Goal: Task Accomplishment & Management: Manage account settings

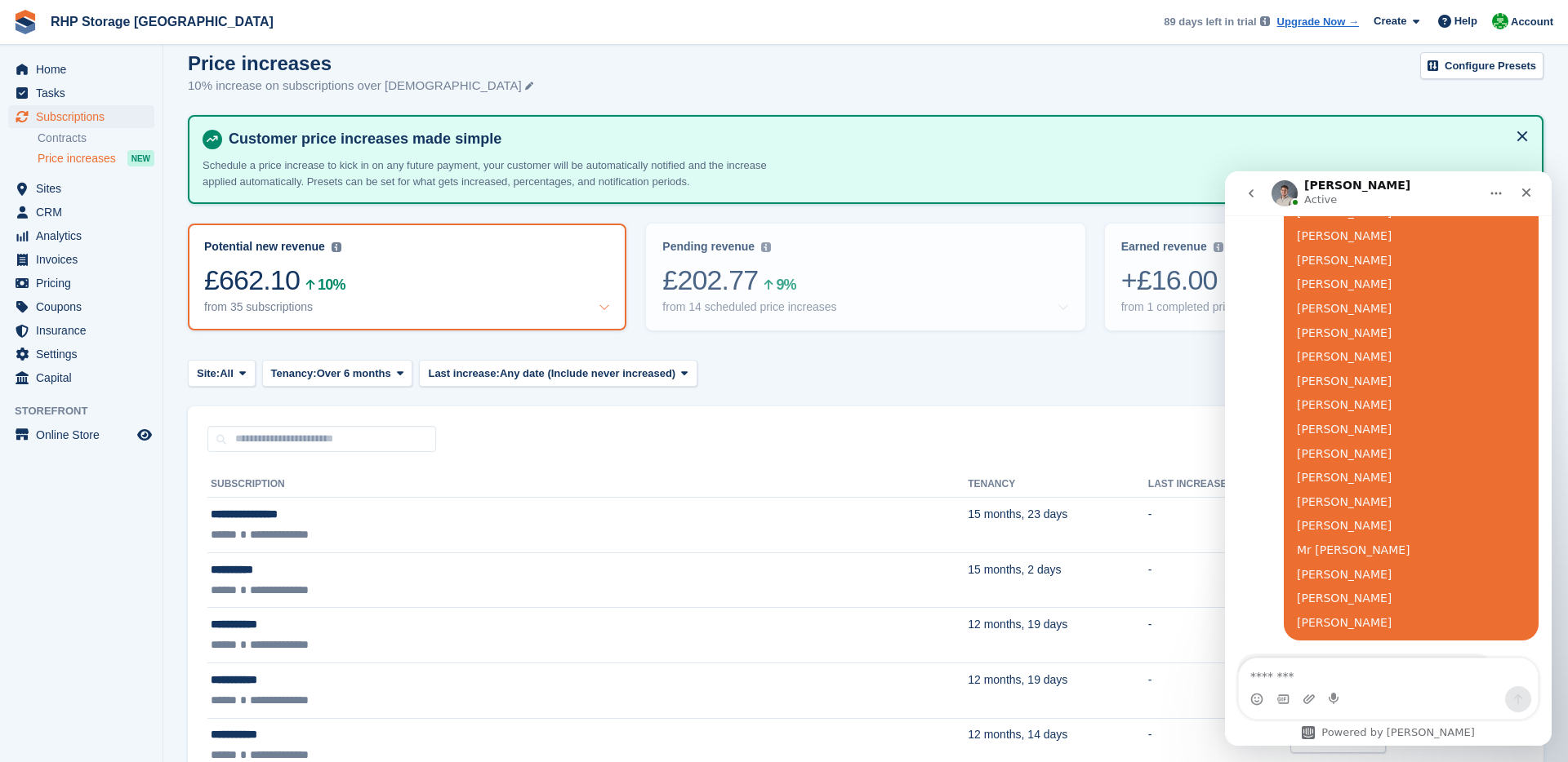
scroll to position [2994, 0]
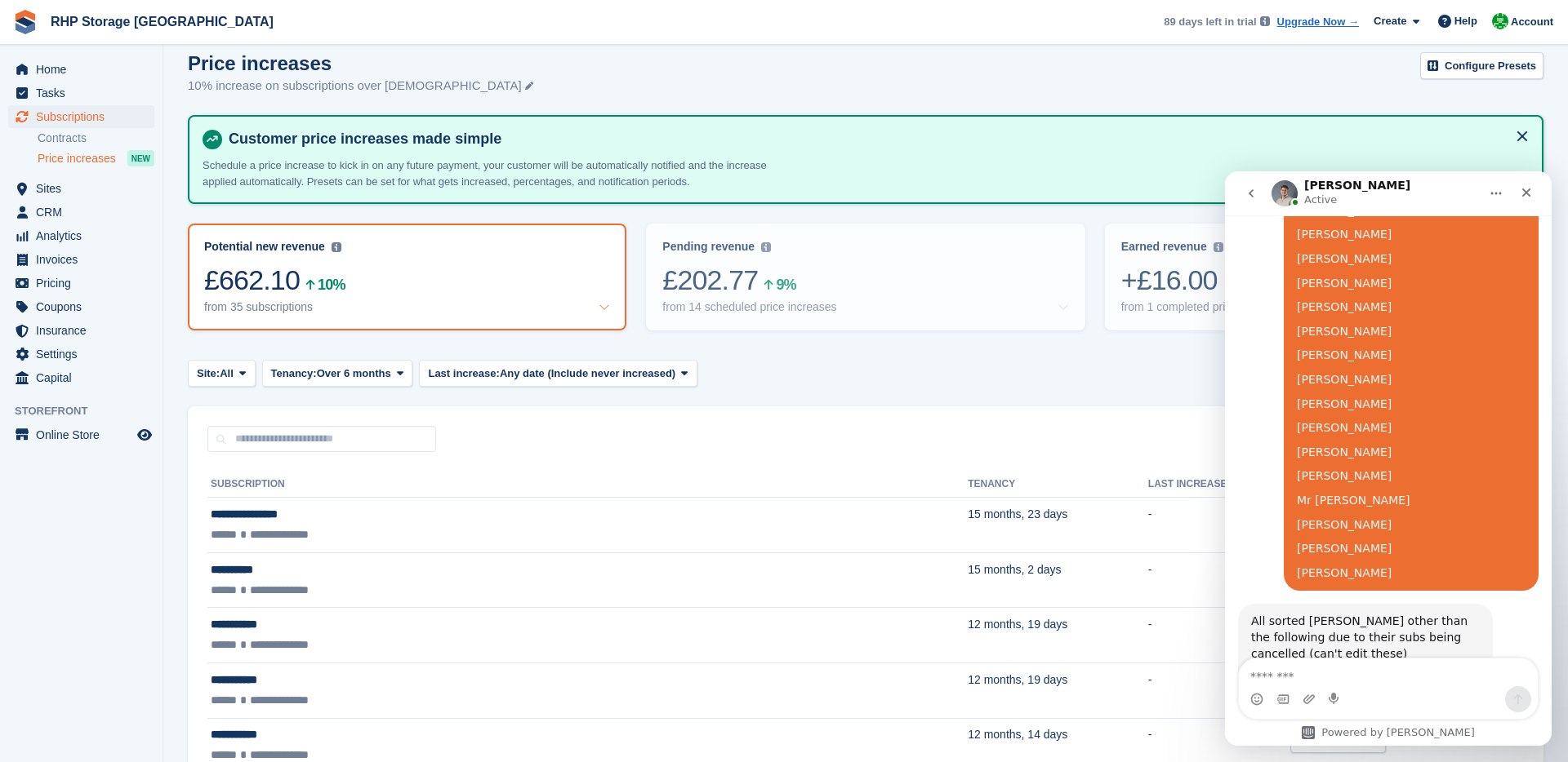
click at [1384, 758] on div "For all the other customers, from their next invoice VAT will show on insurance" at bounding box center [1365, 774] width 228 height 32
click at [1403, 677] on textarea "Message…" at bounding box center [1387, 672] width 299 height 27
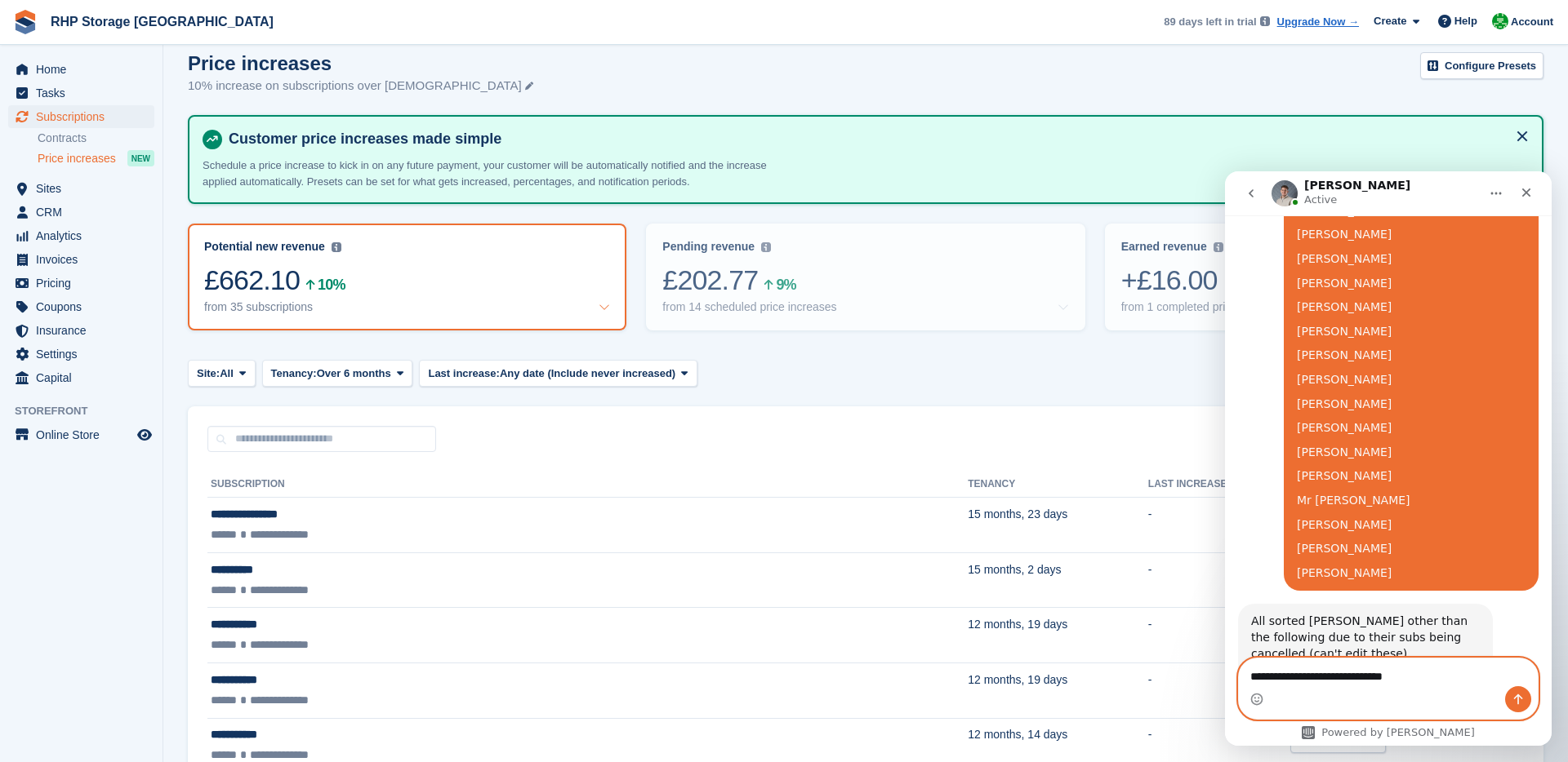
click at [1396, 675] on textarea "**********" at bounding box center [1387, 672] width 299 height 27
type textarea "**********"
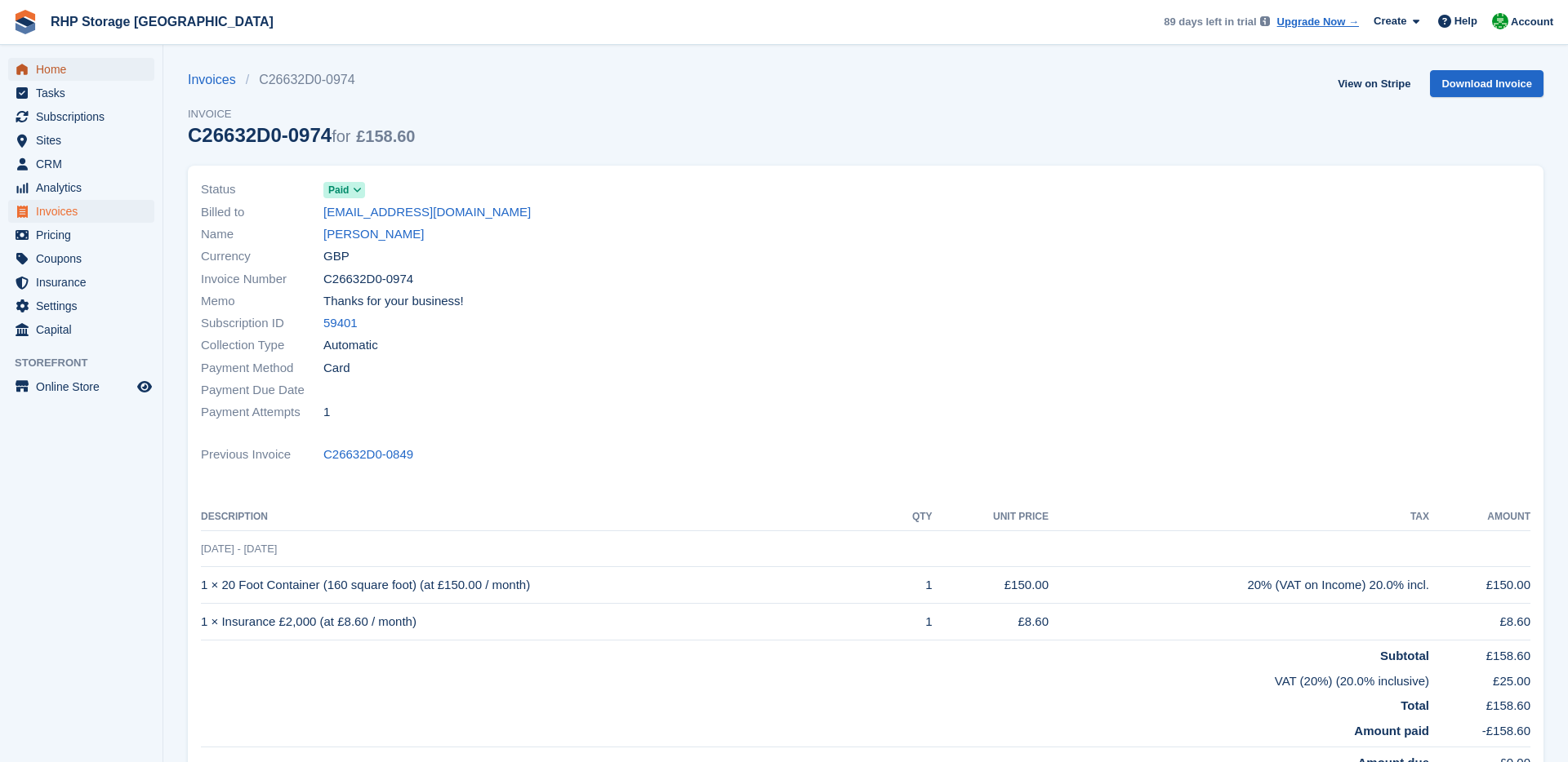
click at [61, 76] on span "Home" at bounding box center [84, 69] width 98 height 23
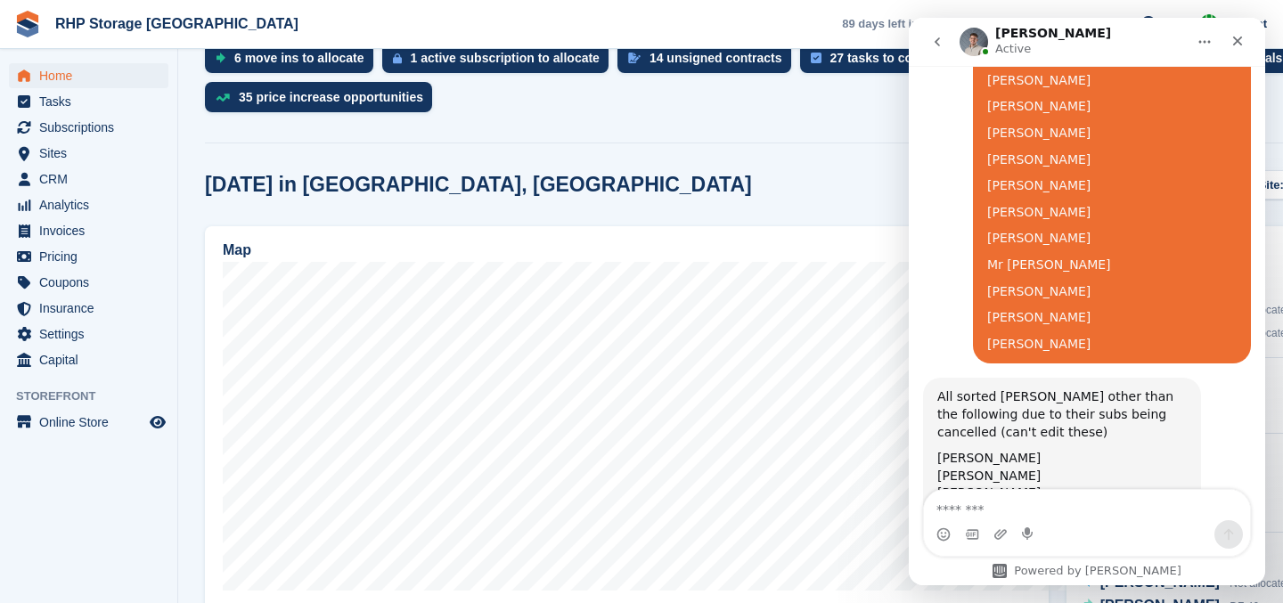
scroll to position [464, 0]
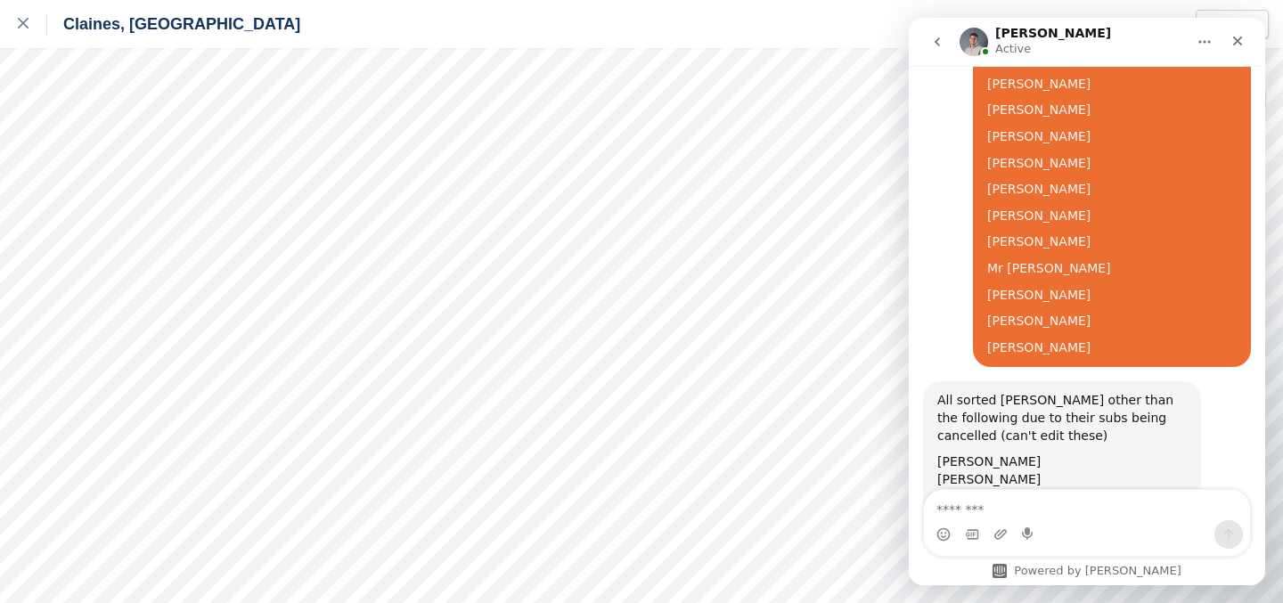
scroll to position [3381, 0]
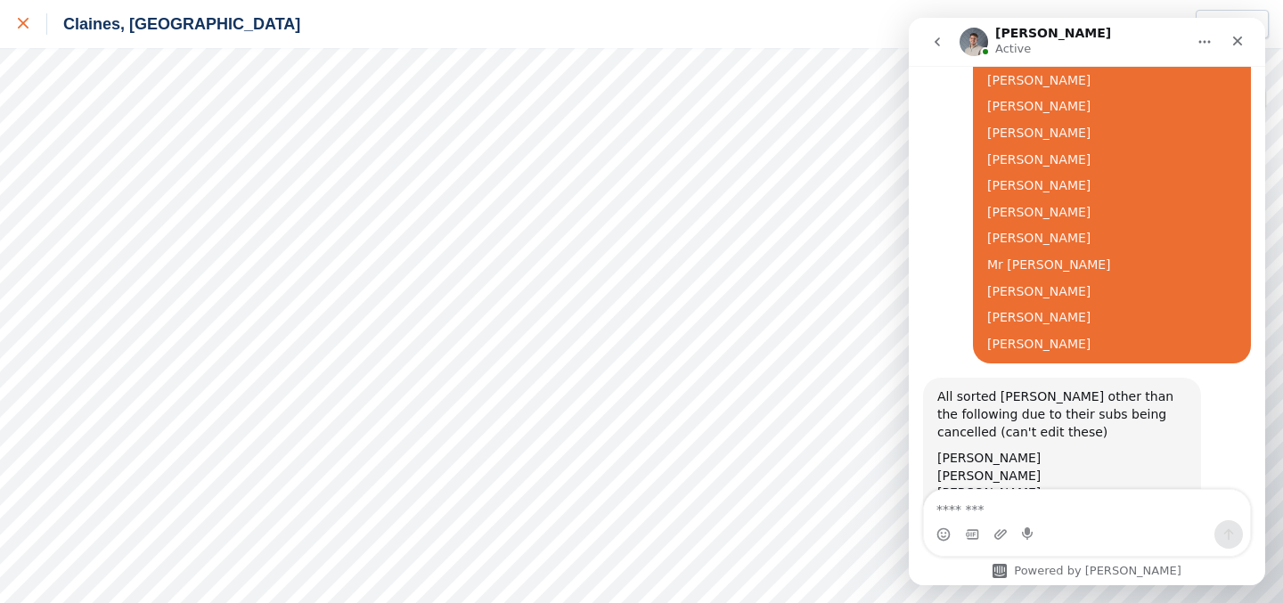
click at [15, 27] on link at bounding box center [23, 24] width 47 height 48
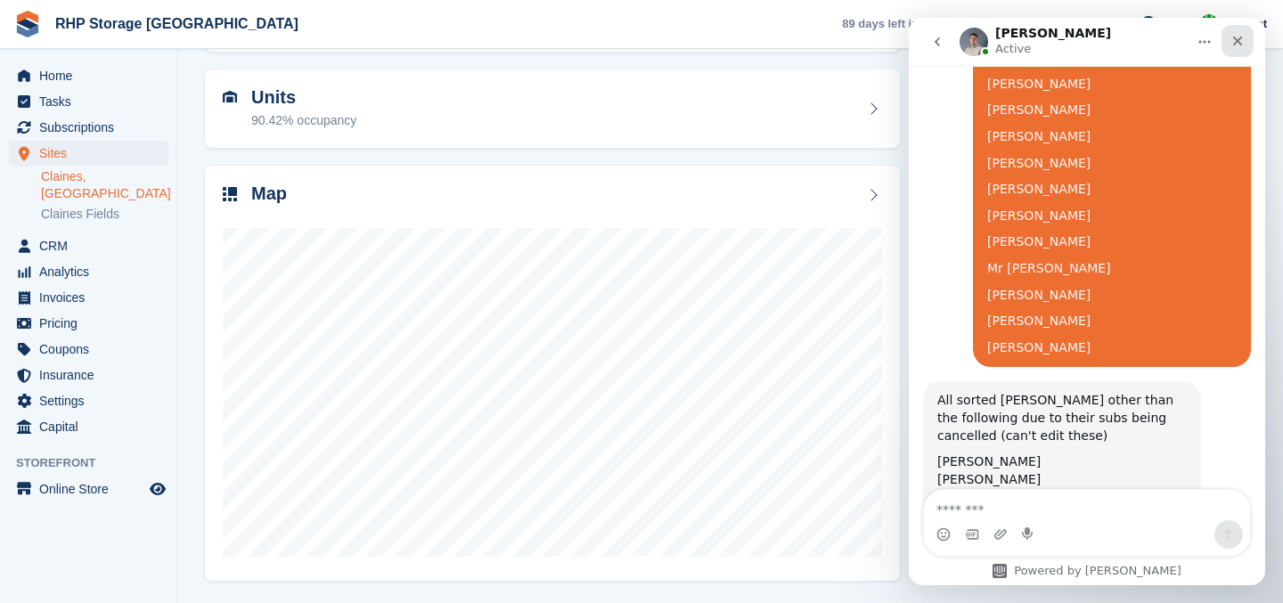
scroll to position [3381, 0]
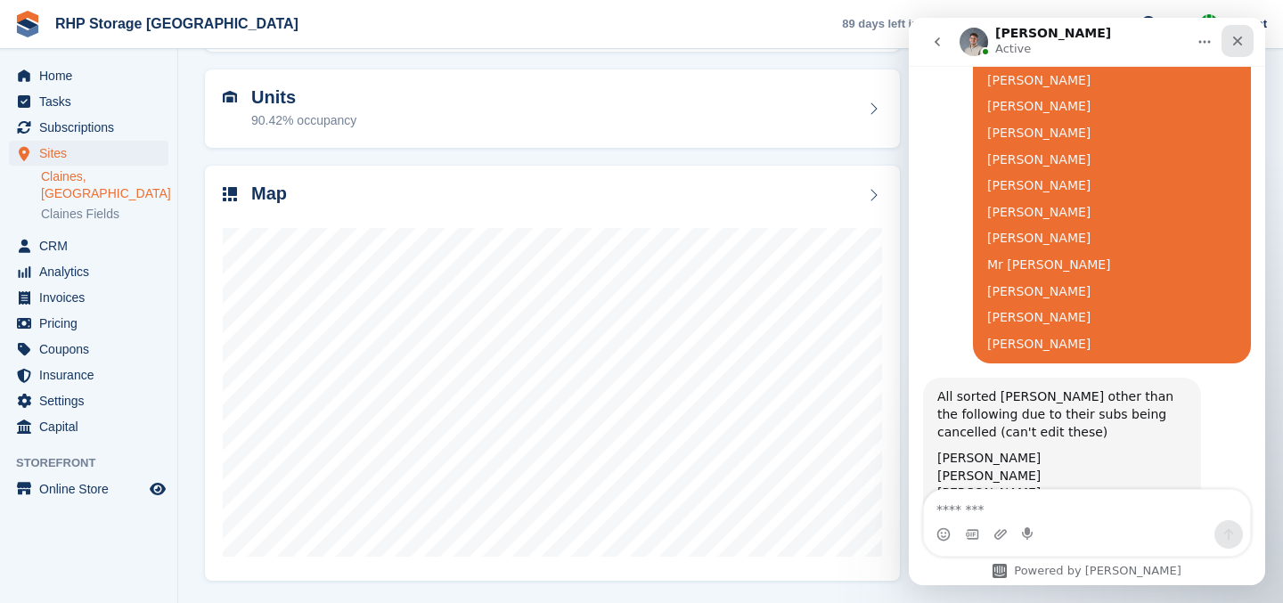
click at [1232, 48] on div "Close" at bounding box center [1237, 41] width 32 height 32
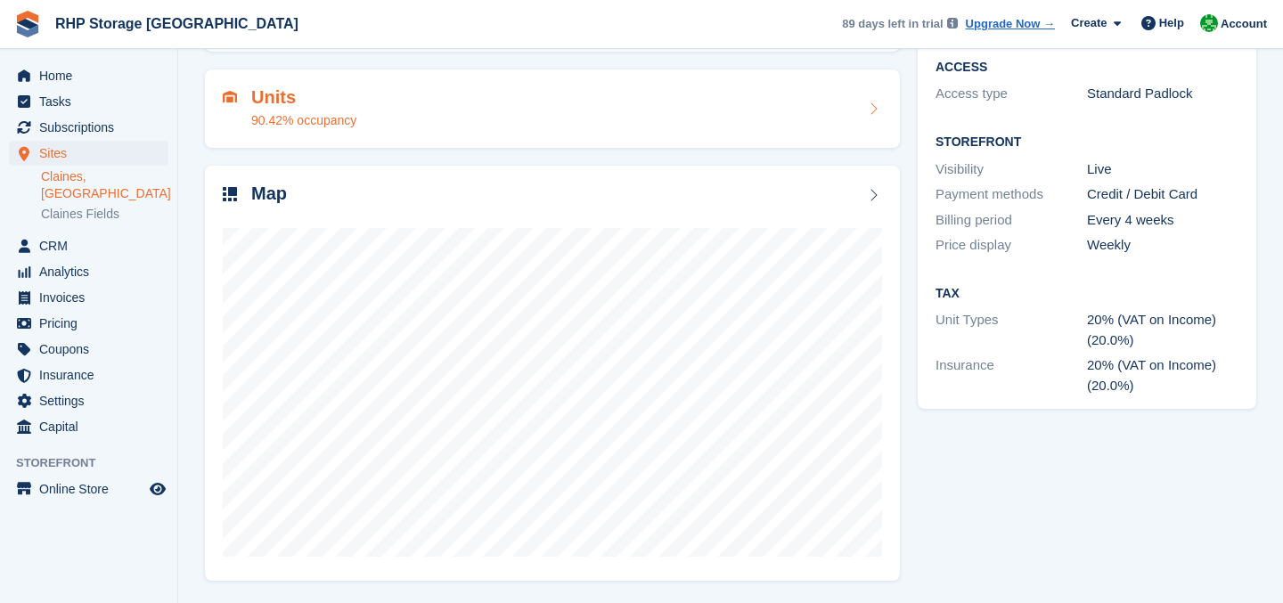
scroll to position [3450, 0]
click at [110, 71] on span "Home" at bounding box center [92, 75] width 107 height 25
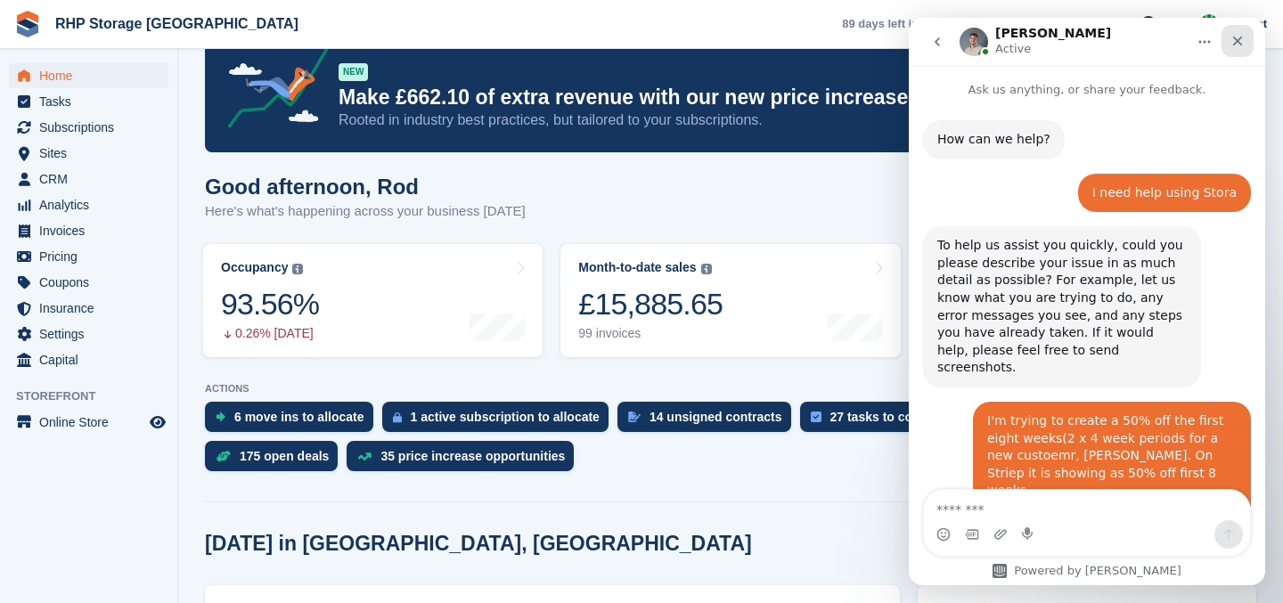
scroll to position [79, 0]
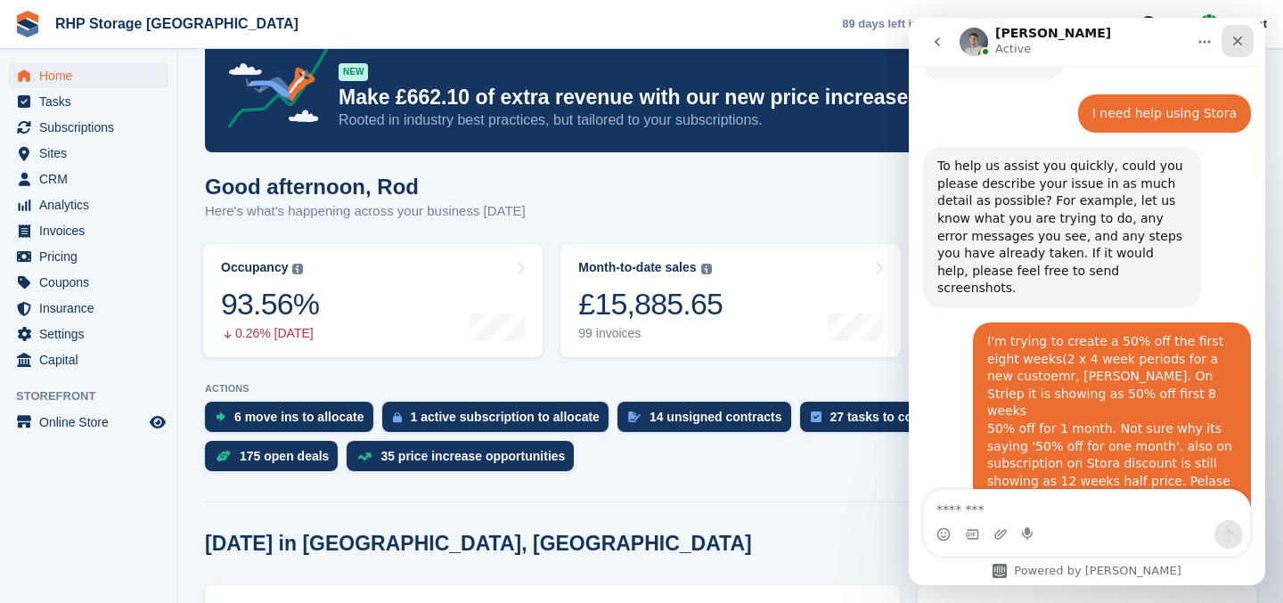
click at [1245, 39] on div "Close" at bounding box center [1237, 41] width 32 height 32
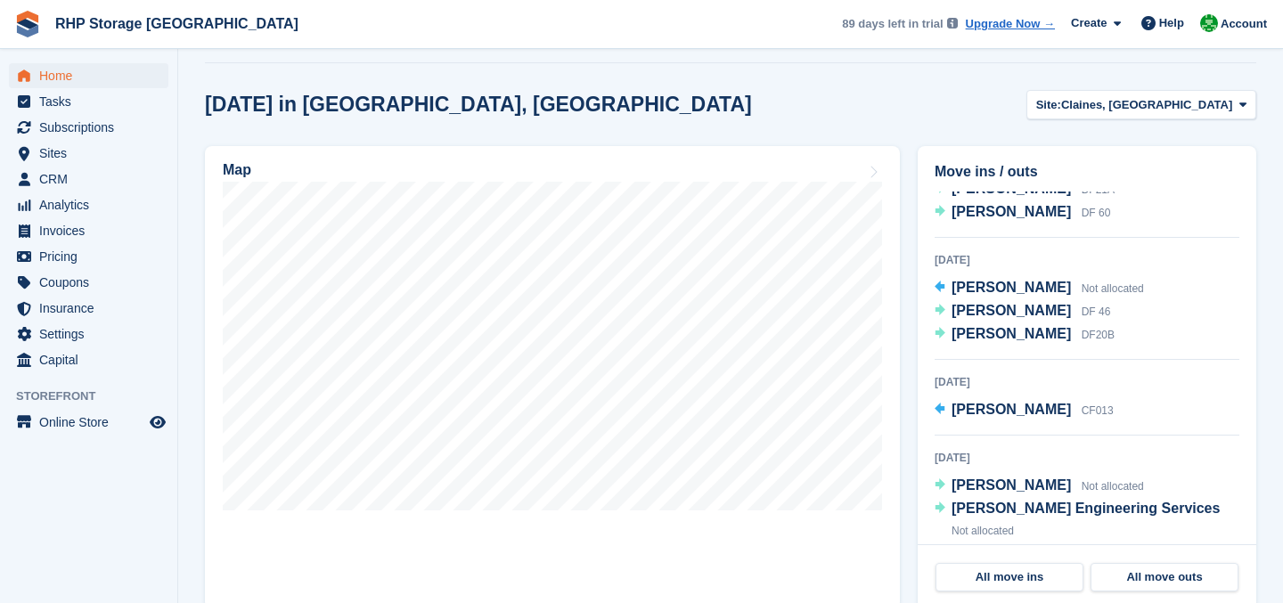
scroll to position [0, 0]
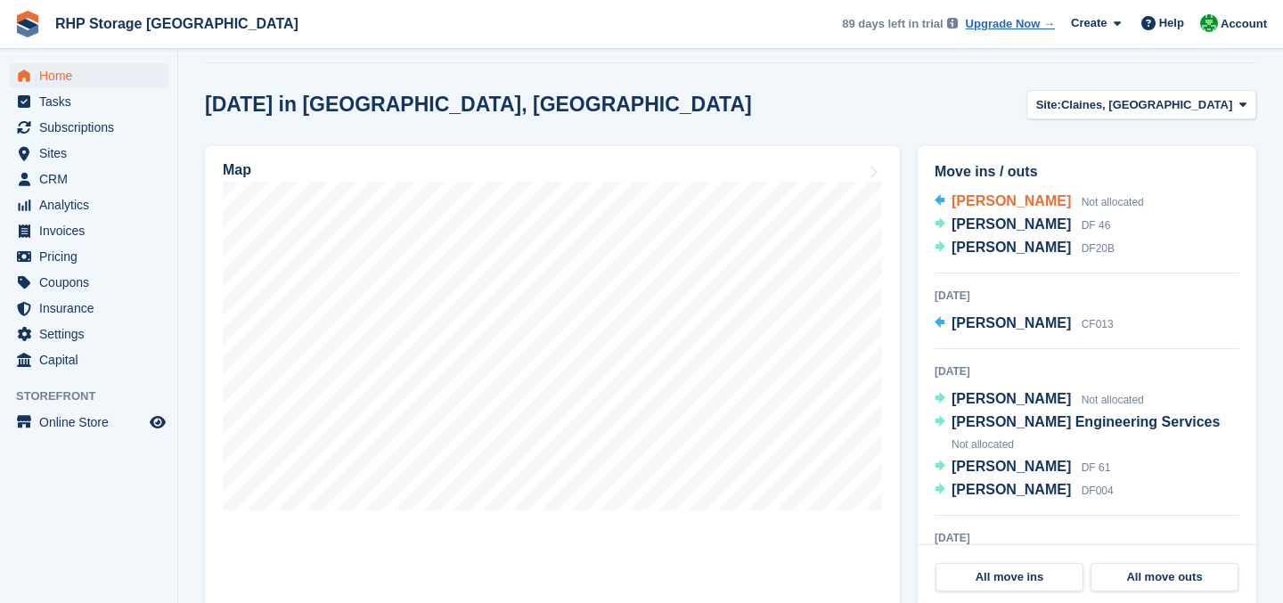
drag, startPoint x: 1147, startPoint y: 243, endPoint x: 1105, endPoint y: 201, distance: 59.2
click at [1106, 201] on div "24 Sep 2025 Bernard Mills Not allocated Lisa Rowlands DF 46 Bernard Mills DF20B" at bounding box center [1087, 219] width 305 height 110
click at [757, 99] on div "Today in Claines, Worcester Site: Claines, Worcester Claines, Worcester Claines…" at bounding box center [730, 104] width 1051 height 29
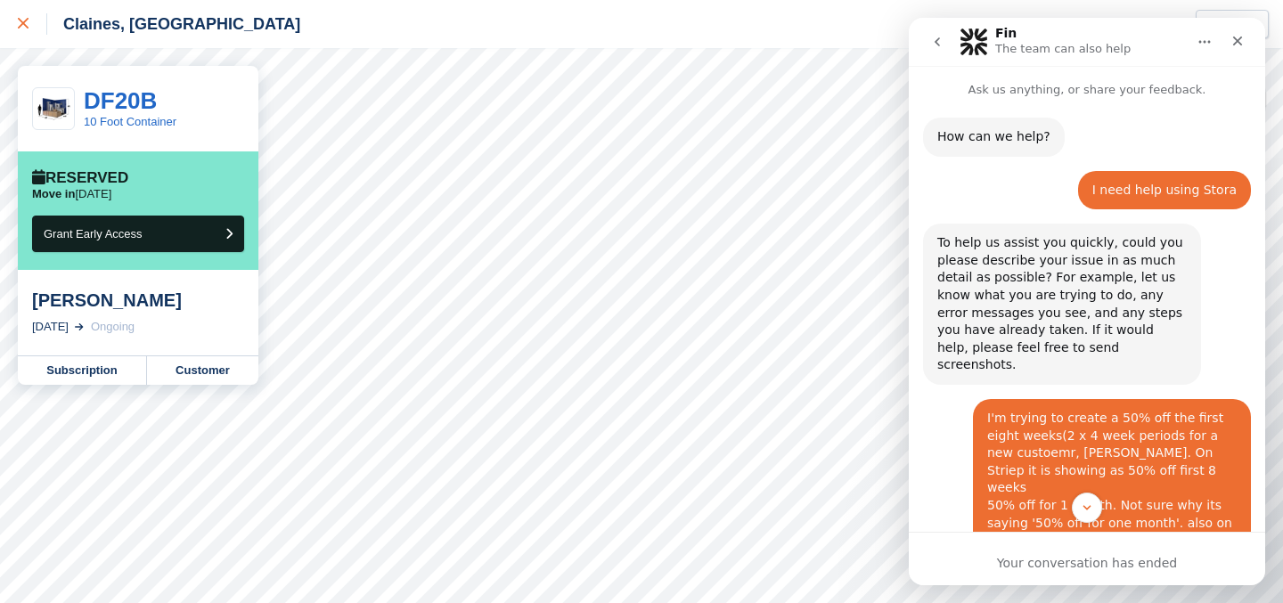
click at [21, 32] on div at bounding box center [32, 23] width 29 height 21
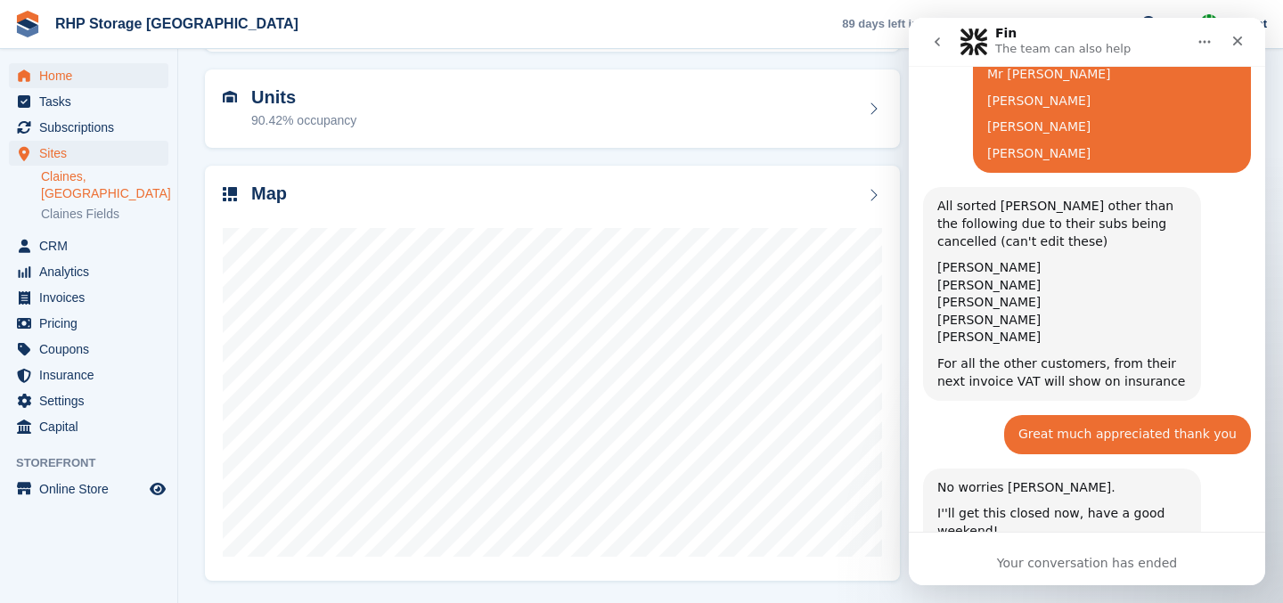
scroll to position [3581, 0]
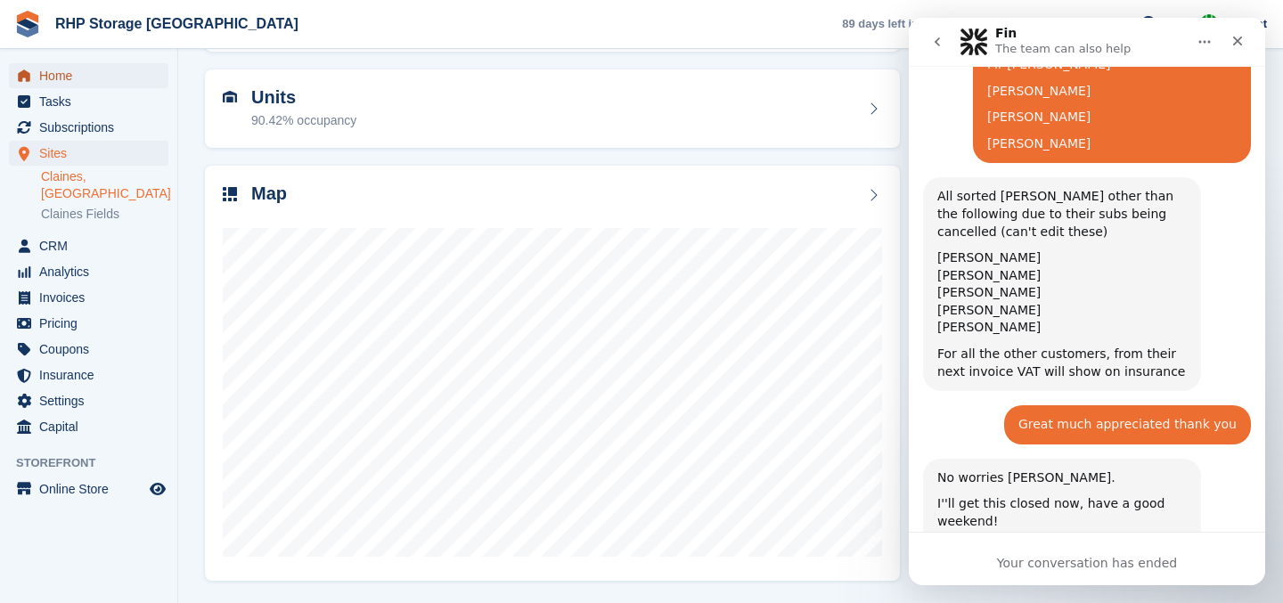
click at [37, 80] on link "Home" at bounding box center [88, 75] width 159 height 25
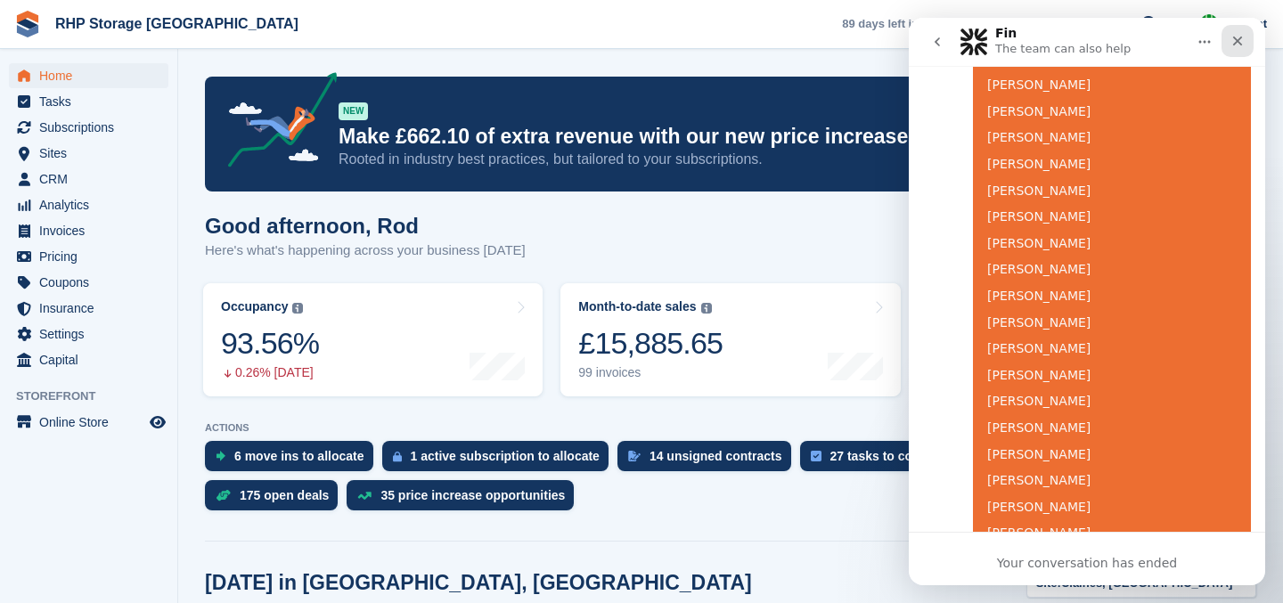
scroll to position [3175, 0]
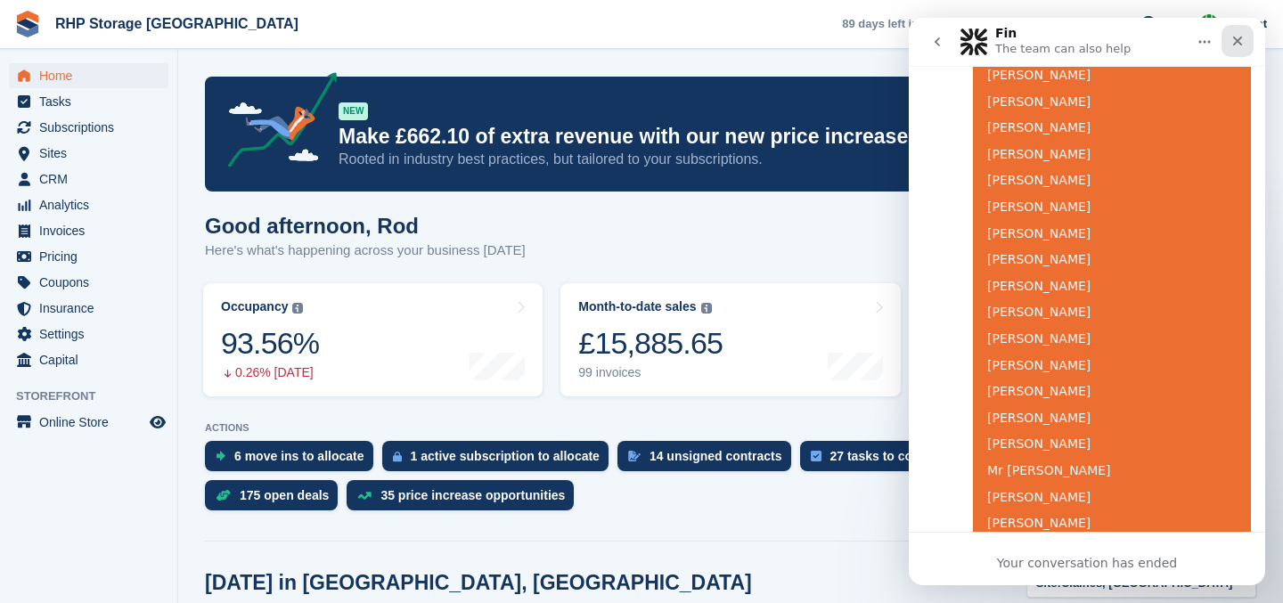
click at [1238, 40] on icon "Close" at bounding box center [1238, 42] width 10 height 10
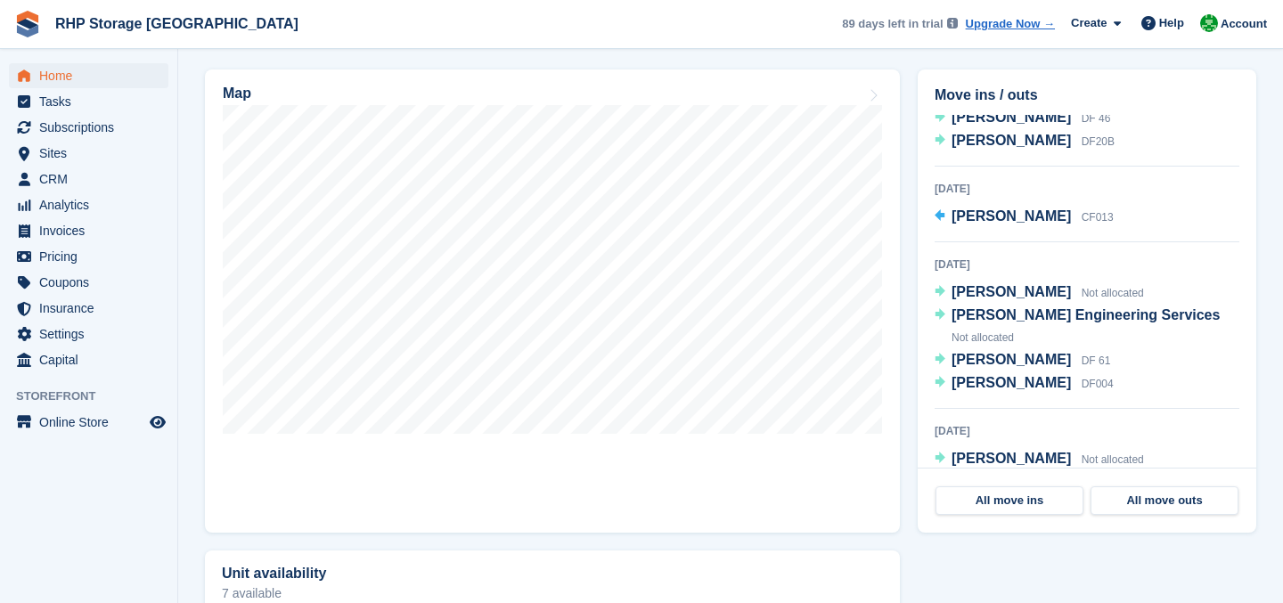
scroll to position [333, 0]
click at [1024, 284] on span "Will Howden" at bounding box center [1010, 289] width 119 height 15
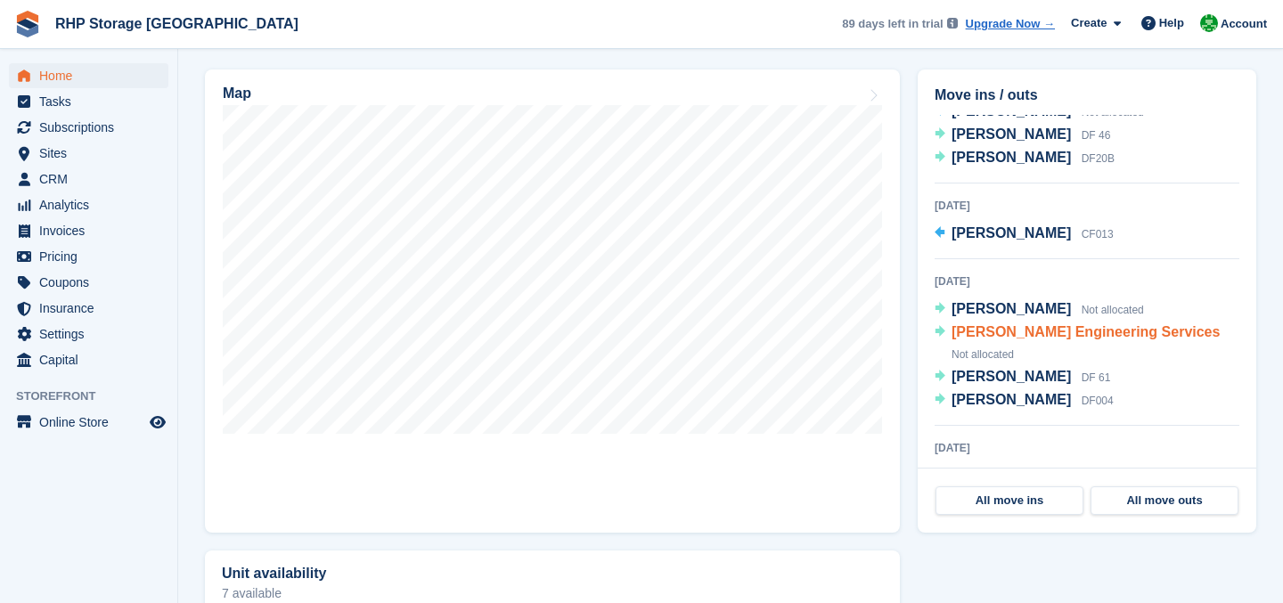
scroll to position [315, 0]
click at [990, 325] on span "[PERSON_NAME] Engineering Services" at bounding box center [1085, 330] width 268 height 15
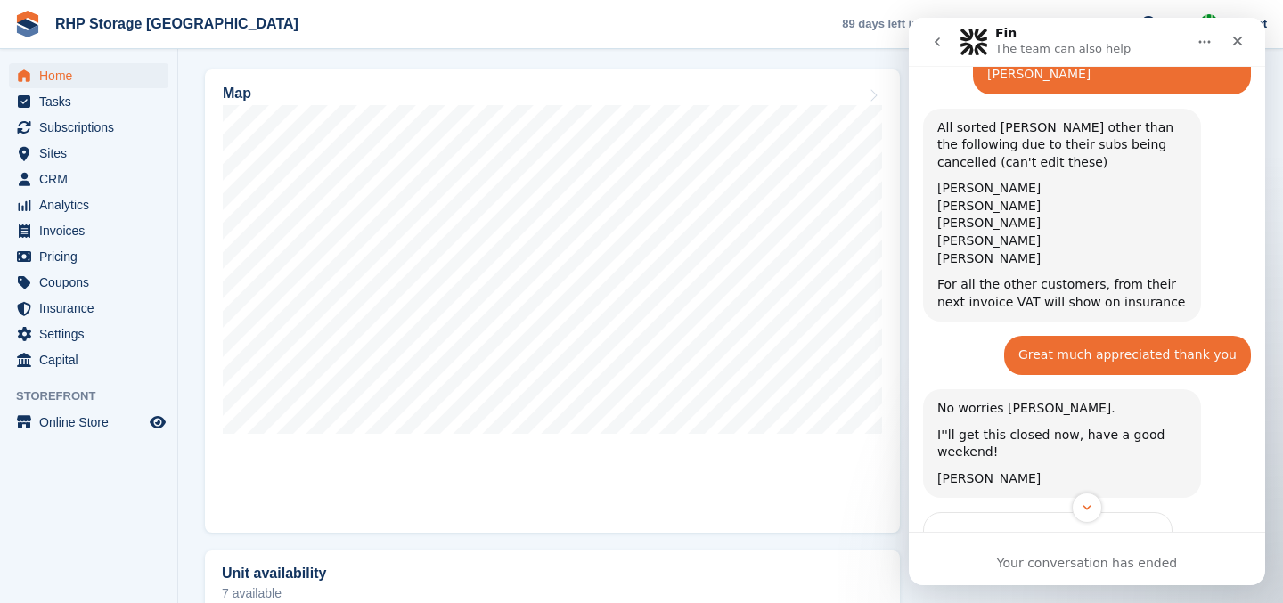
scroll to position [3581, 0]
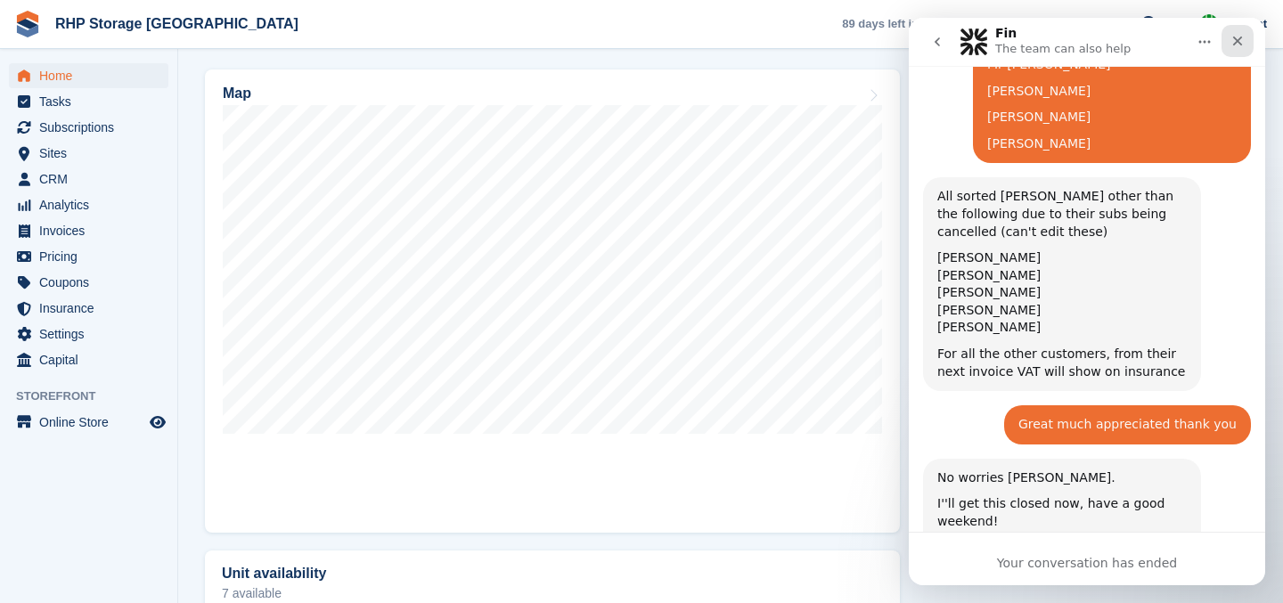
click at [1245, 39] on div "Close" at bounding box center [1237, 41] width 32 height 32
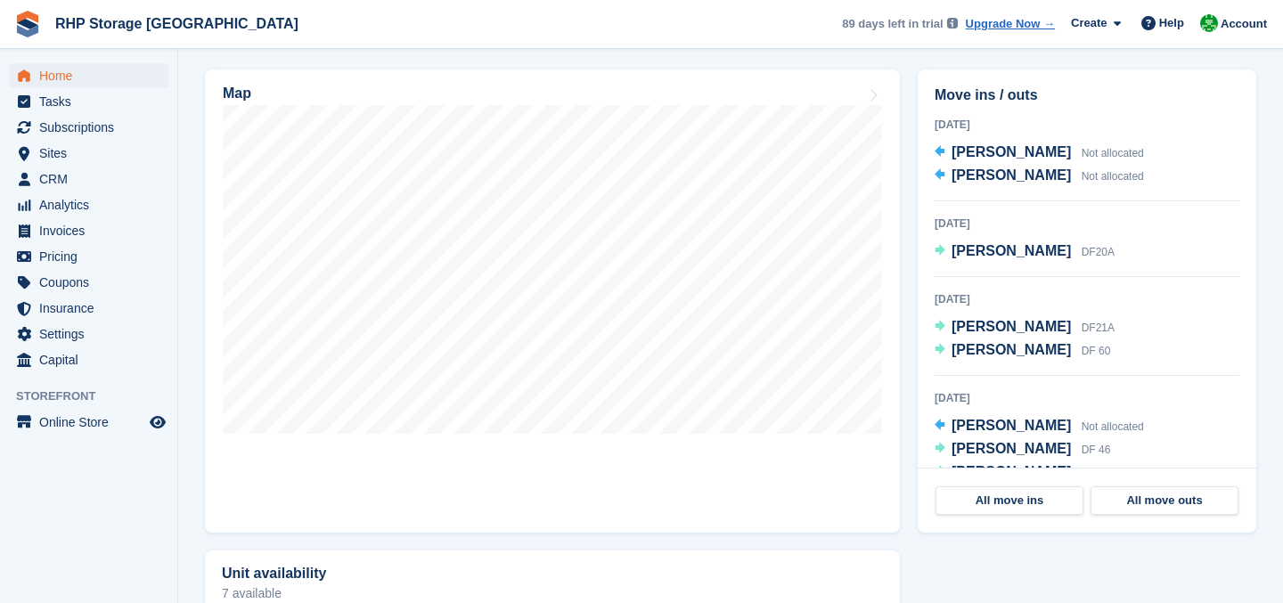
scroll to position [83, 0]
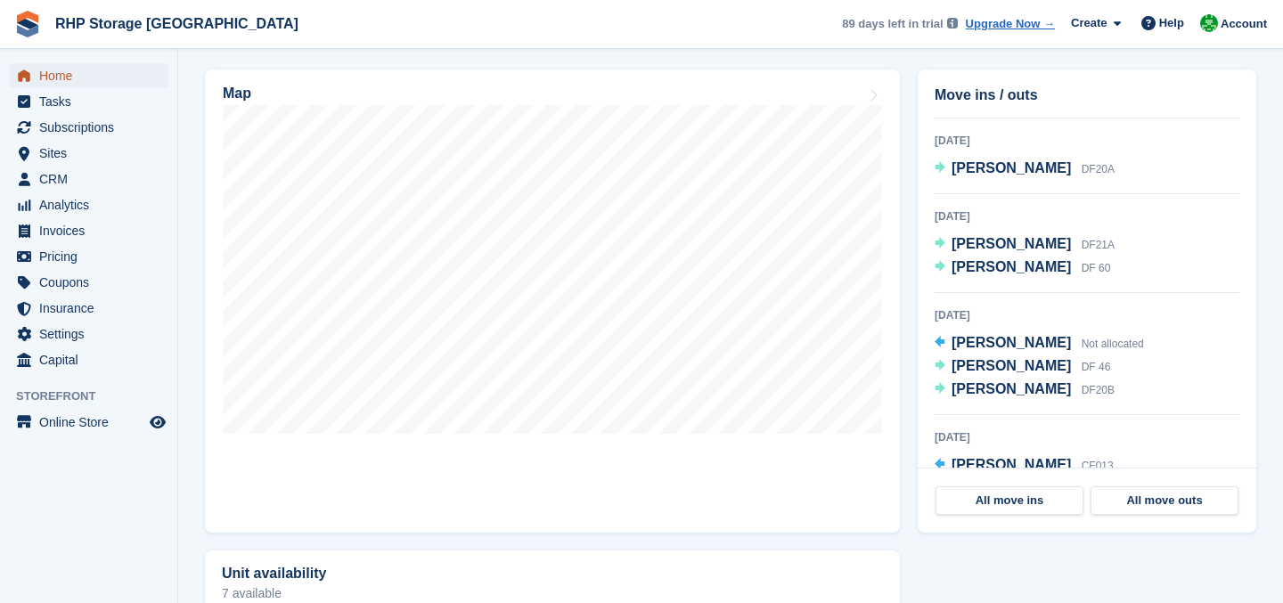
click at [75, 76] on span "Home" at bounding box center [92, 75] width 107 height 25
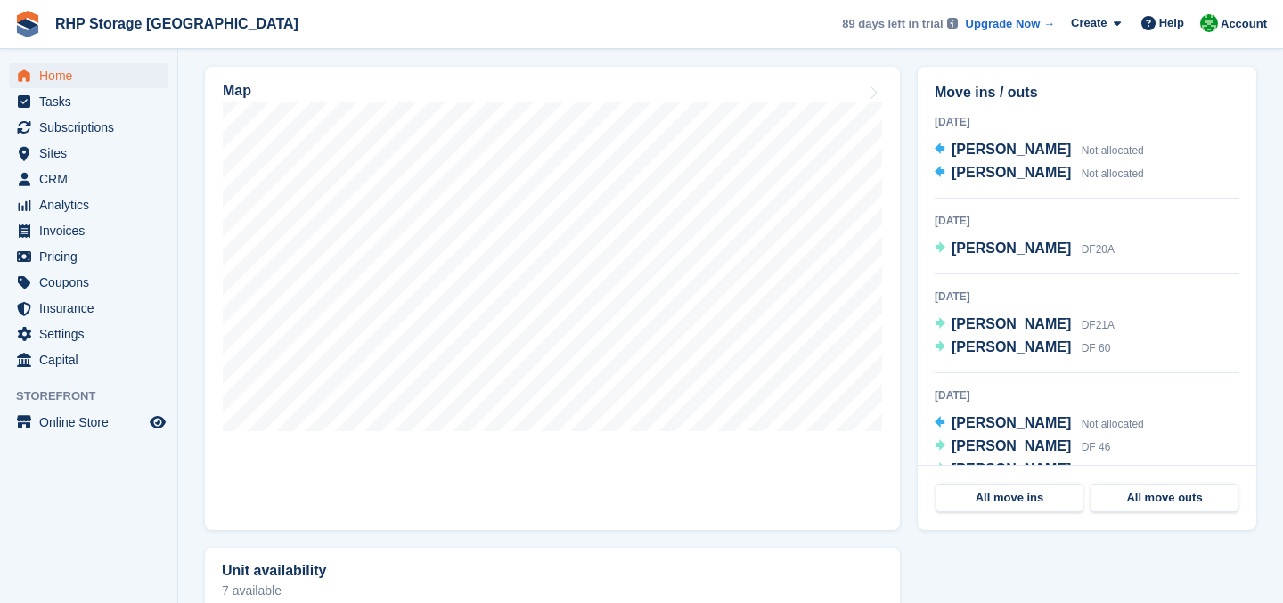
scroll to position [583, 0]
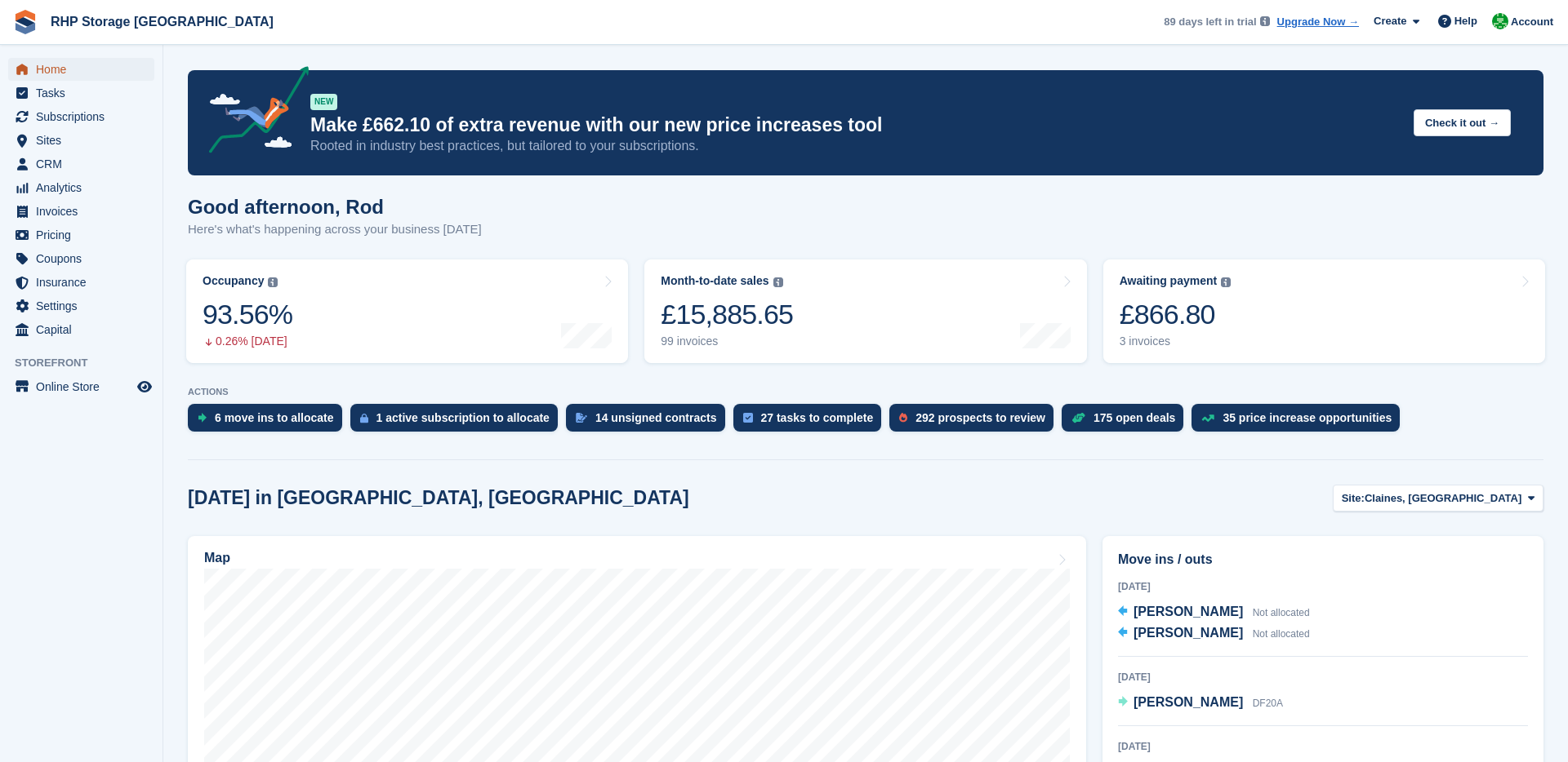
click at [98, 72] on span "Home" at bounding box center [84, 69] width 98 height 23
click at [66, 158] on span "CRM" at bounding box center [84, 164] width 98 height 23
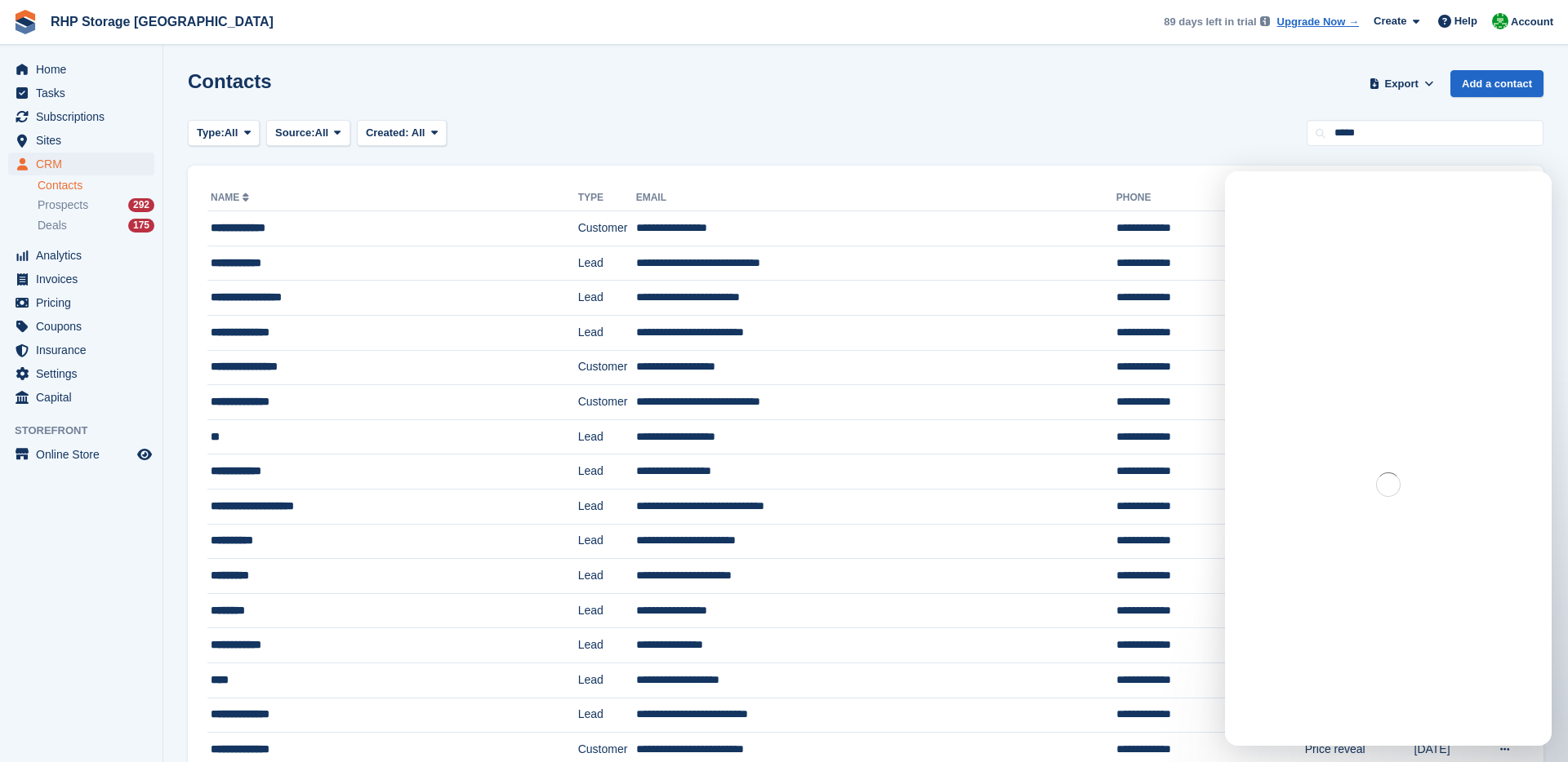
type input "*****"
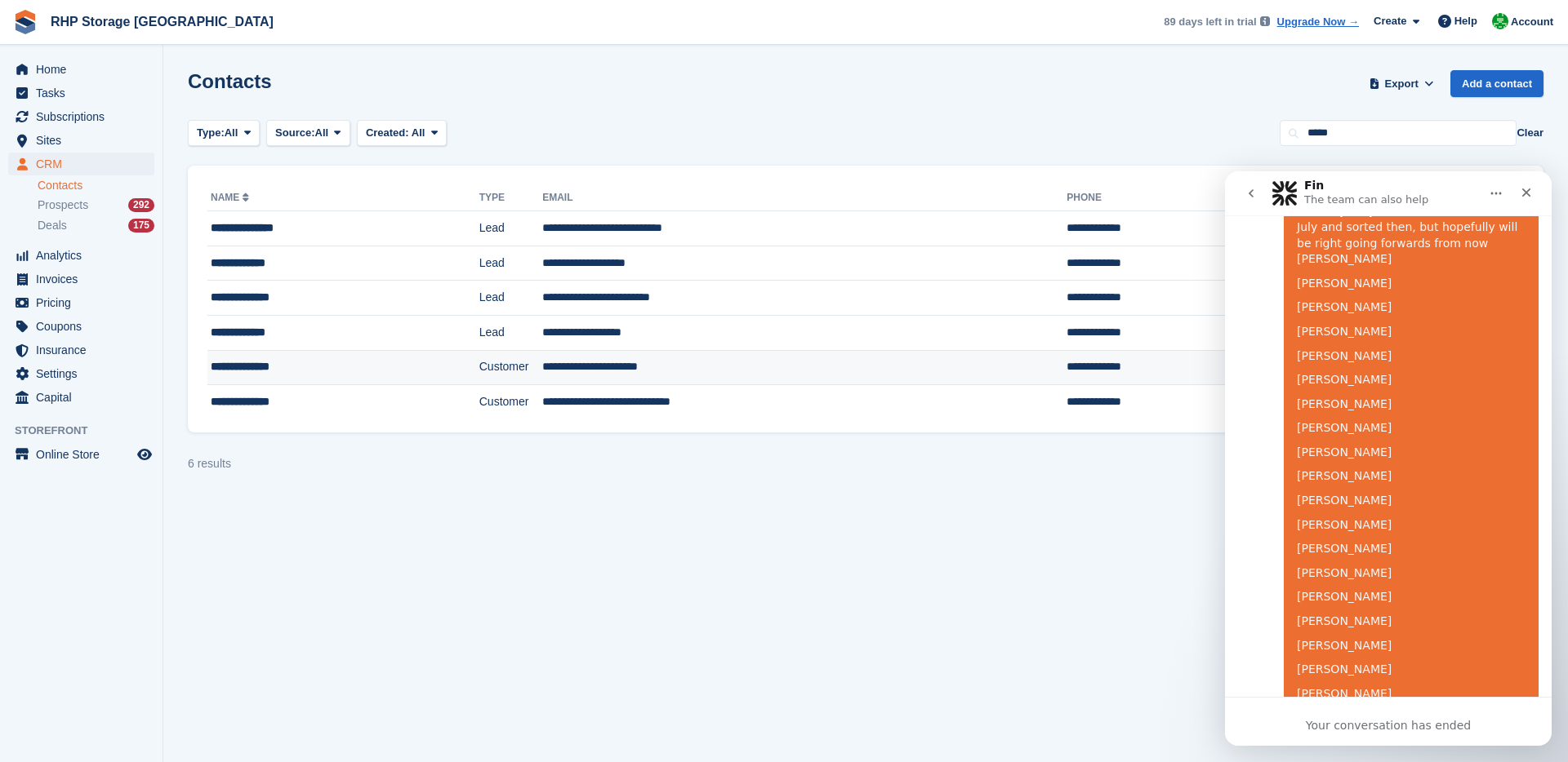
scroll to position [3029, 0]
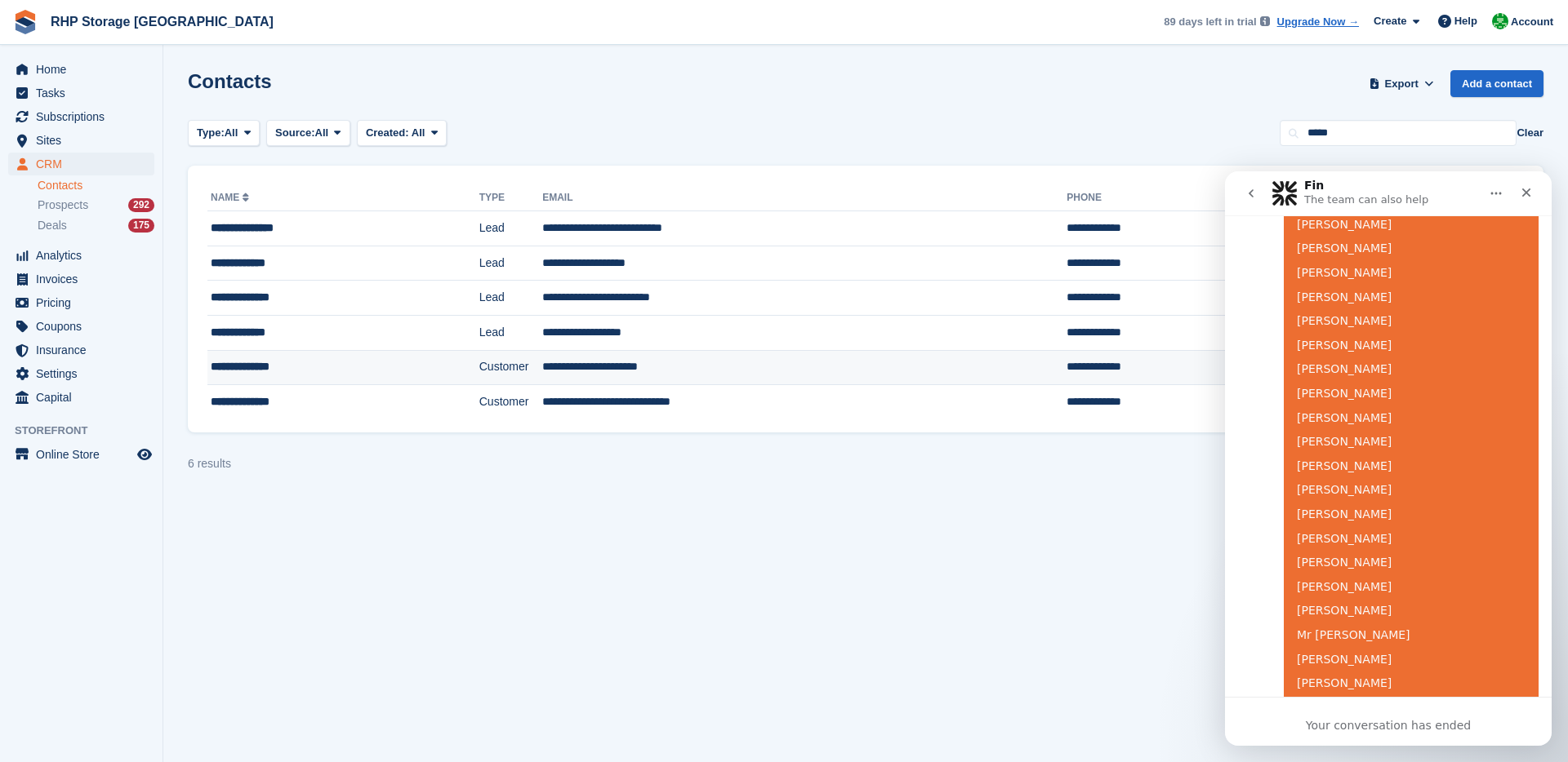
click at [645, 362] on td "**********" at bounding box center [805, 367] width 524 height 35
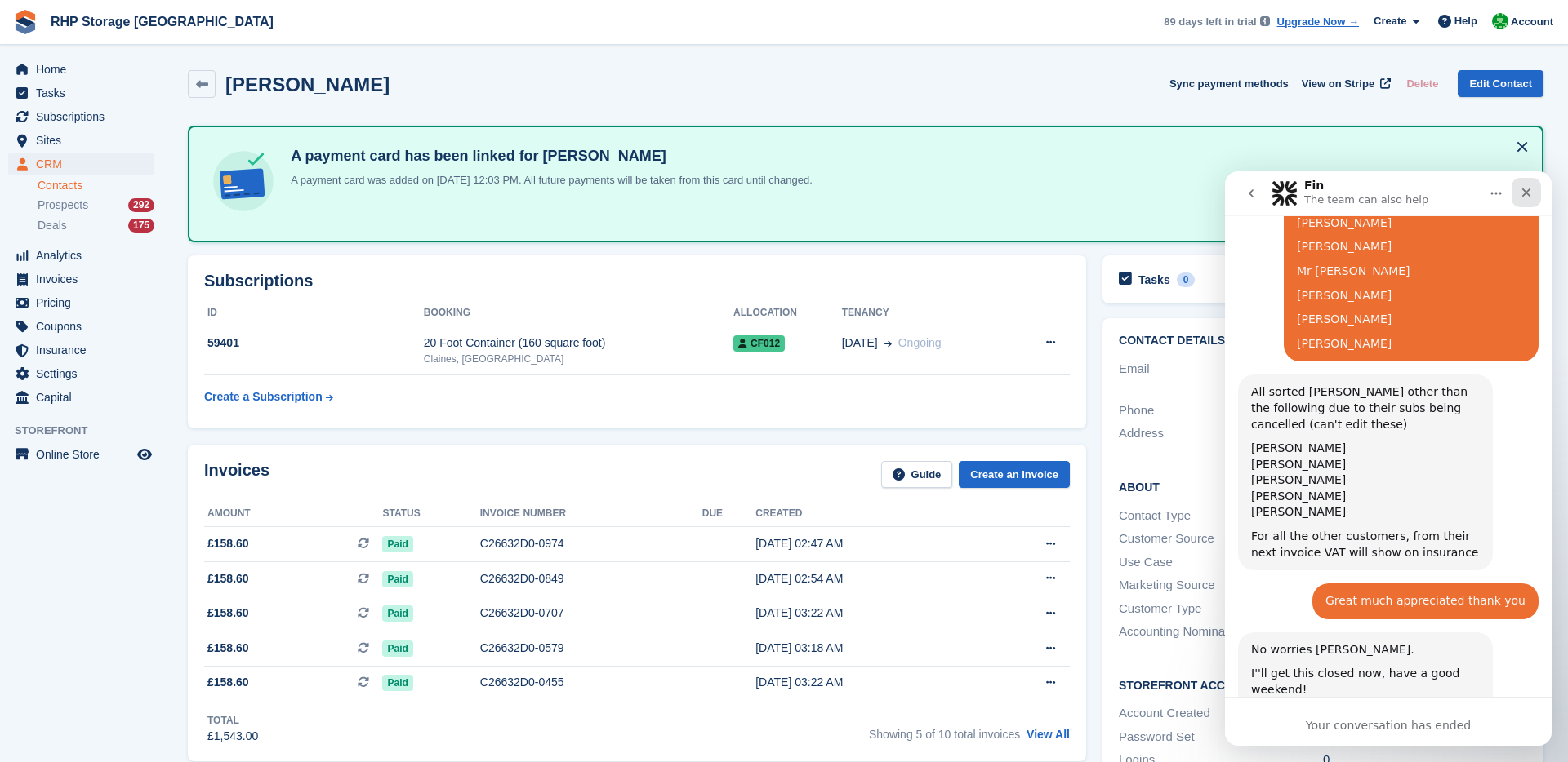
scroll to position [3226, 0]
click at [1530, 190] on icon "Close" at bounding box center [1526, 192] width 13 height 13
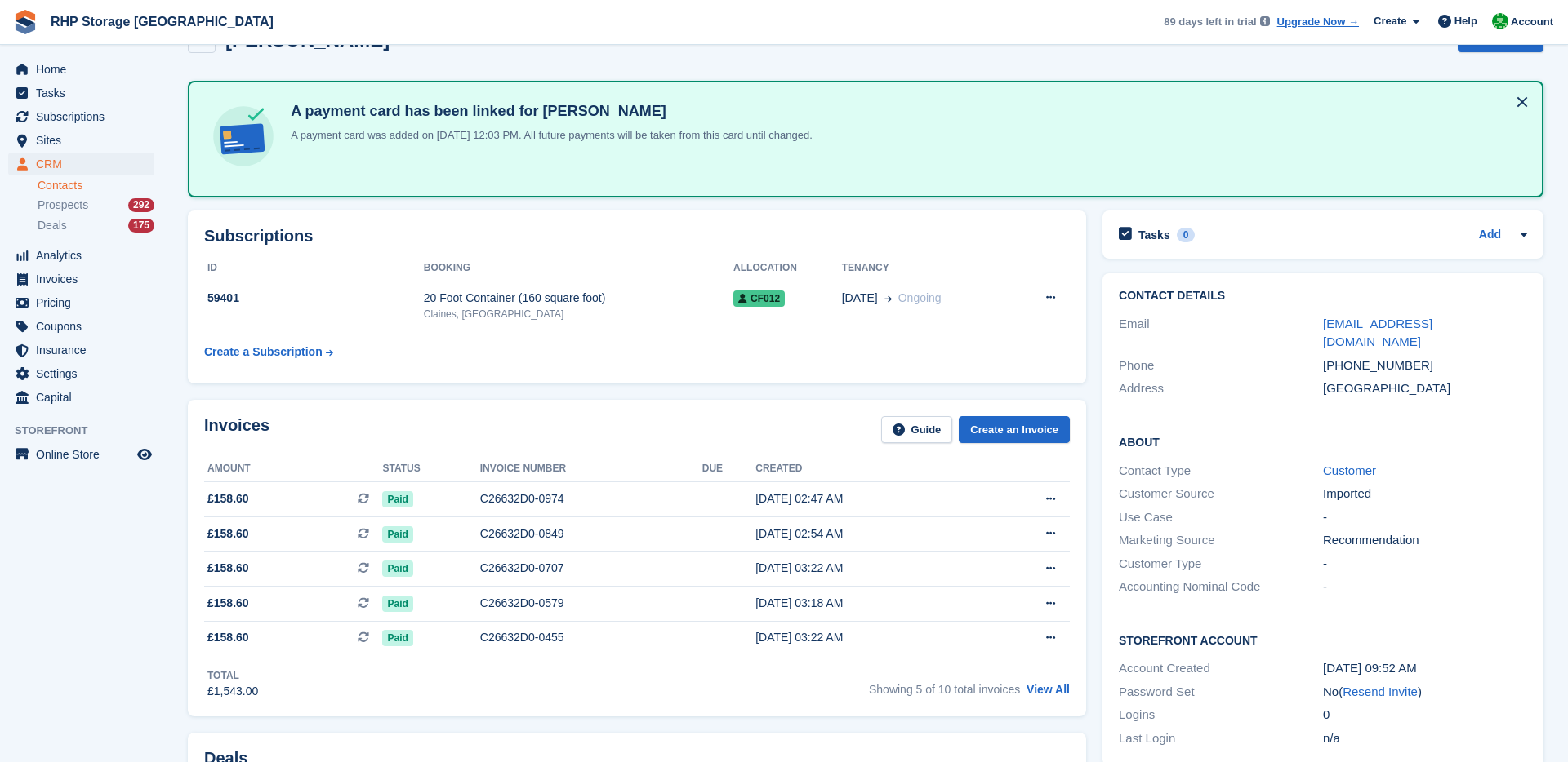
scroll to position [49, 0]
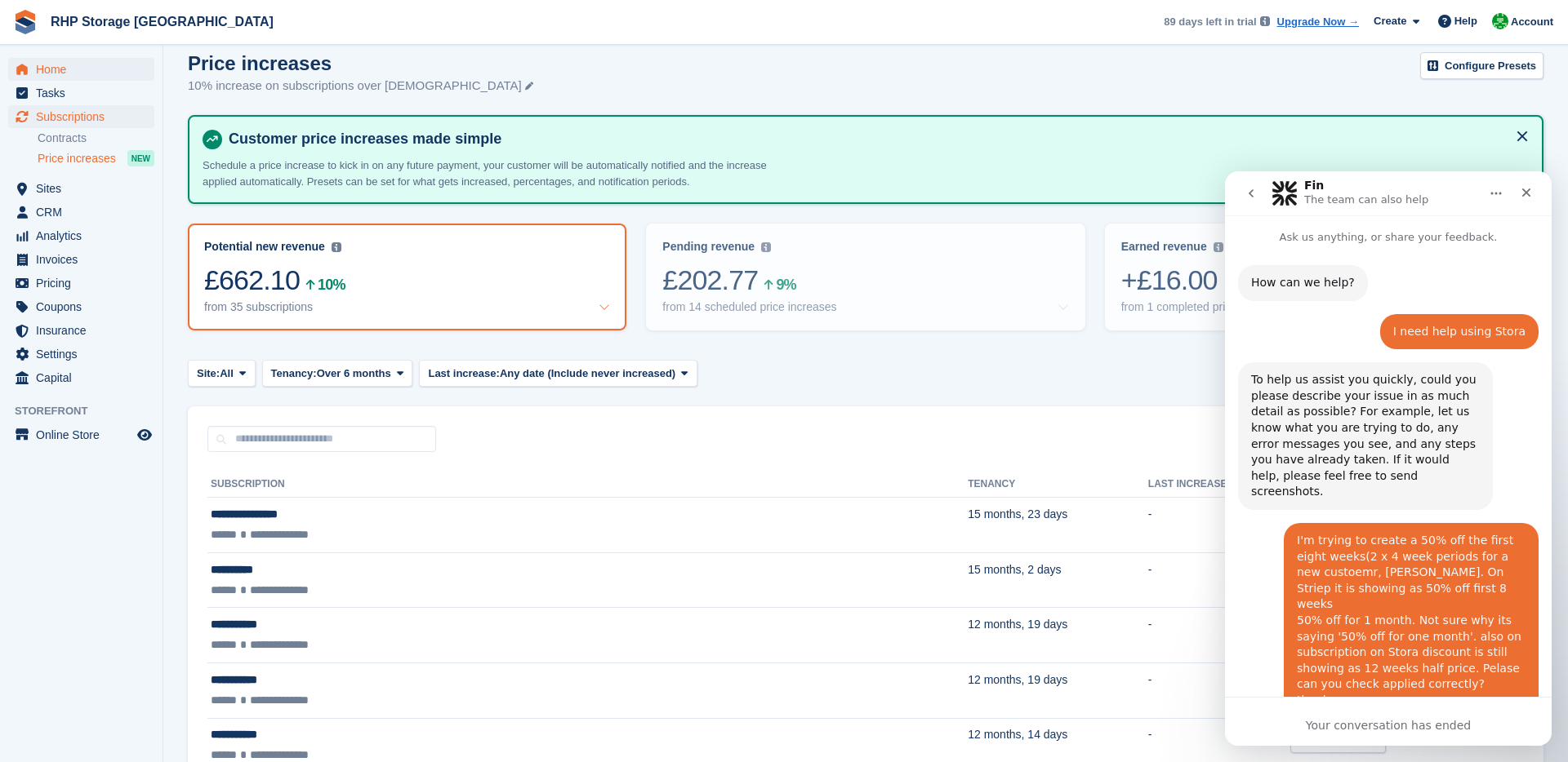
scroll to position [3242, 0]
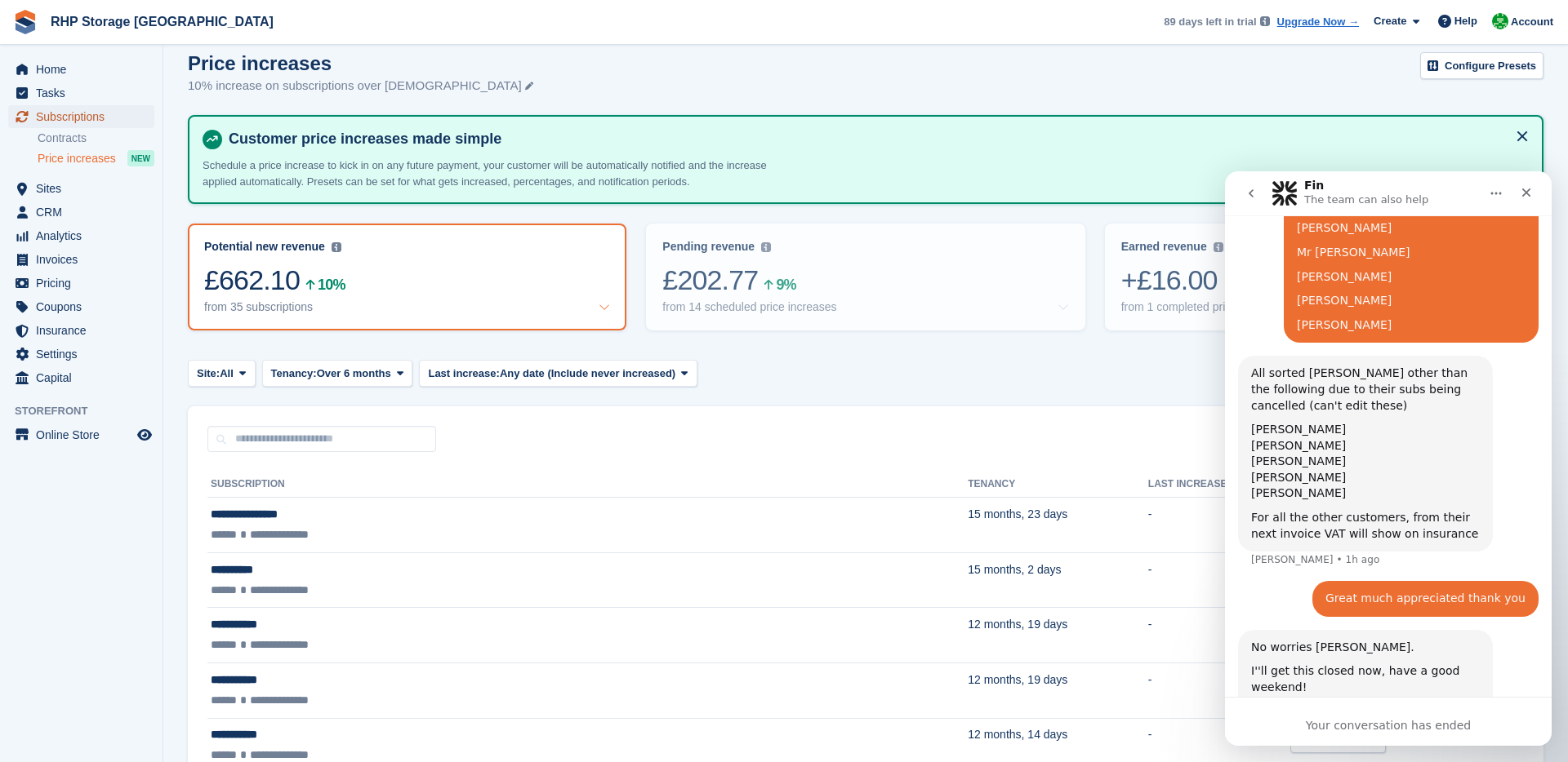
click at [68, 118] on span "Subscriptions" at bounding box center [84, 116] width 98 height 23
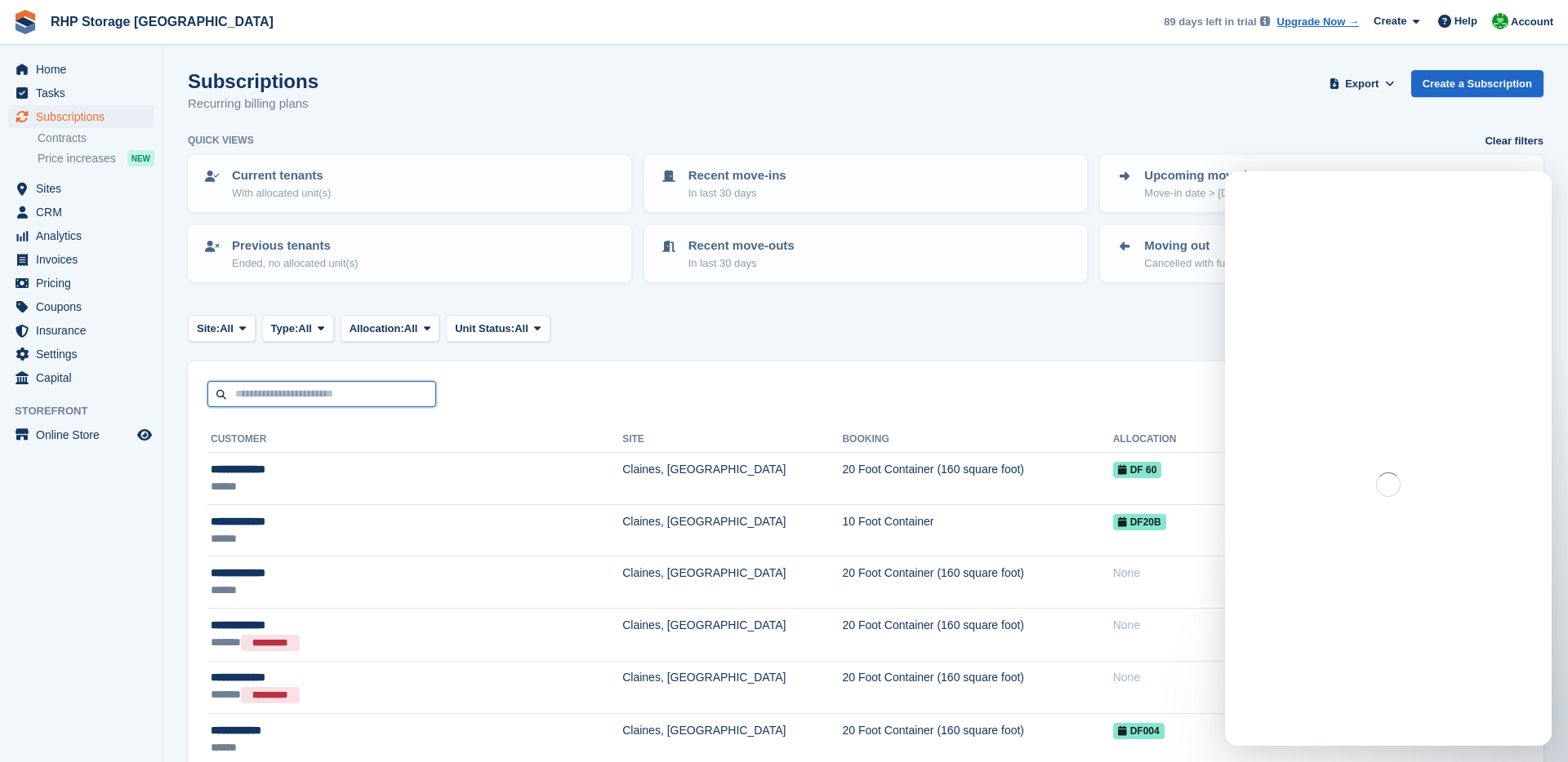
click at [333, 400] on input "text" at bounding box center [321, 394] width 228 height 27
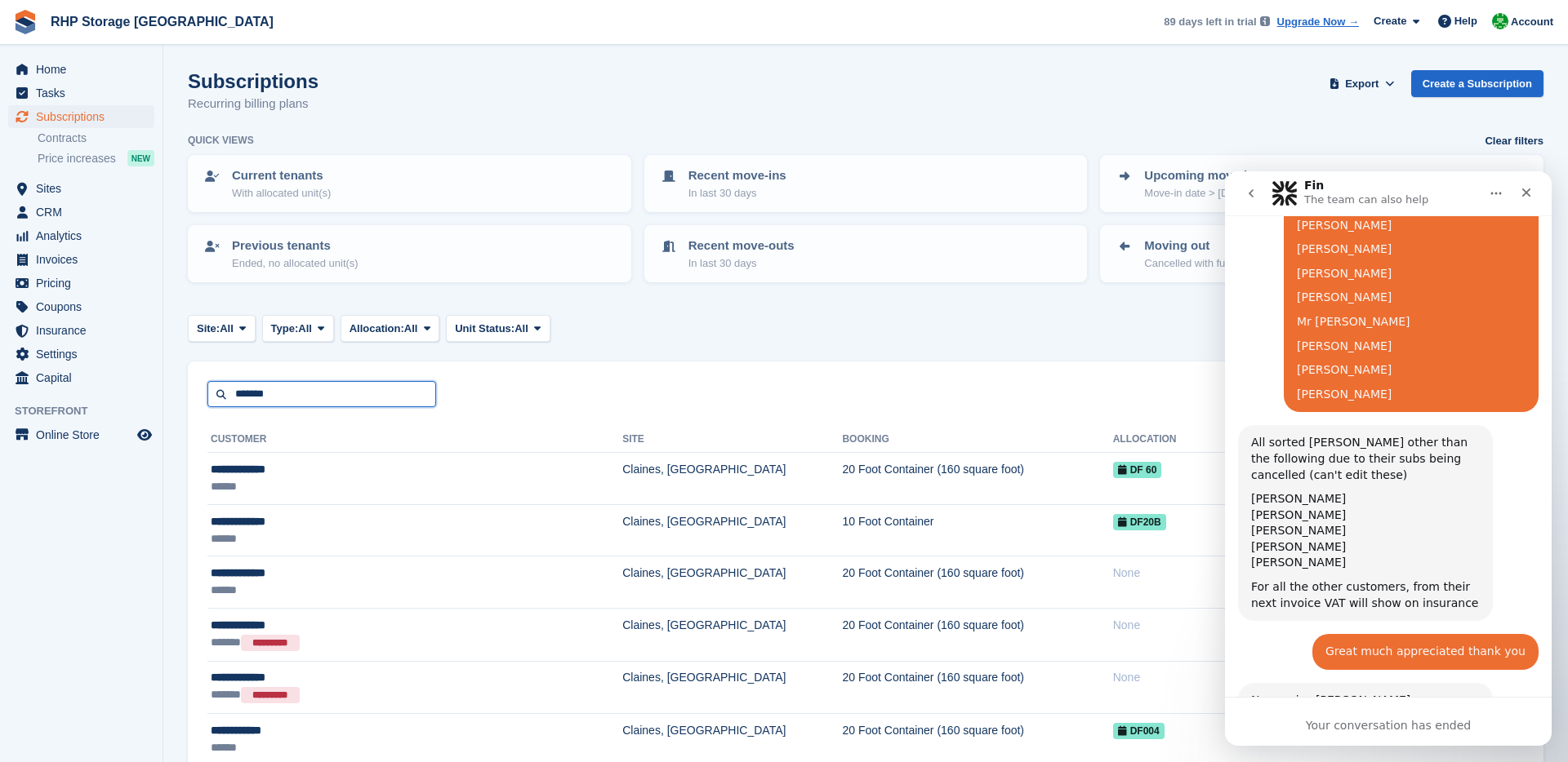
type input "*******"
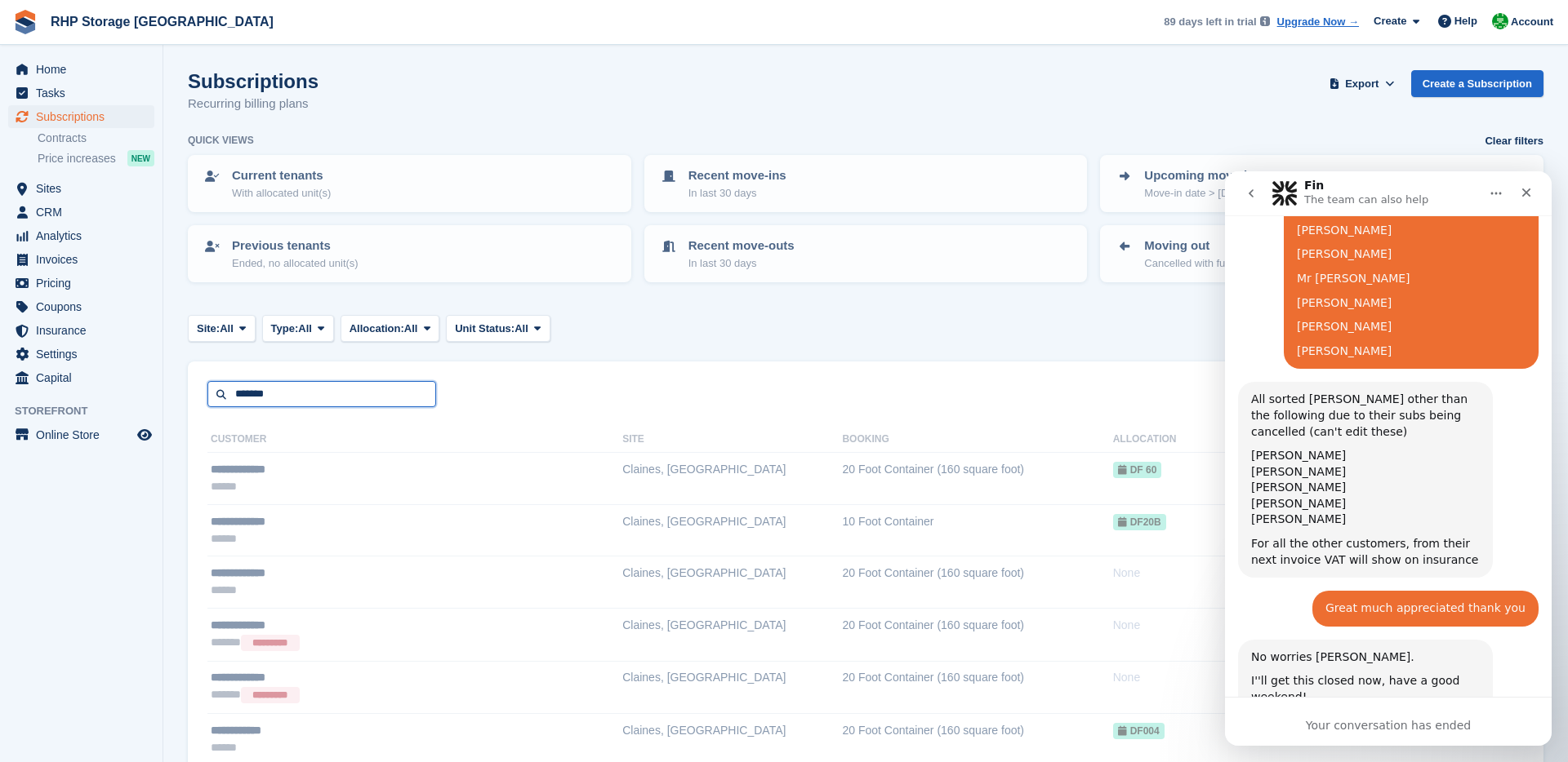
scroll to position [3226, 0]
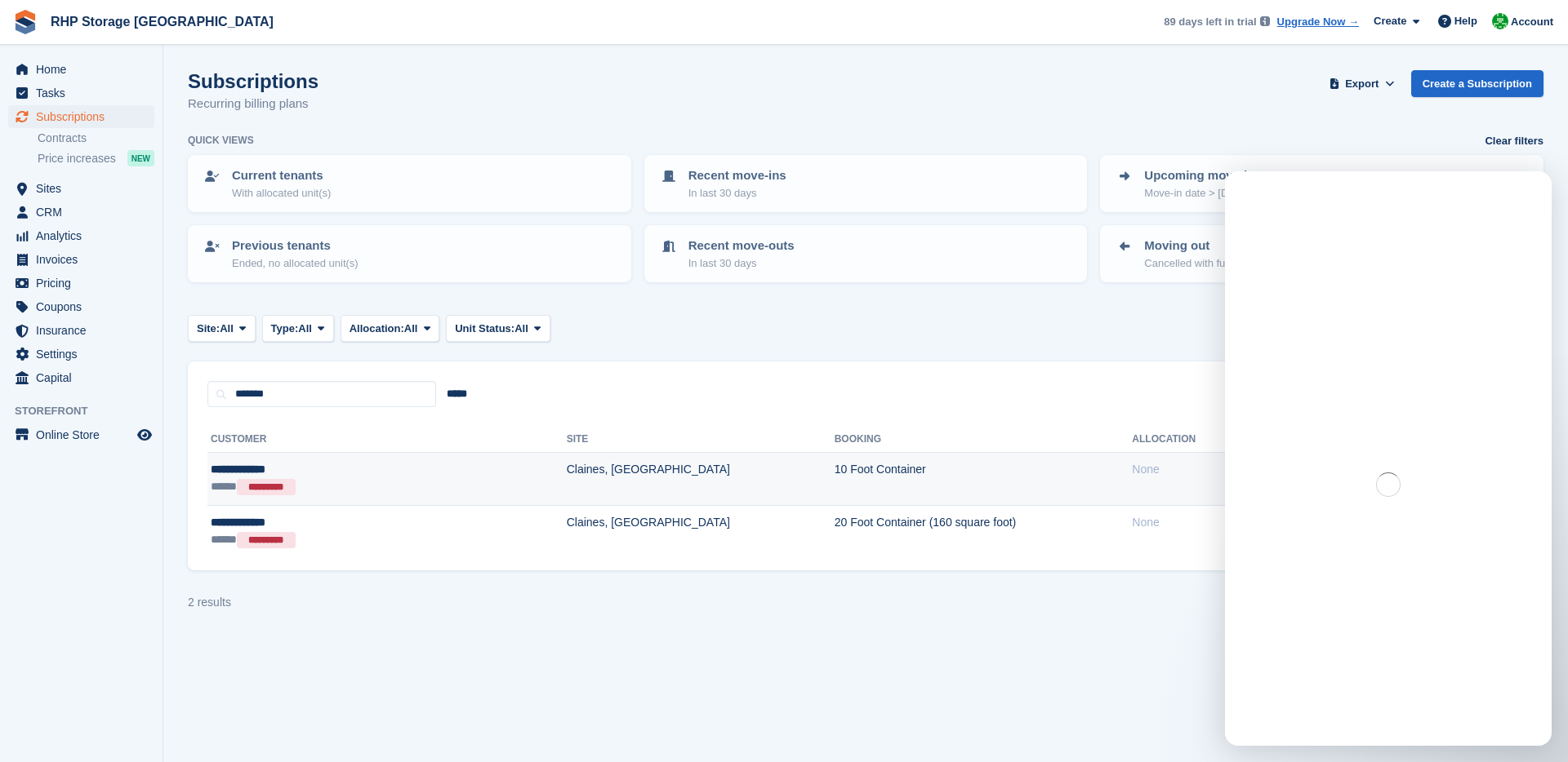
click at [315, 483] on div "***** *********" at bounding box center [318, 487] width 215 height 18
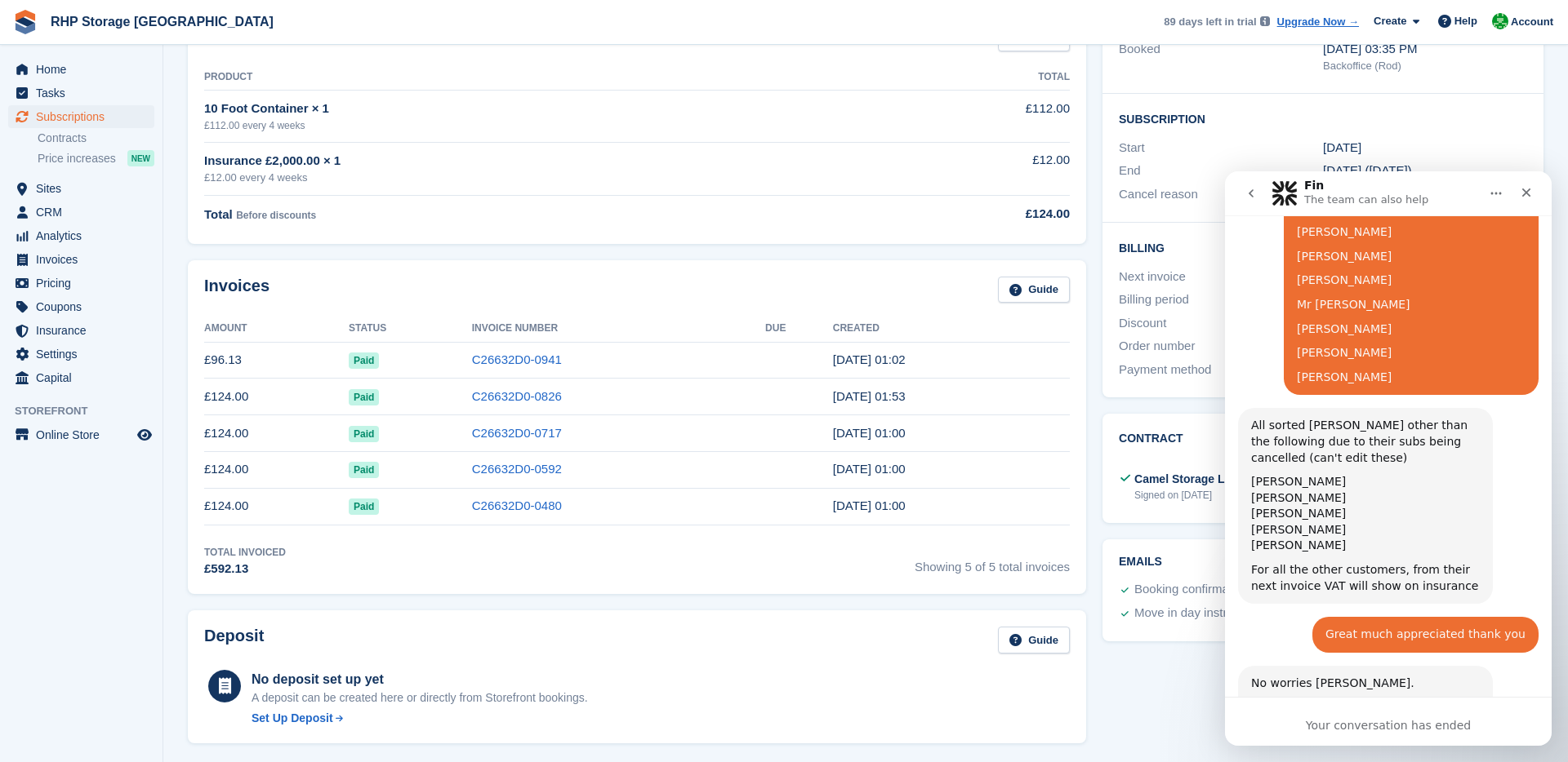
scroll to position [3226, 0]
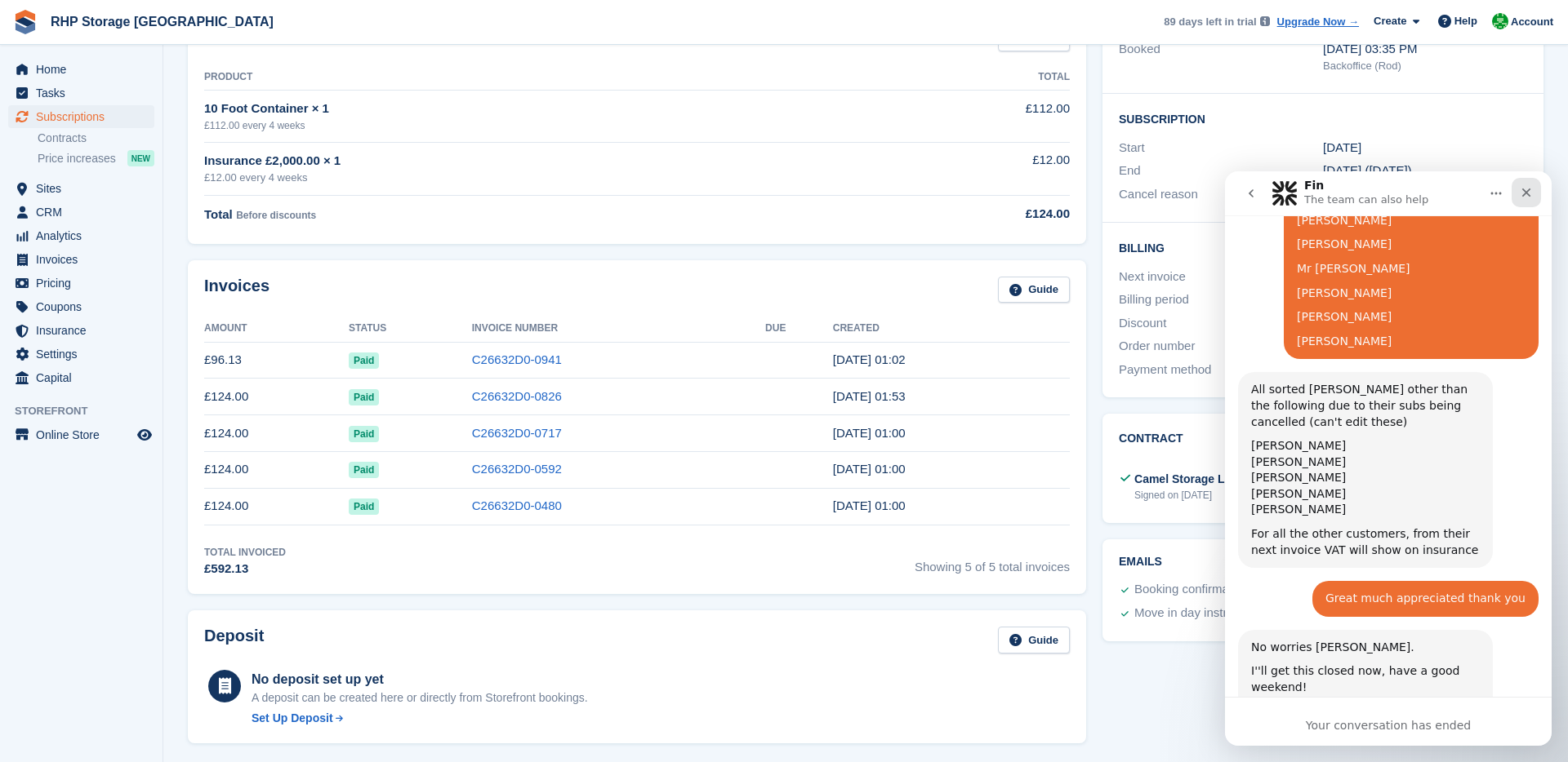
click at [1520, 194] on icon "Close" at bounding box center [1526, 192] width 13 height 13
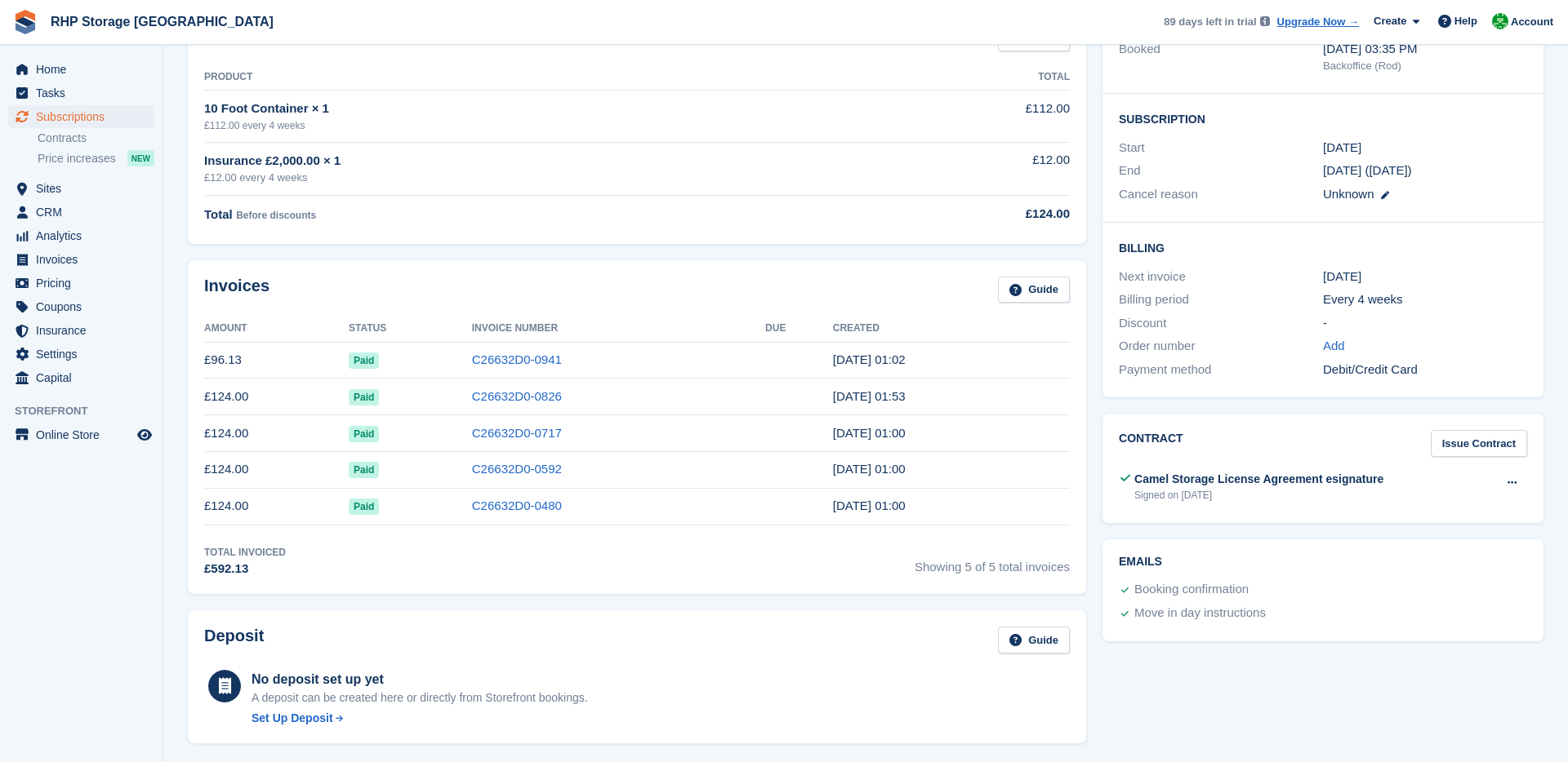
click at [705, 408] on td "C26632D0-0826" at bounding box center [619, 397] width 293 height 37
click at [494, 392] on link "C26632D0-0826" at bounding box center [517, 396] width 90 height 14
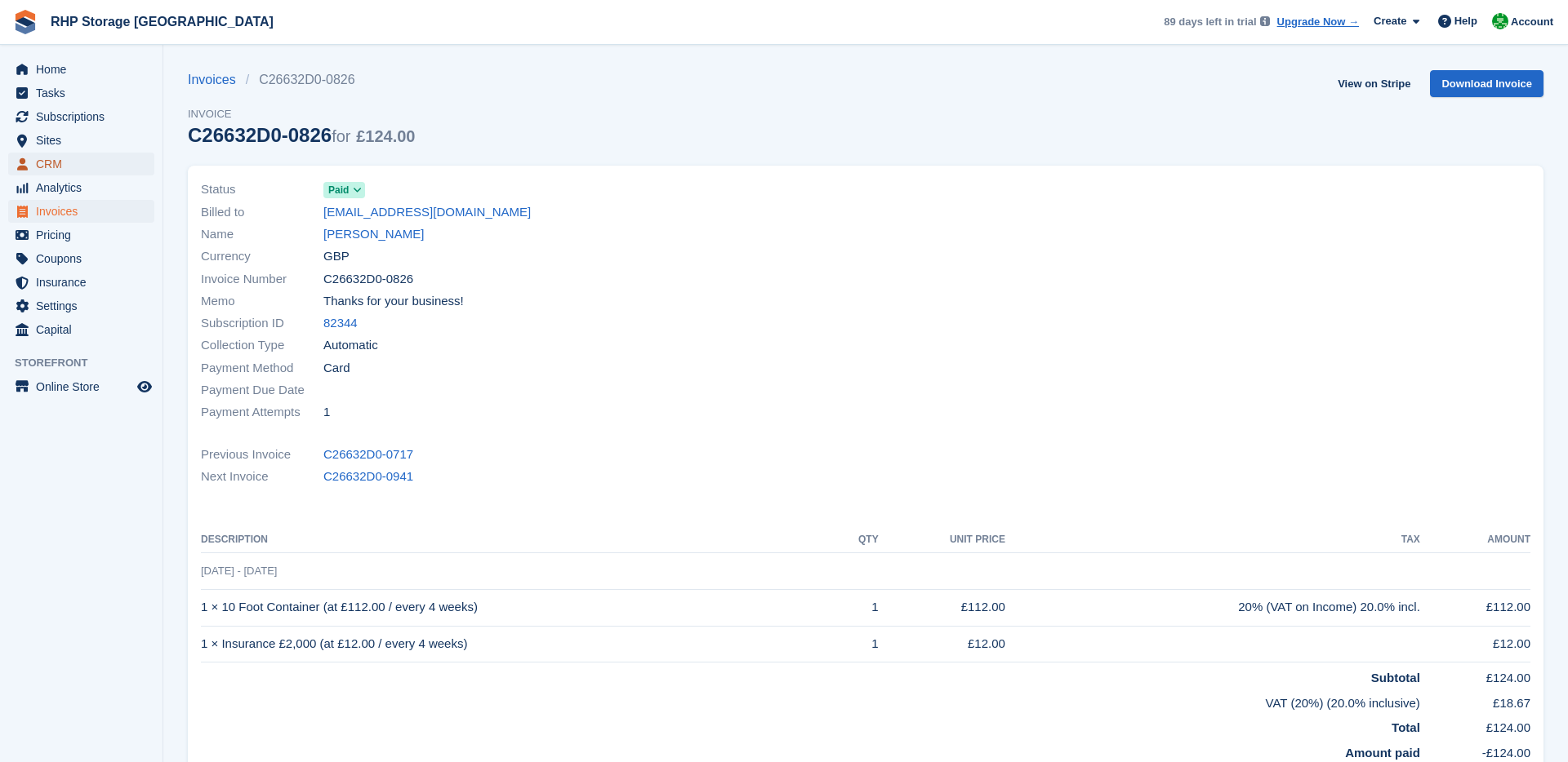
click at [44, 158] on span "CRM" at bounding box center [84, 164] width 98 height 23
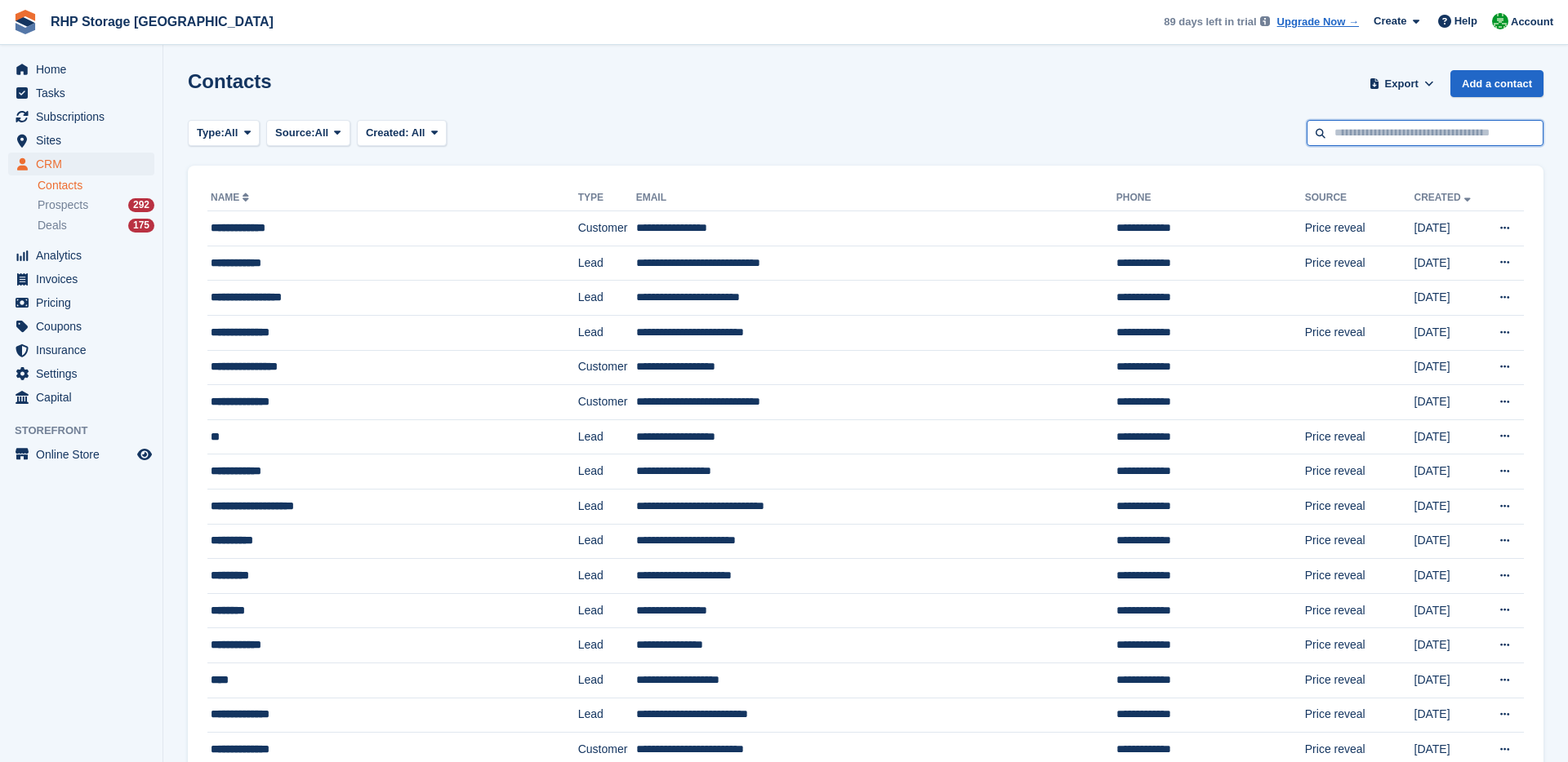
click at [1324, 139] on input "text" at bounding box center [1424, 133] width 236 height 27
type input "*****"
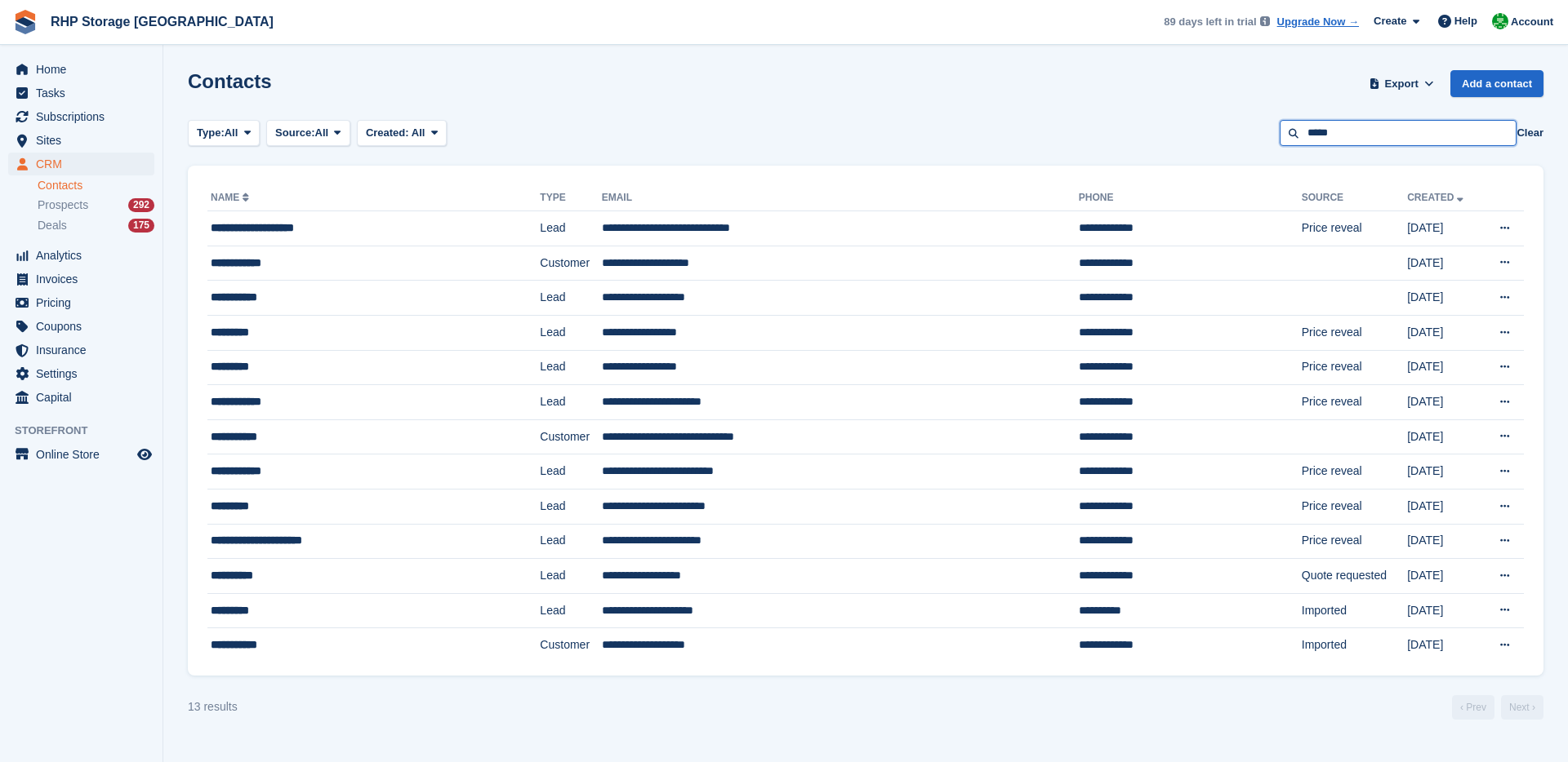
click at [1405, 130] on input "*****" at bounding box center [1398, 133] width 236 height 27
click at [1389, 132] on input "*****" at bounding box center [1398, 133] width 236 height 27
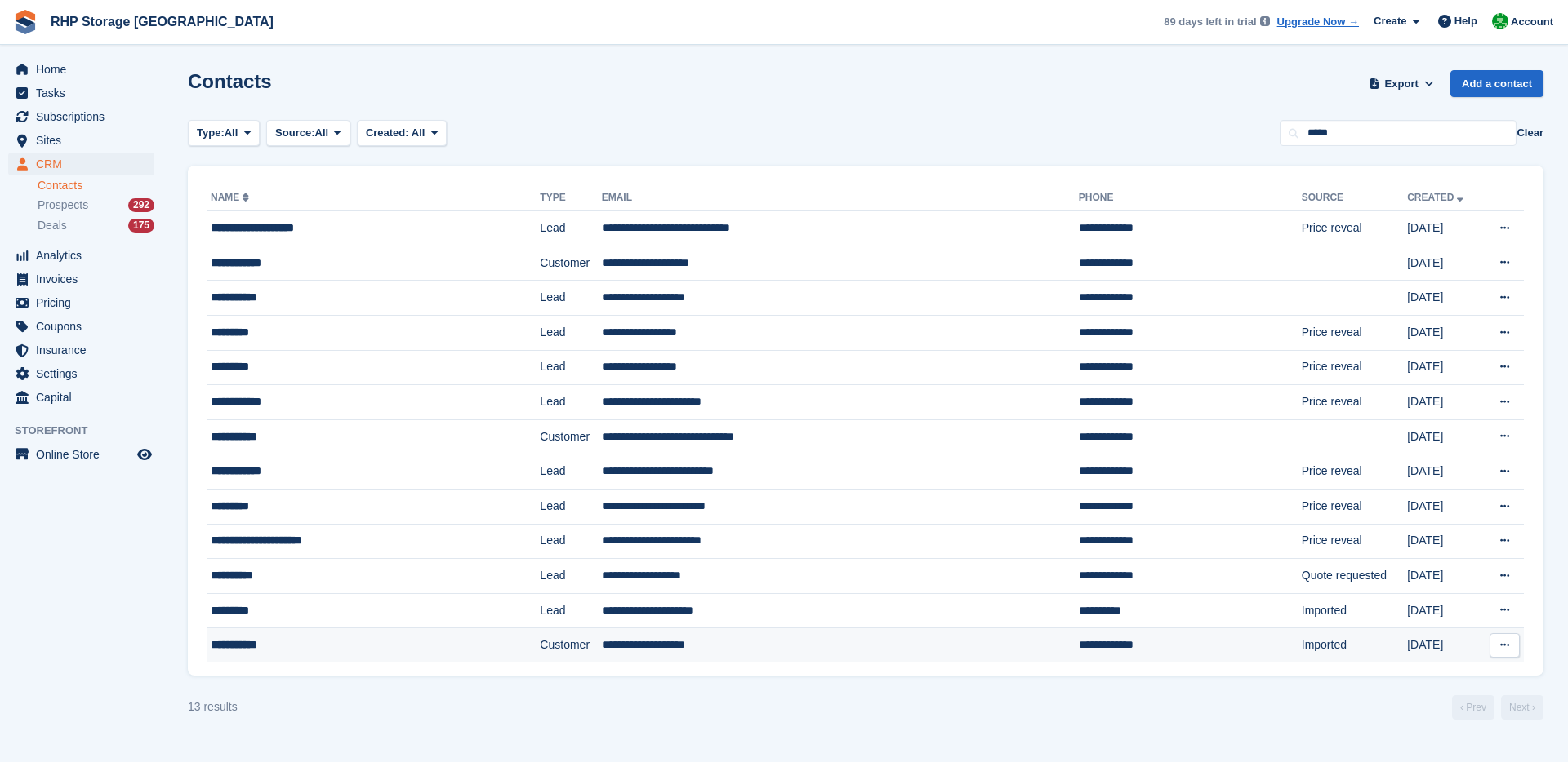
click at [381, 637] on div "**********" at bounding box center [343, 645] width 265 height 17
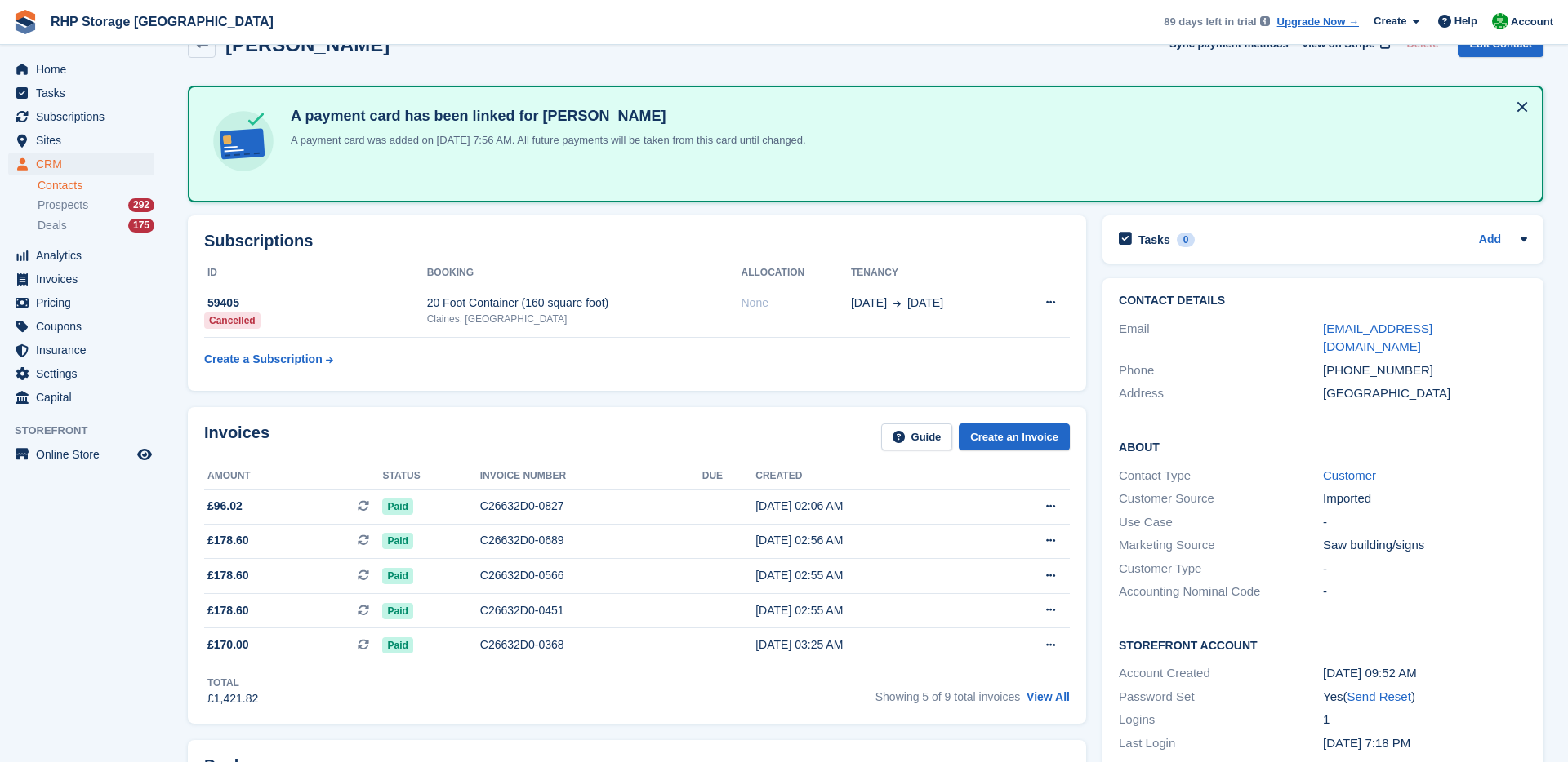
scroll to position [41, 0]
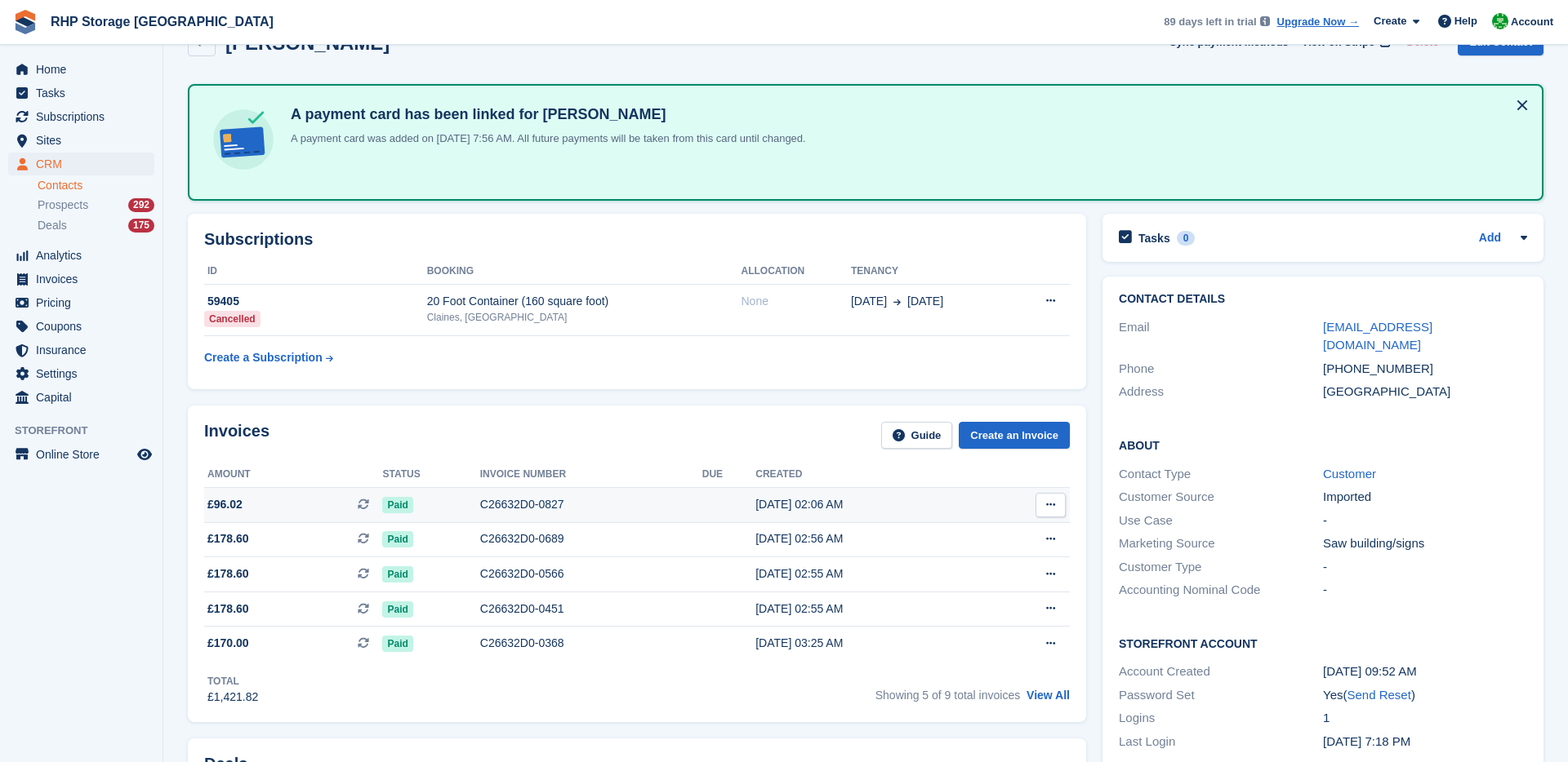
click at [836, 504] on div "[DATE] 02:06 AM" at bounding box center [868, 505] width 226 height 17
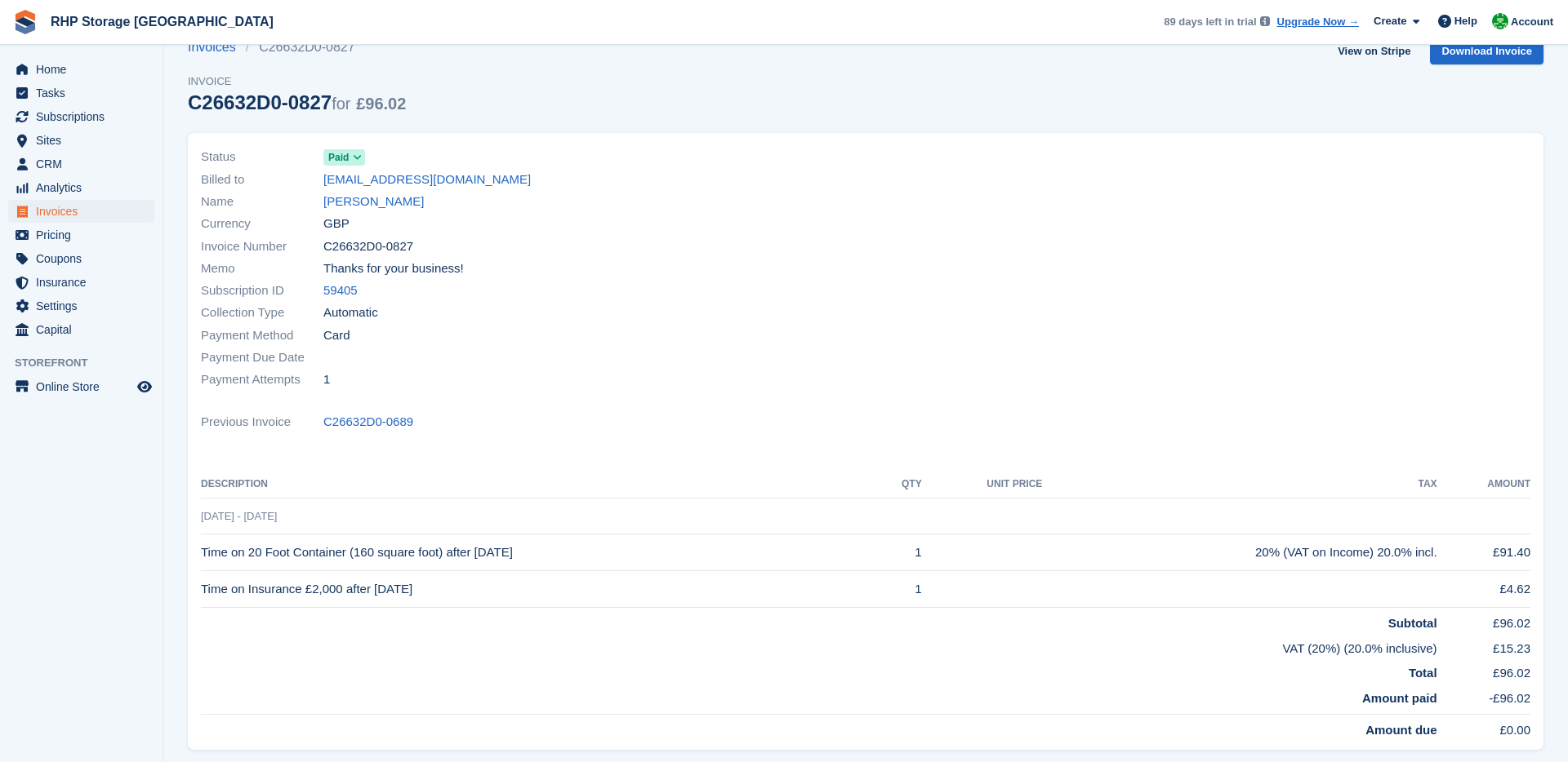
scroll to position [34, 0]
click at [41, 120] on span "Subscriptions" at bounding box center [84, 116] width 98 height 23
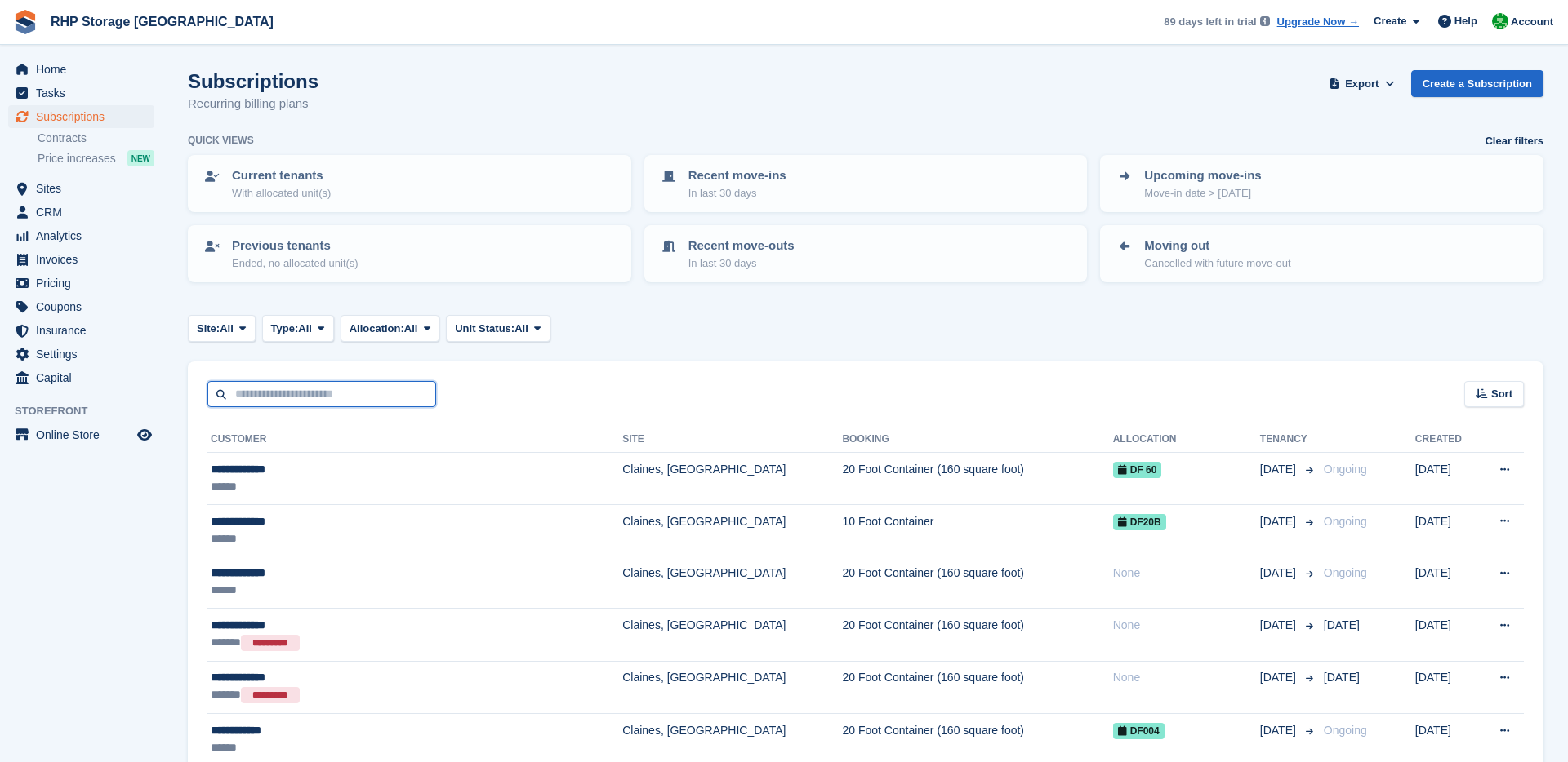
click at [363, 383] on input "text" at bounding box center [321, 394] width 228 height 27
type input "******"
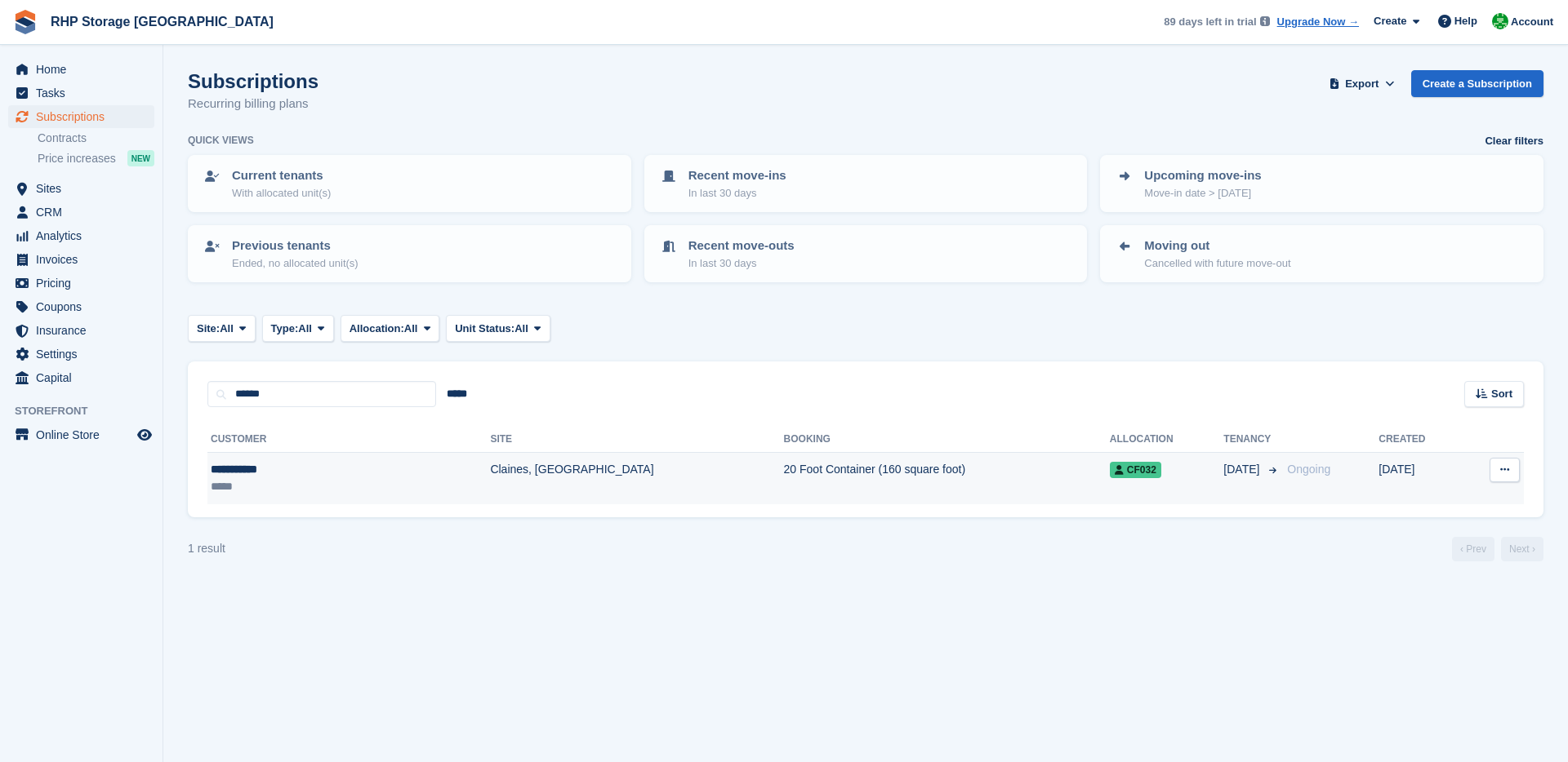
click at [490, 483] on td "Claines, [GEOGRAPHIC_DATA]" at bounding box center [637, 478] width 293 height 51
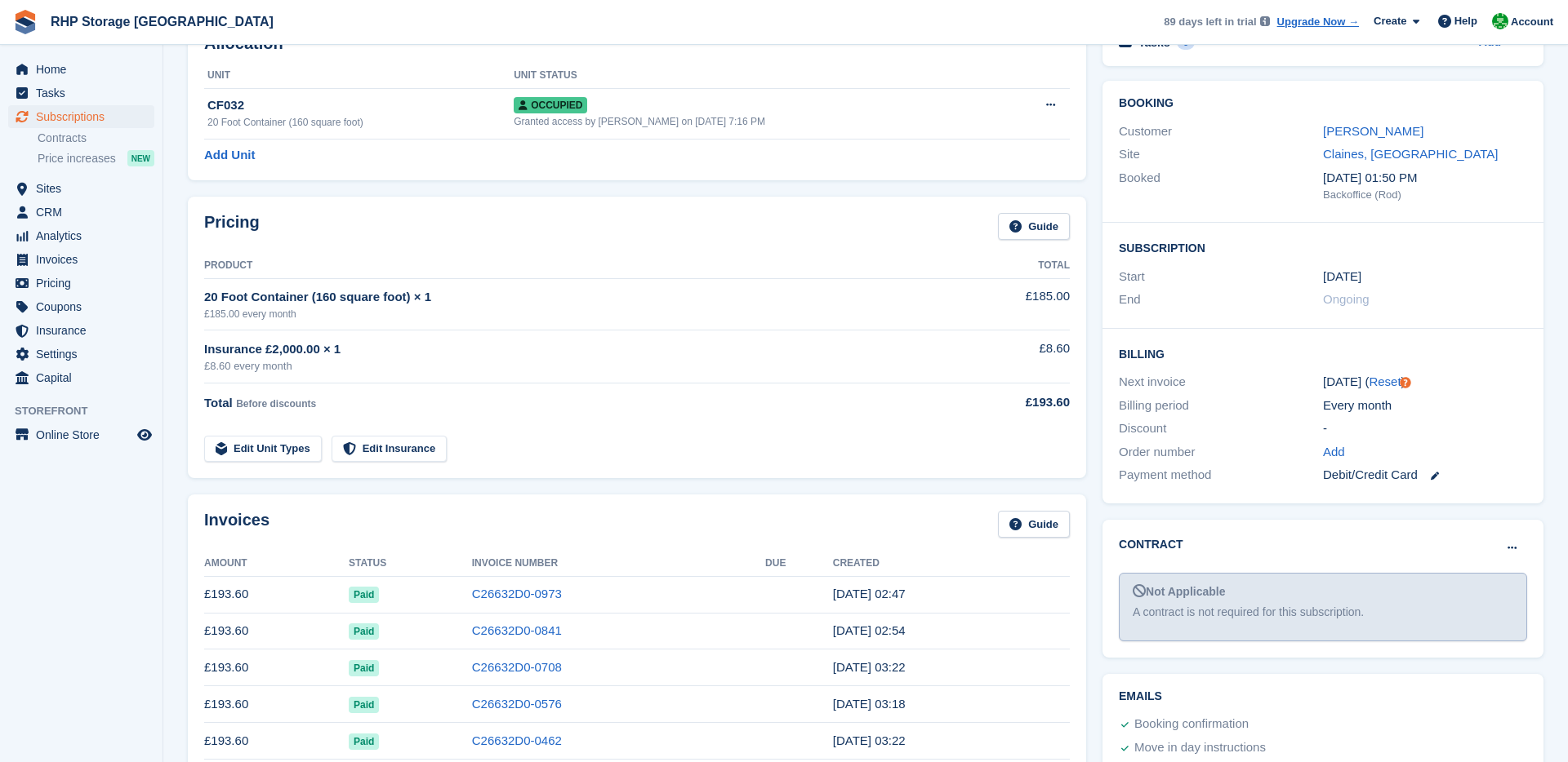
scroll to position [158, 0]
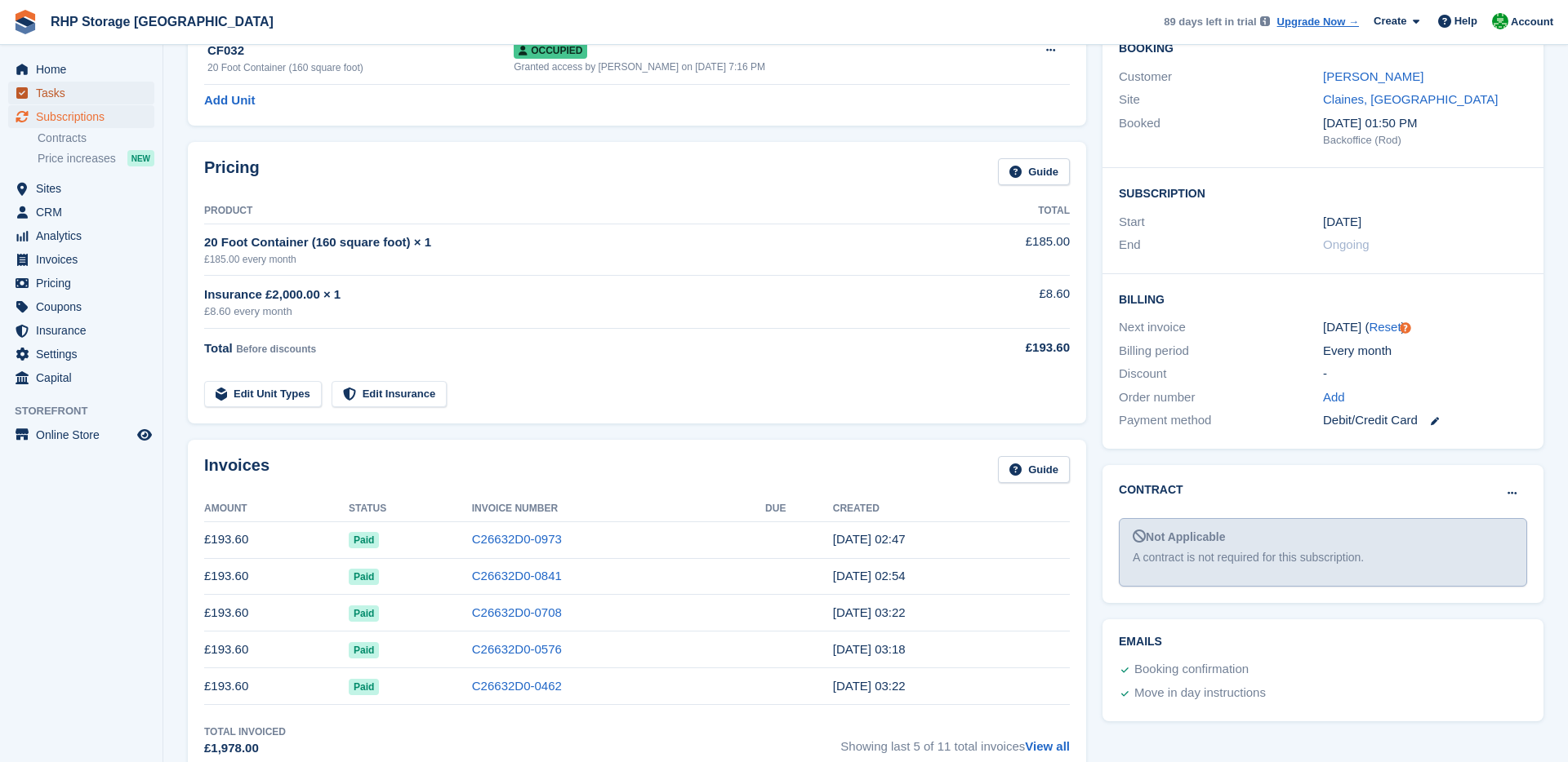
click at [76, 101] on span "Tasks" at bounding box center [84, 93] width 98 height 23
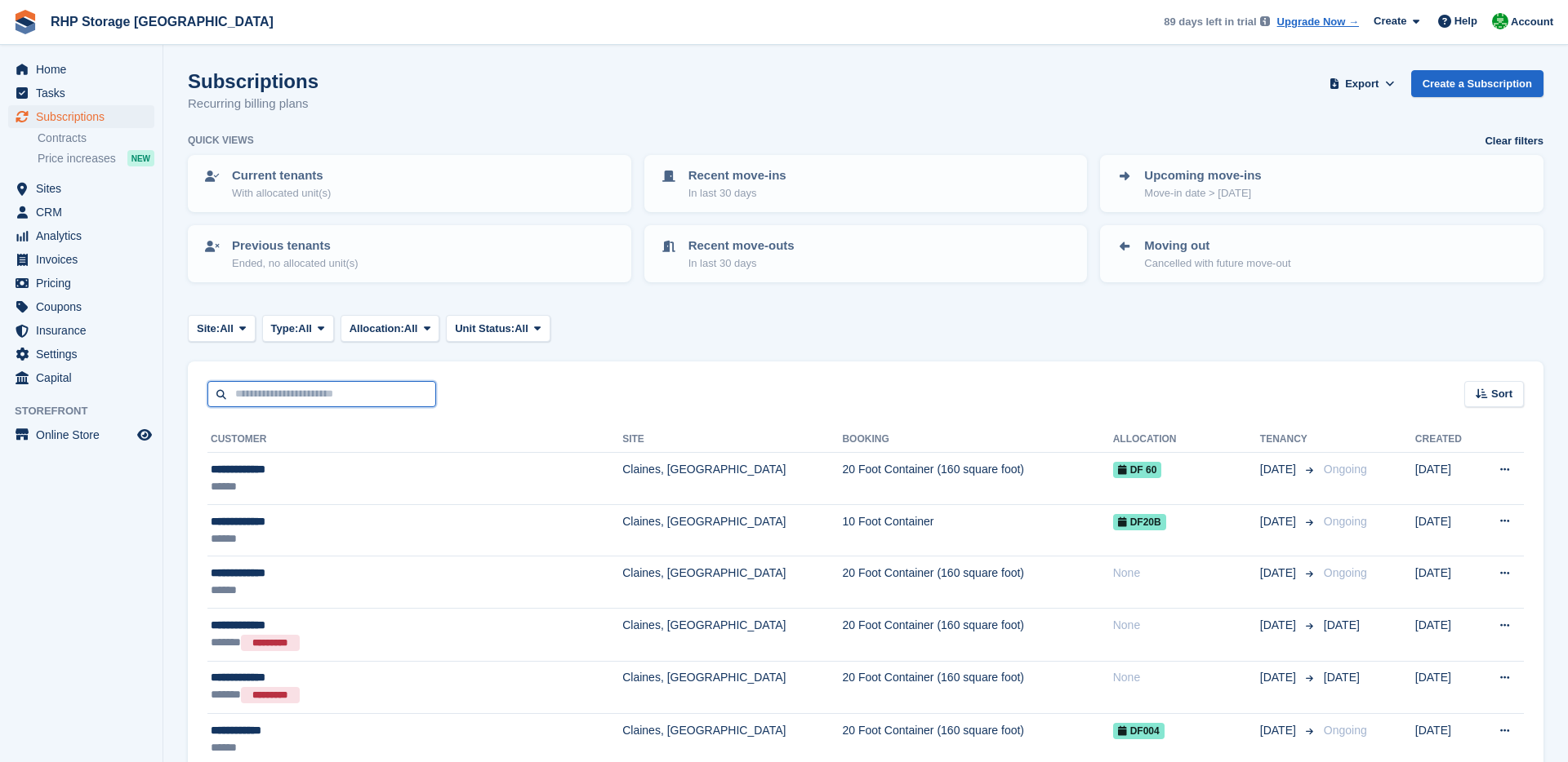
click at [312, 394] on input "text" at bounding box center [321, 394] width 228 height 27
type input "*****"
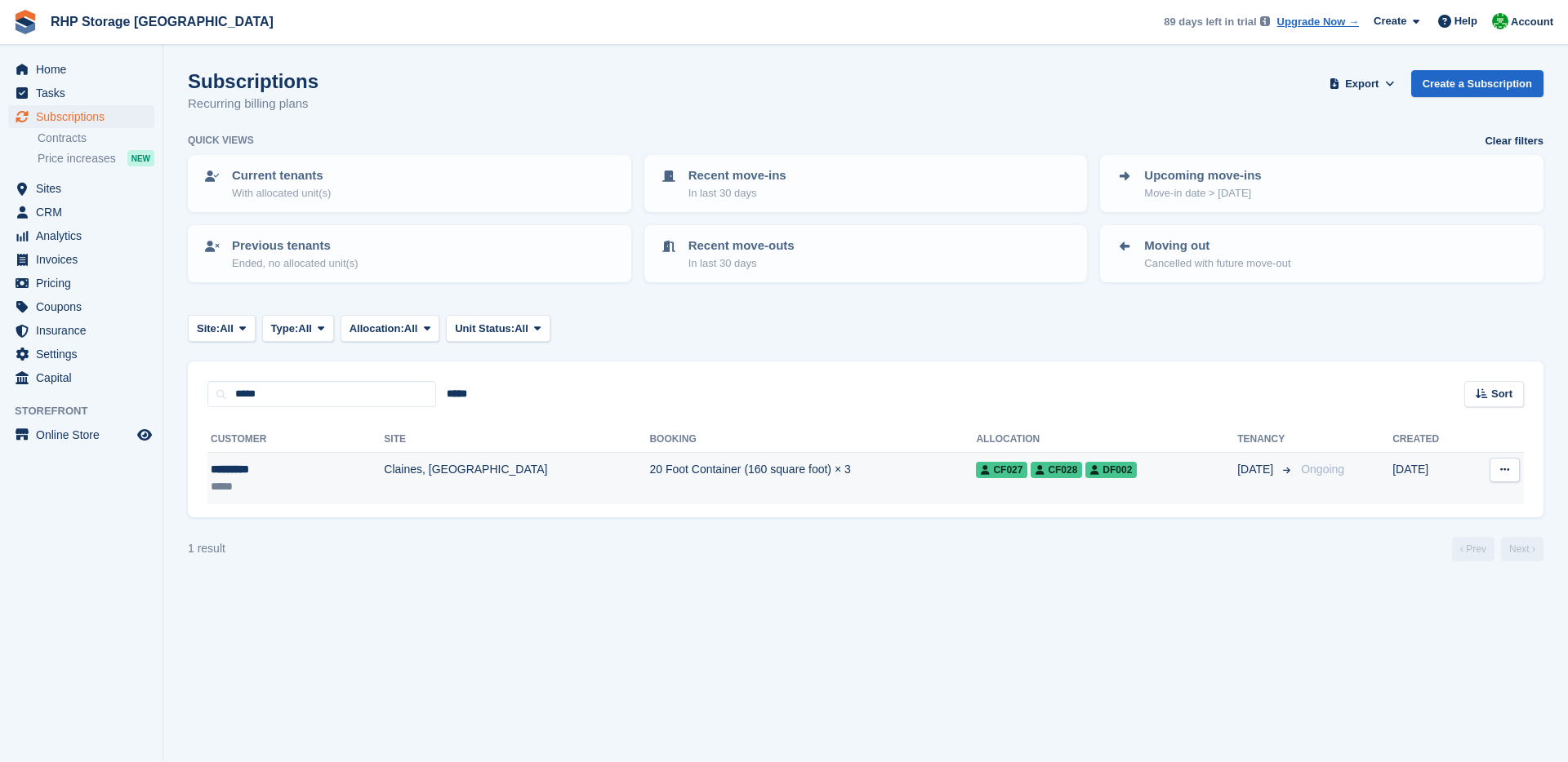
click at [306, 474] on div "*********" at bounding box center [263, 469] width 105 height 17
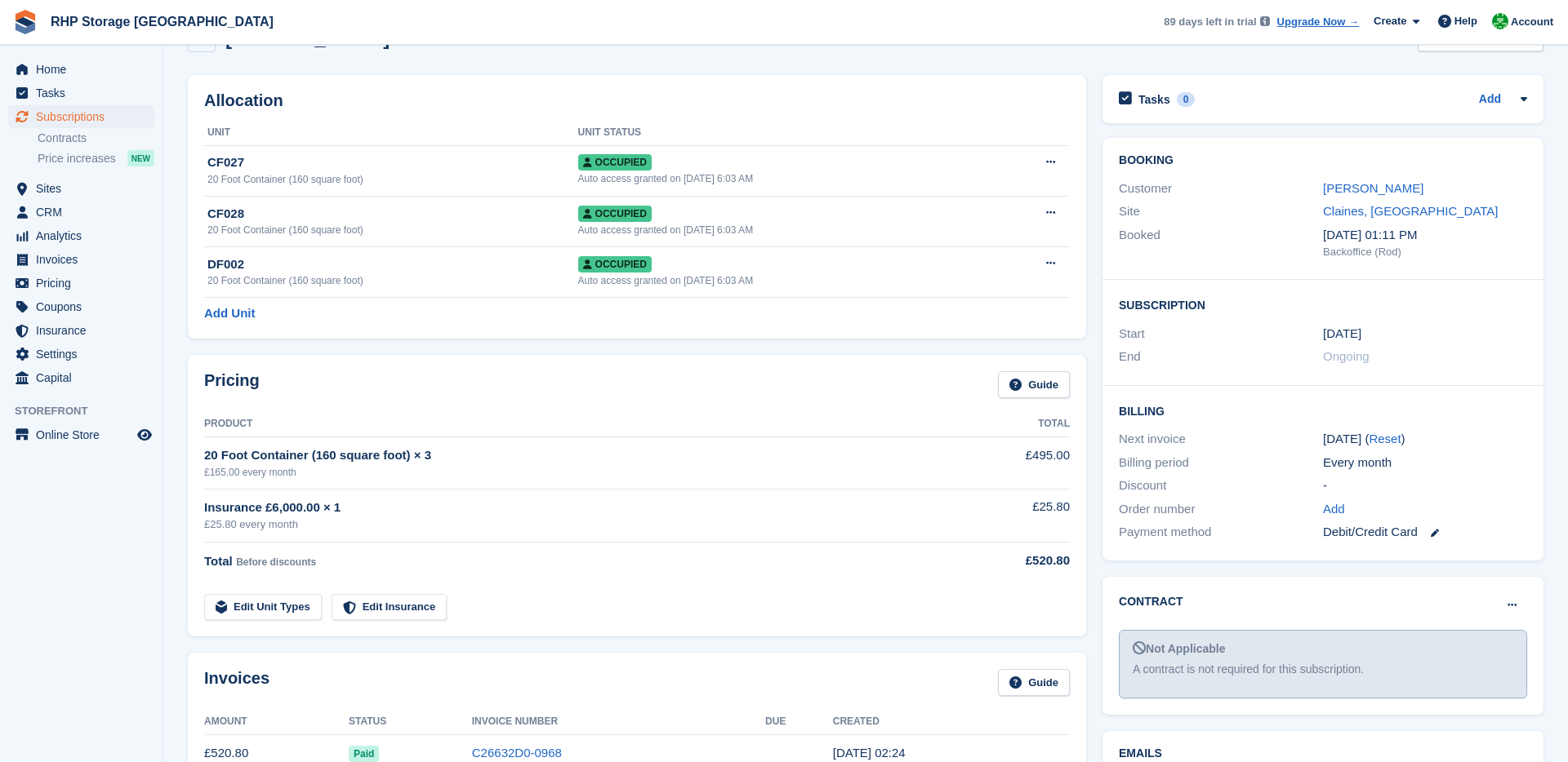
scroll to position [46, 0]
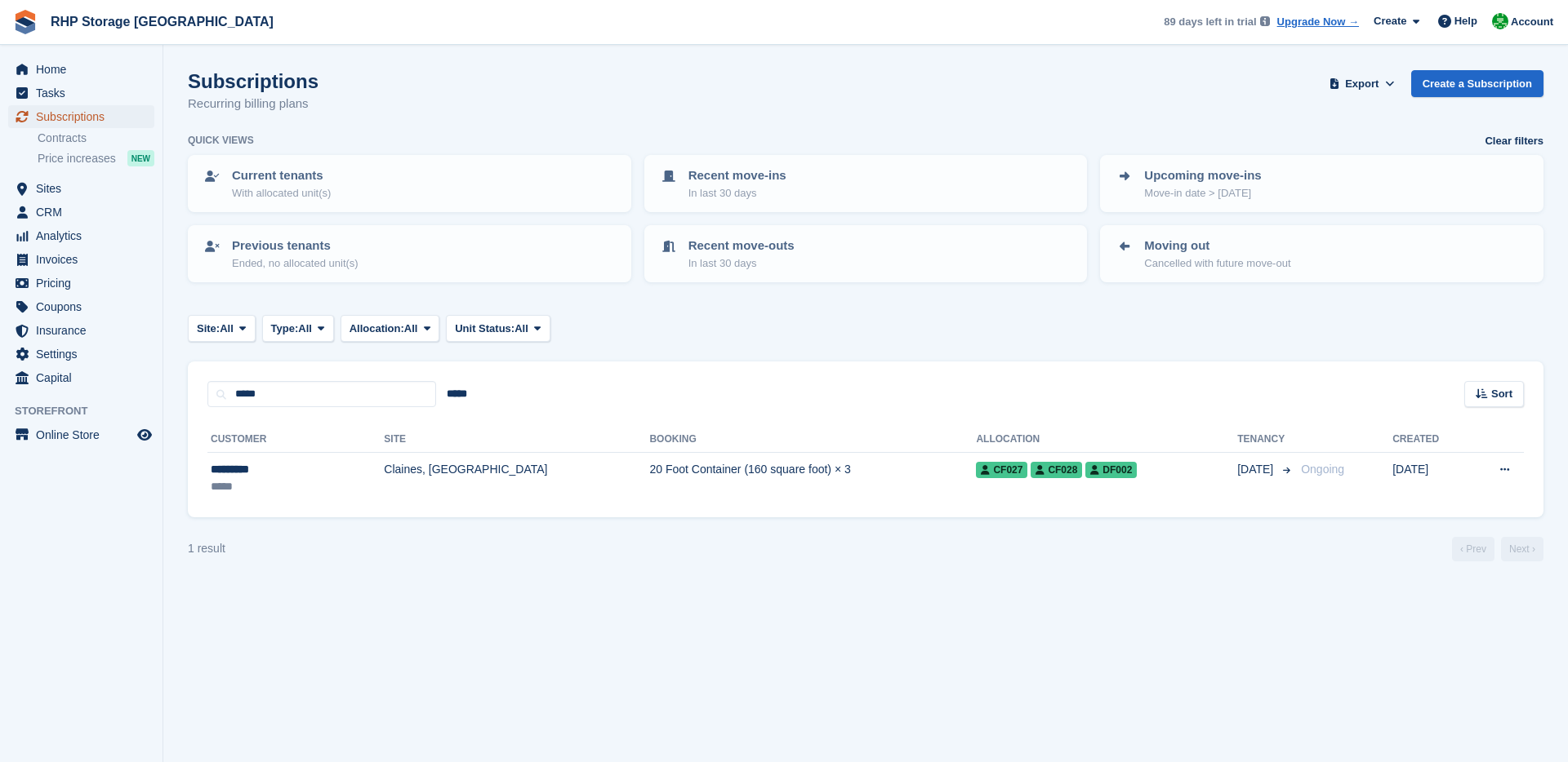
click at [49, 114] on span "Subscriptions" at bounding box center [84, 116] width 98 height 23
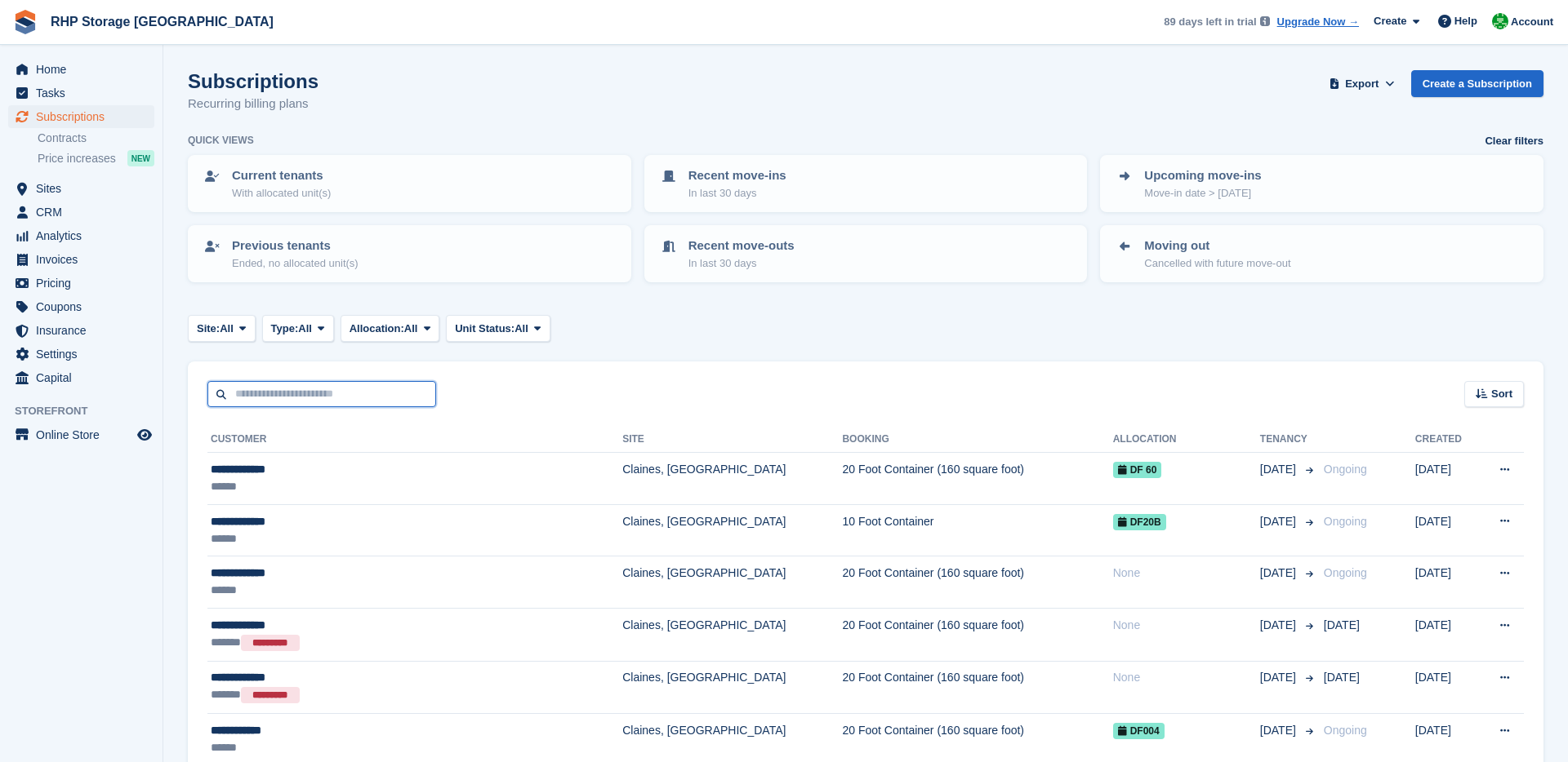
click at [231, 388] on input "text" at bounding box center [321, 394] width 228 height 27
type input "*****"
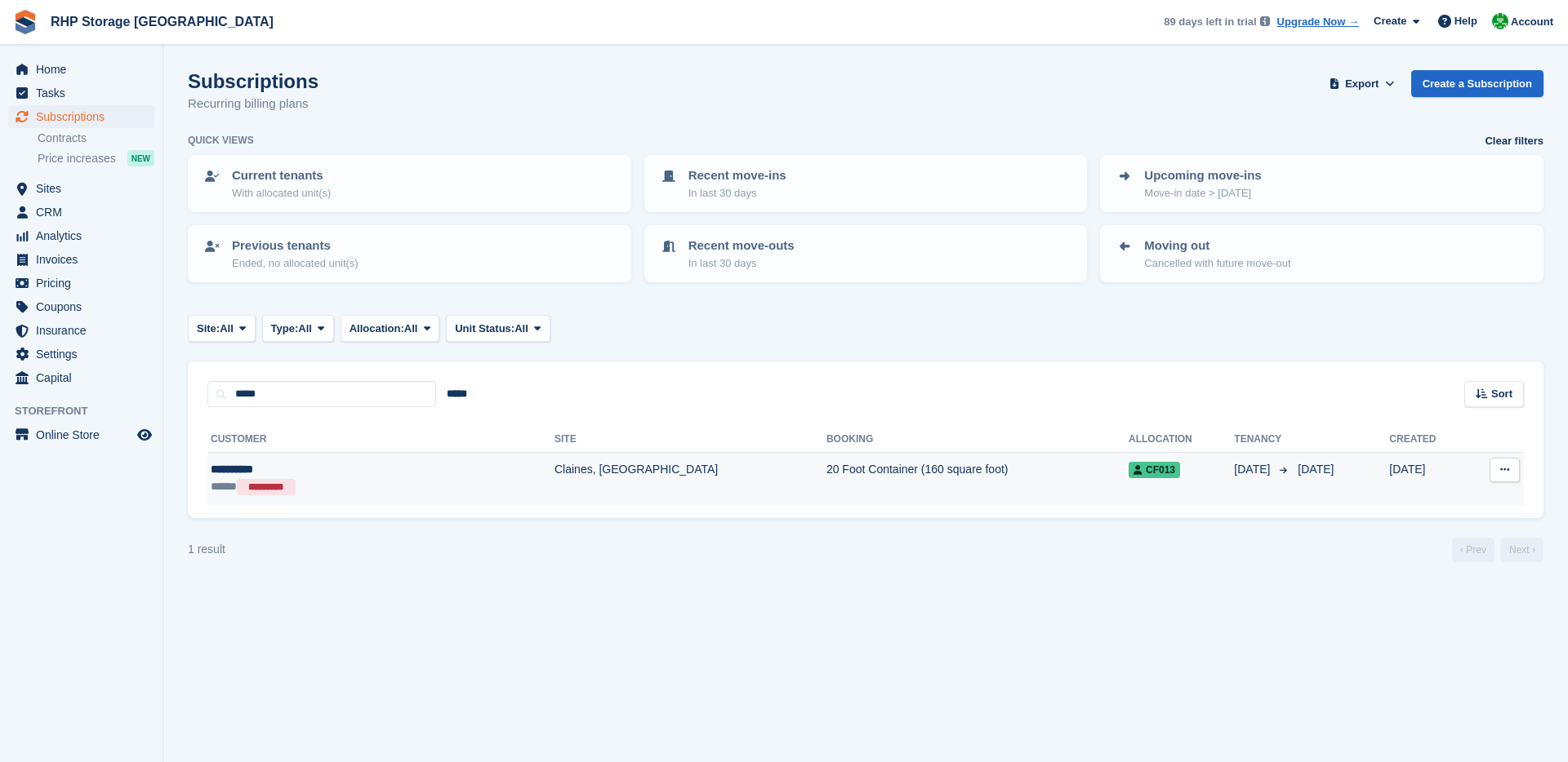
click at [313, 470] on div "**********" at bounding box center [313, 469] width 206 height 17
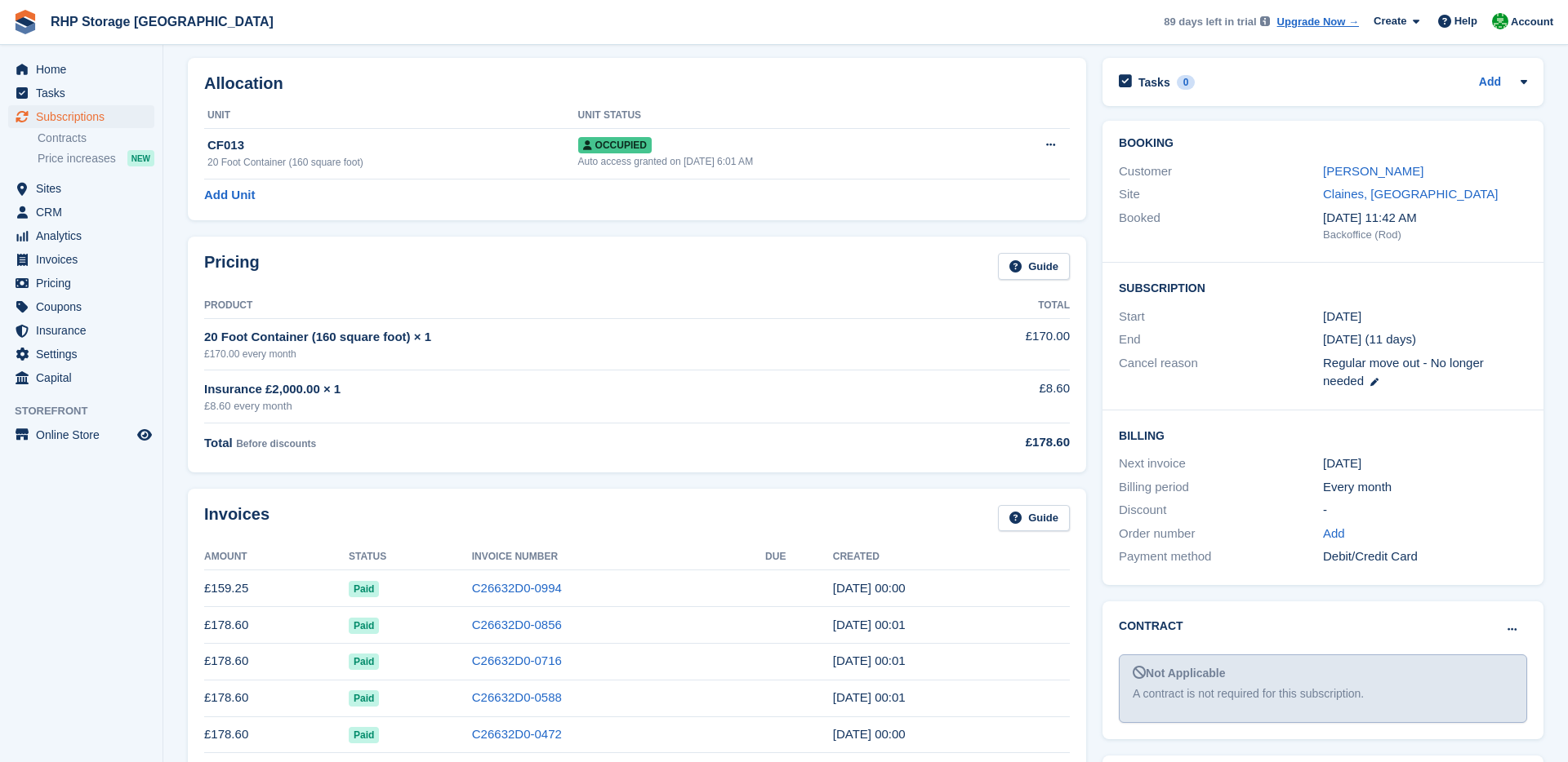
scroll to position [65, 0]
click at [531, 586] on link "C26632D0-0994" at bounding box center [517, 586] width 90 height 14
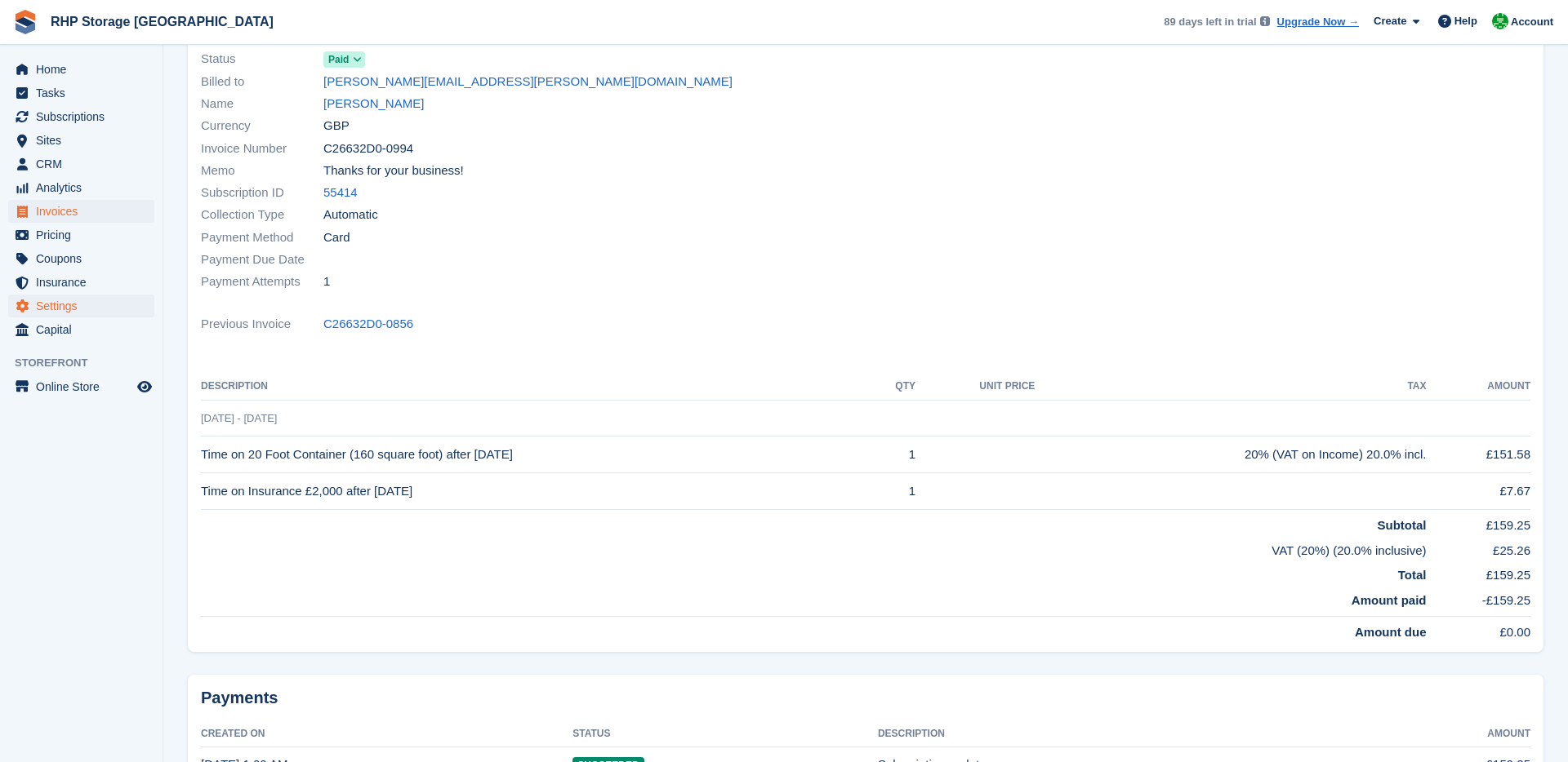
scroll to position [131, 0]
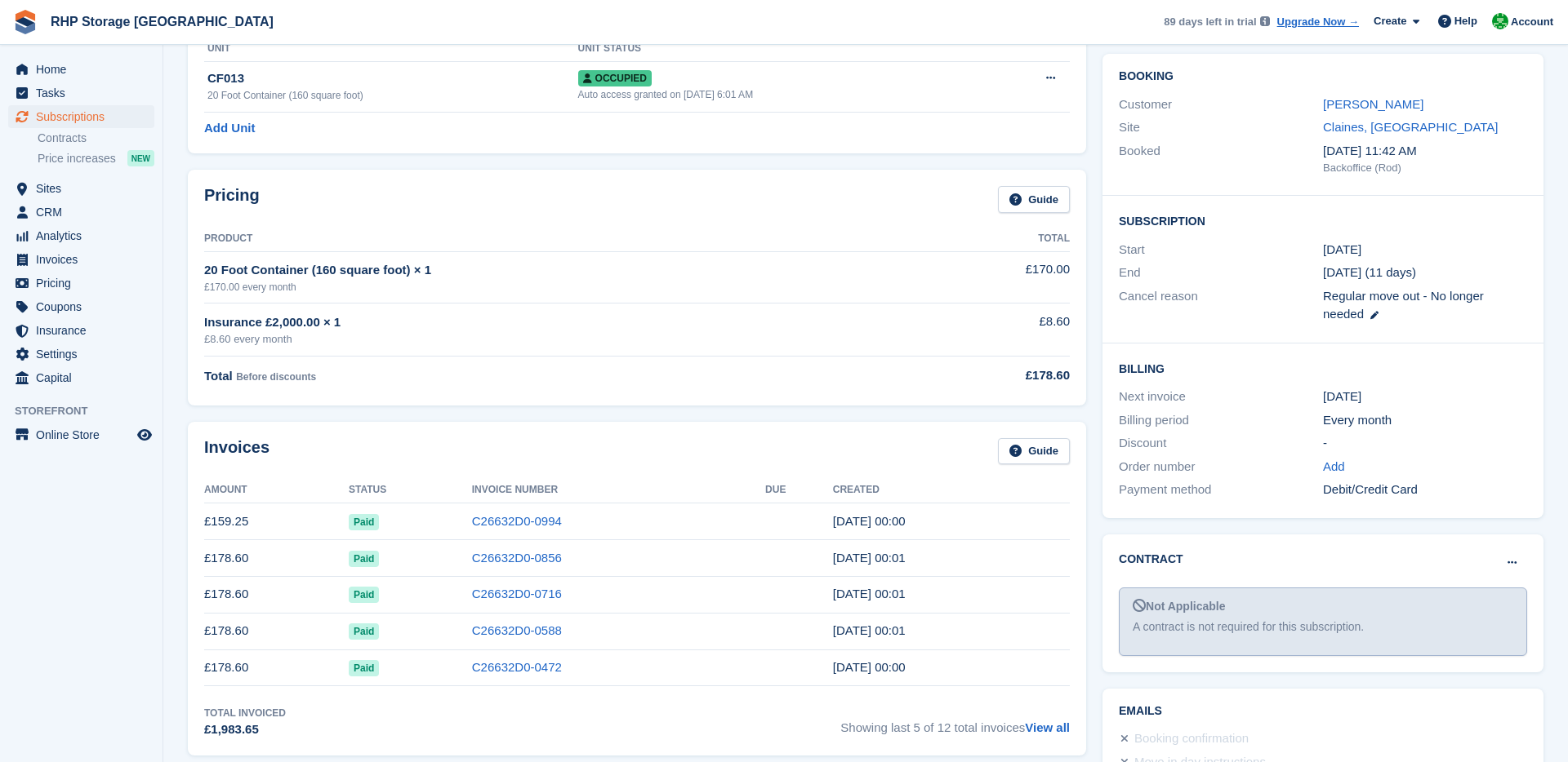
scroll to position [65, 0]
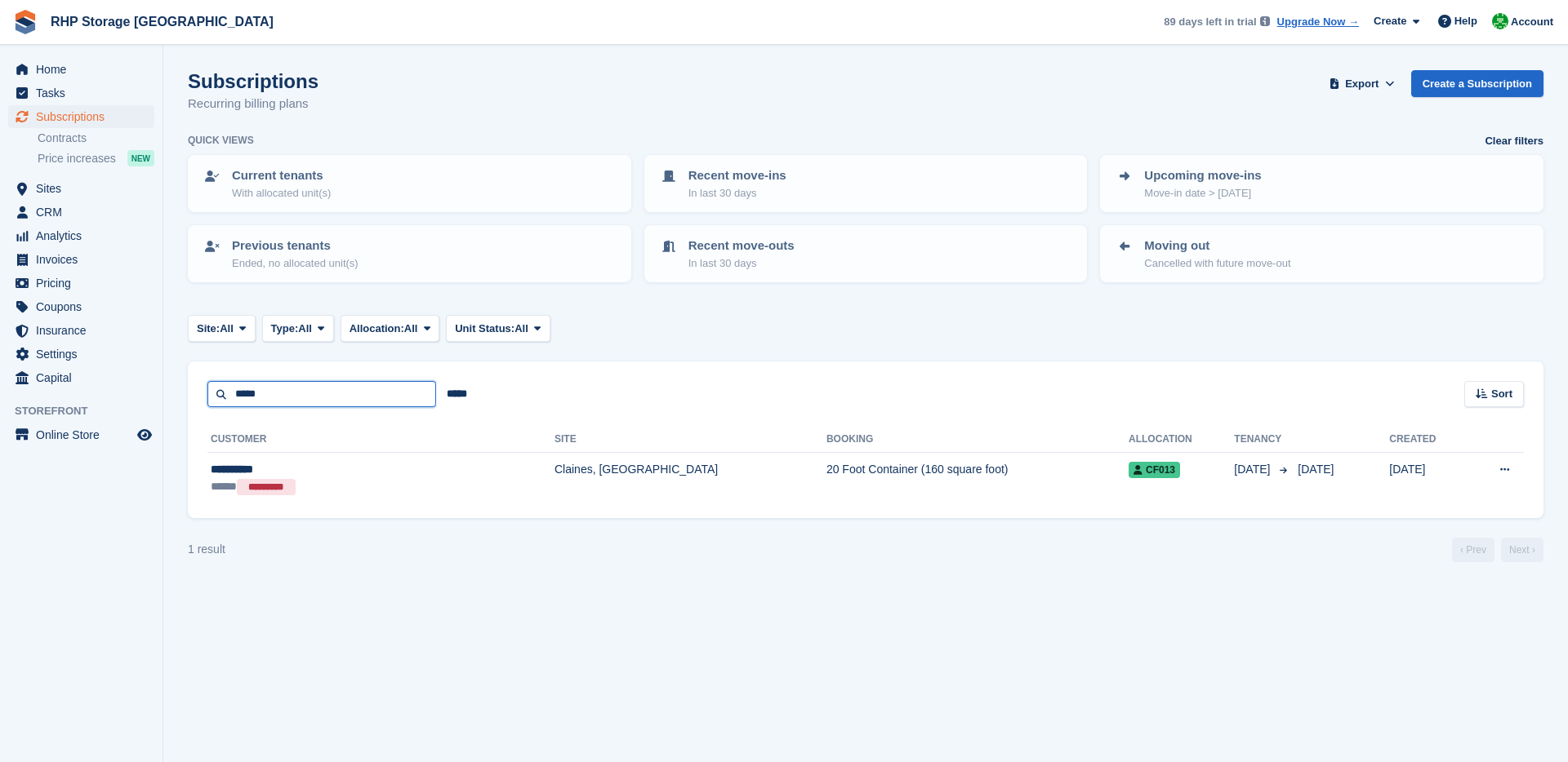
click at [254, 387] on input "*****" at bounding box center [321, 394] width 228 height 27
type input "*******"
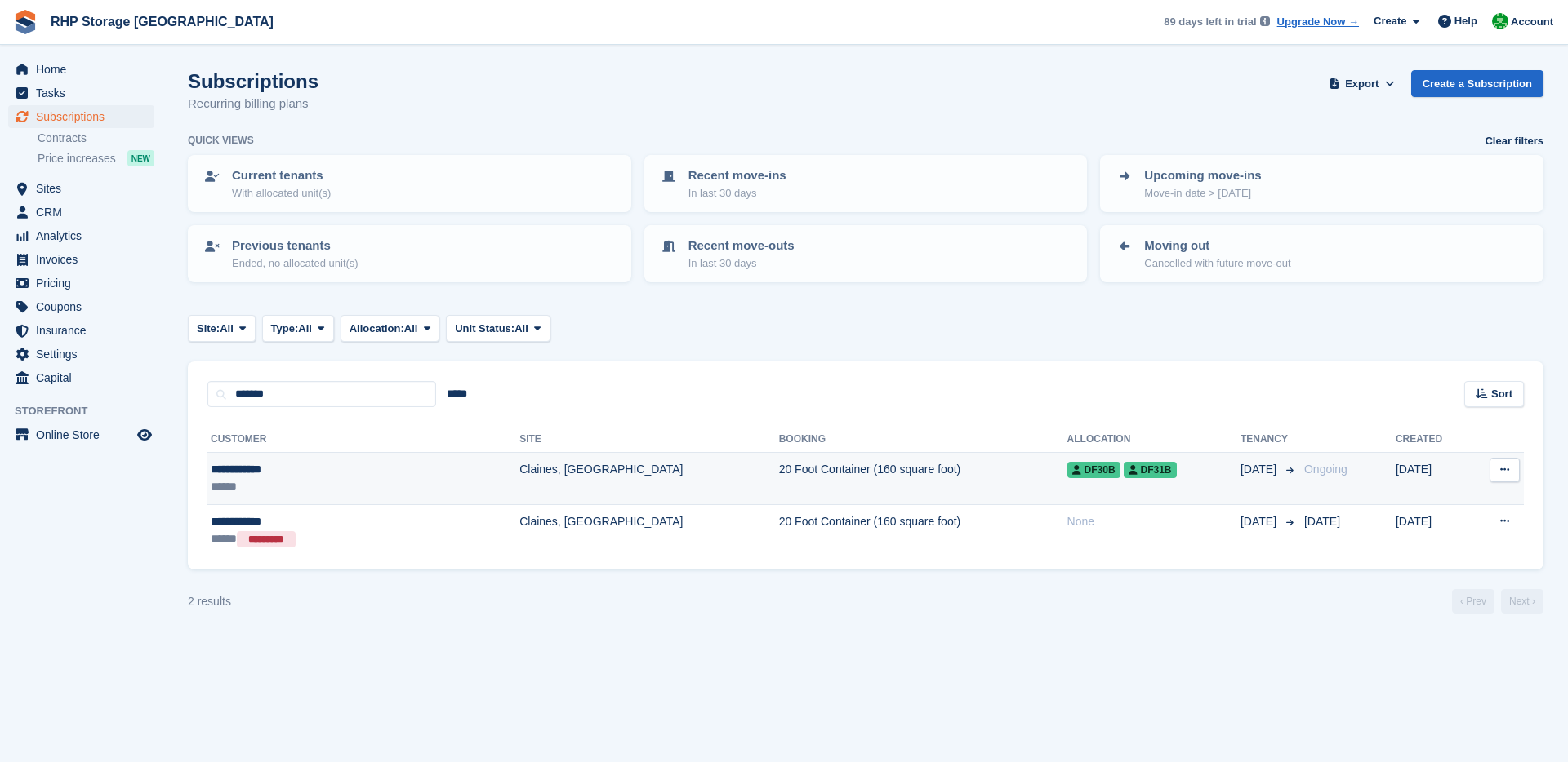
click at [520, 475] on td "Claines, [GEOGRAPHIC_DATA]" at bounding box center [649, 478] width 258 height 52
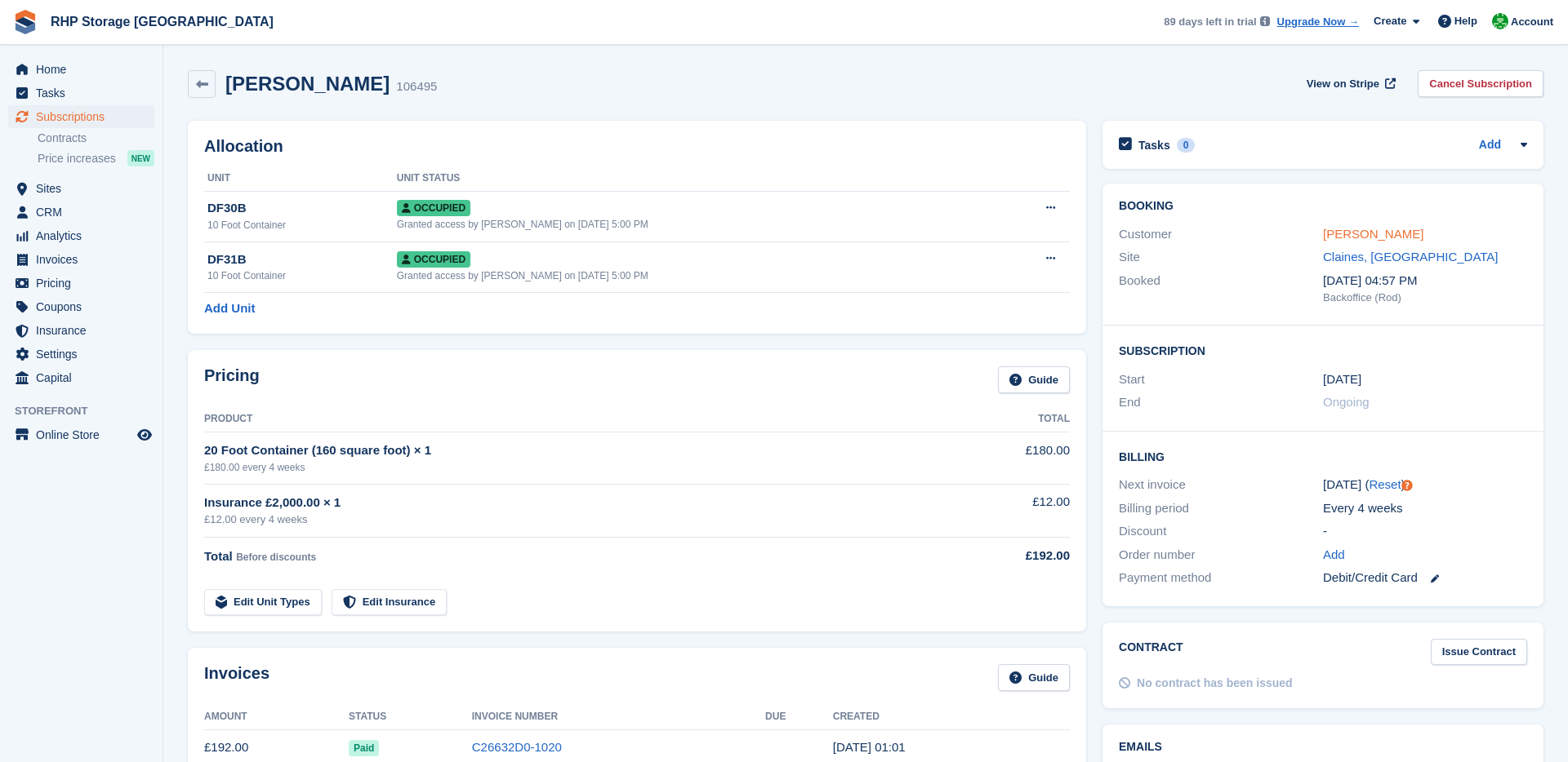
click at [1330, 229] on link "[PERSON_NAME]" at bounding box center [1373, 234] width 101 height 14
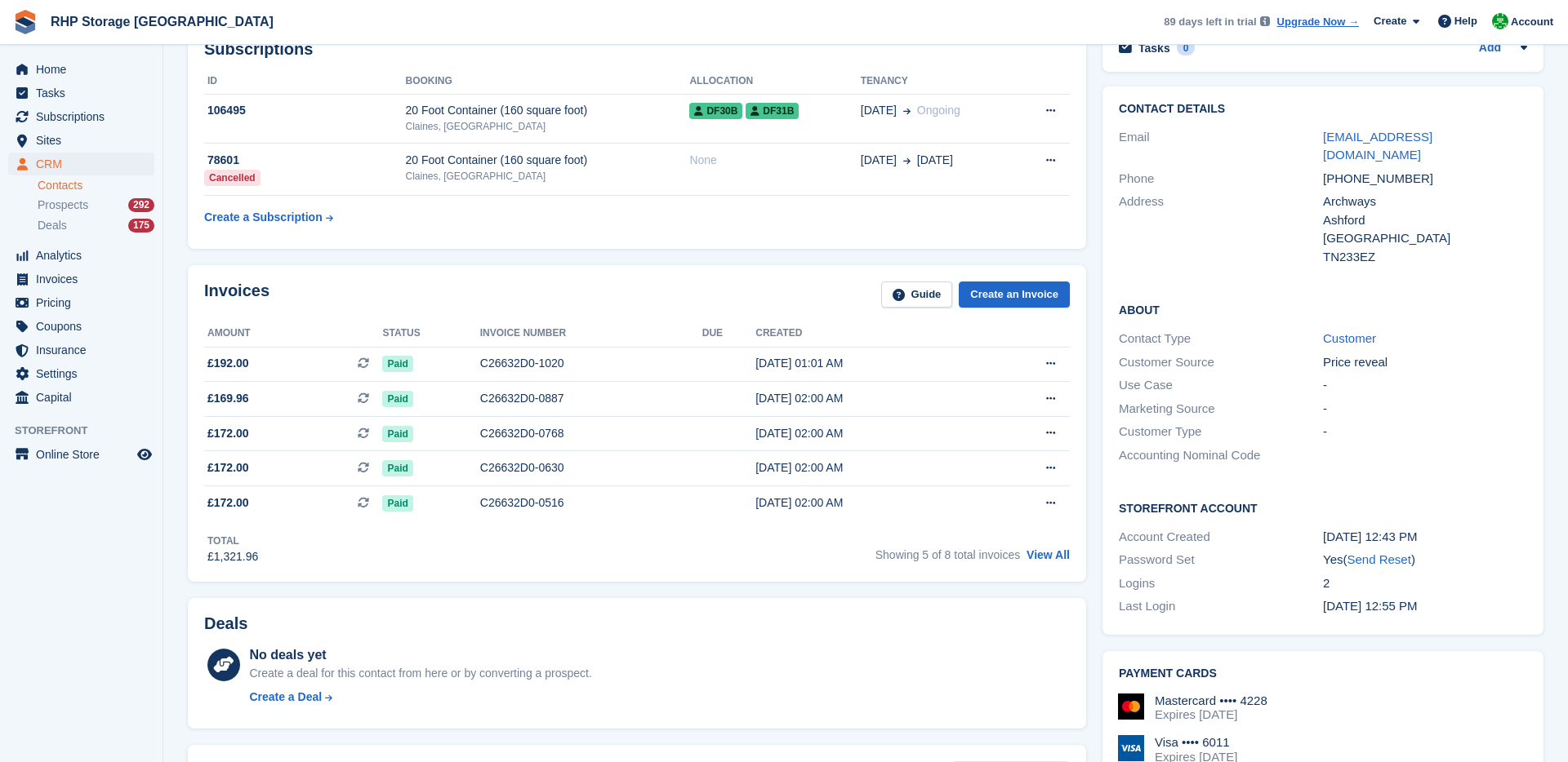
scroll to position [125, 0]
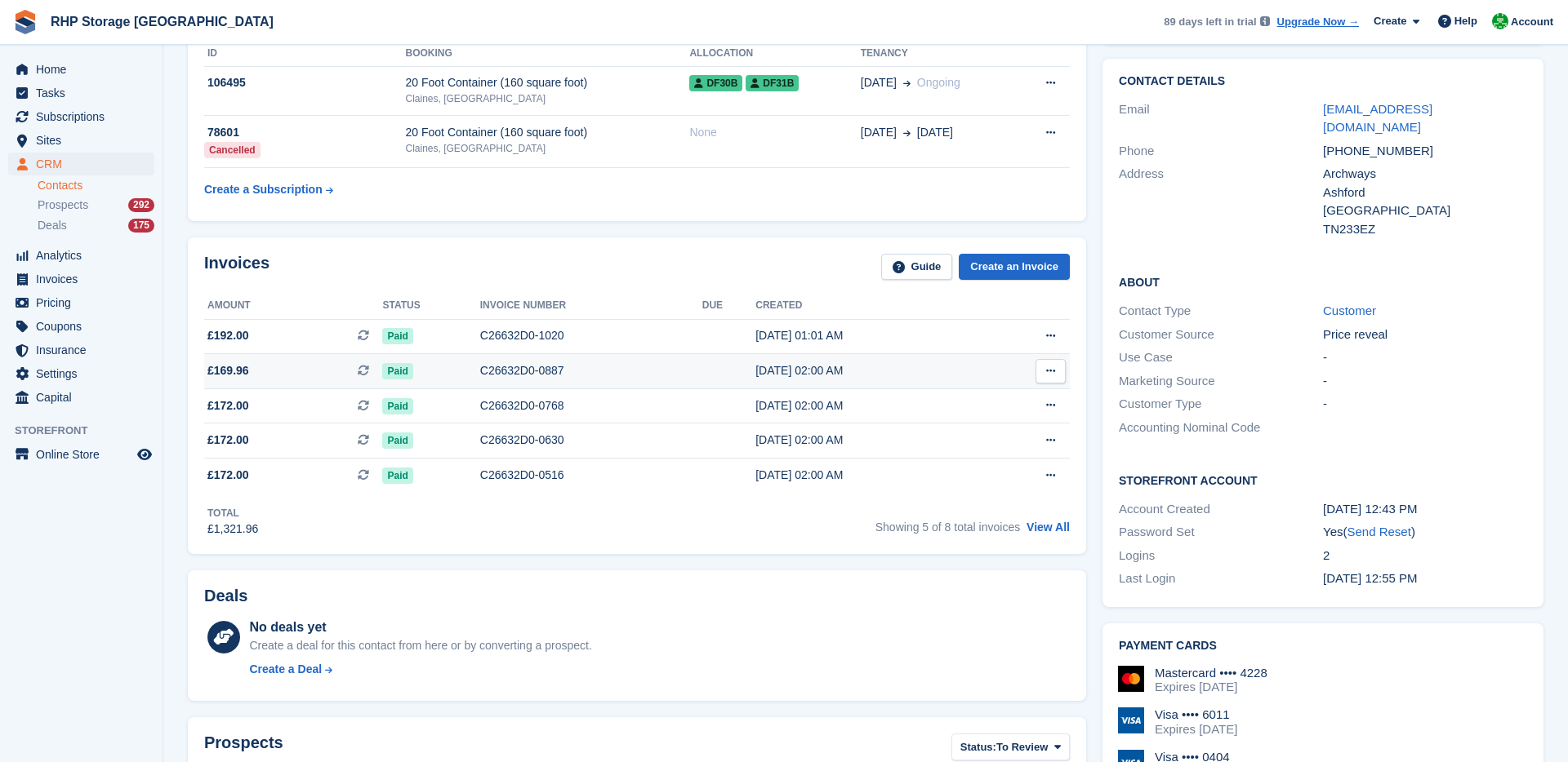
click at [330, 367] on span "£169.96 This is a recurring subscription invoice." at bounding box center [293, 371] width 178 height 17
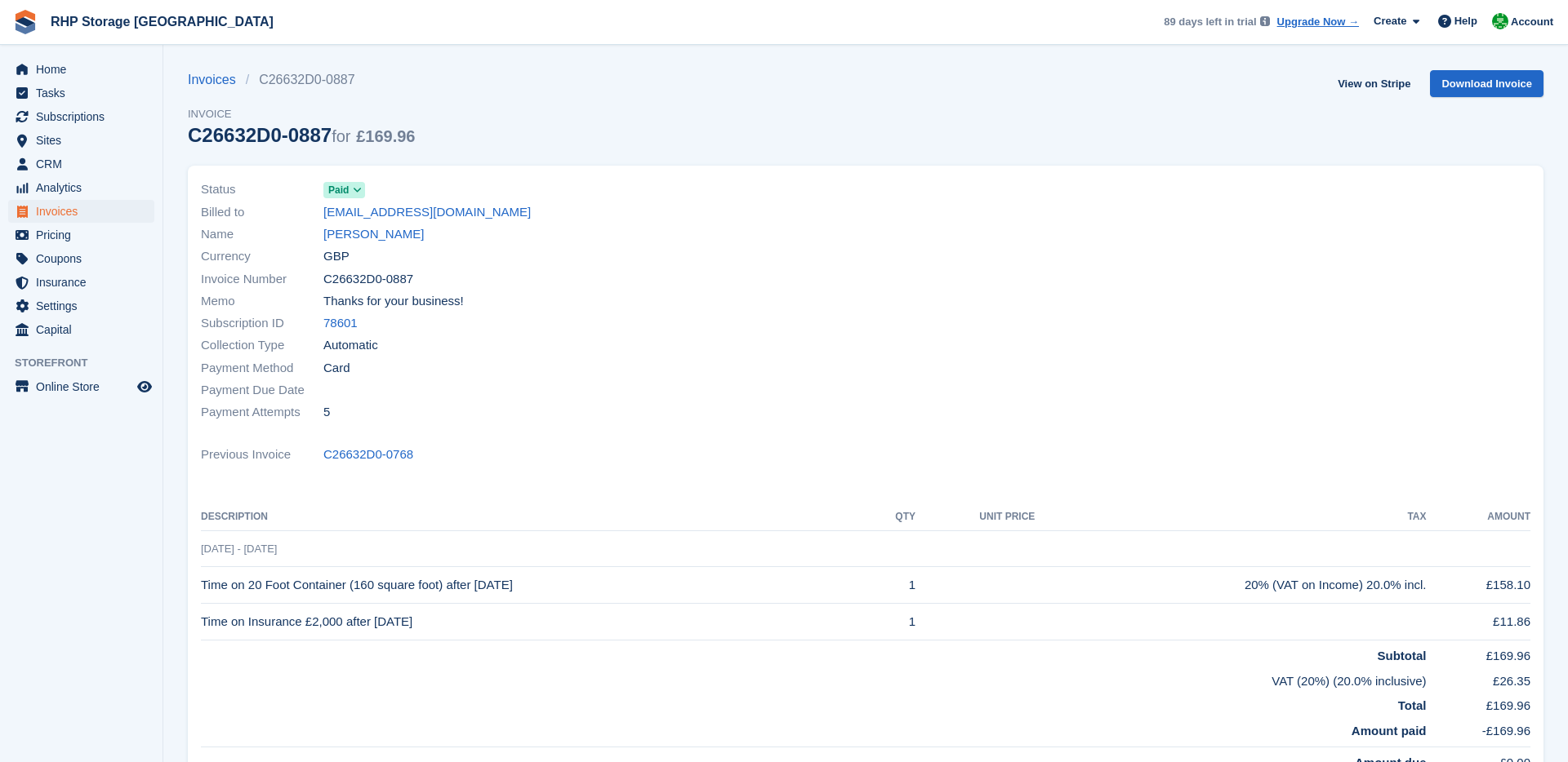
scroll to position [16, 0]
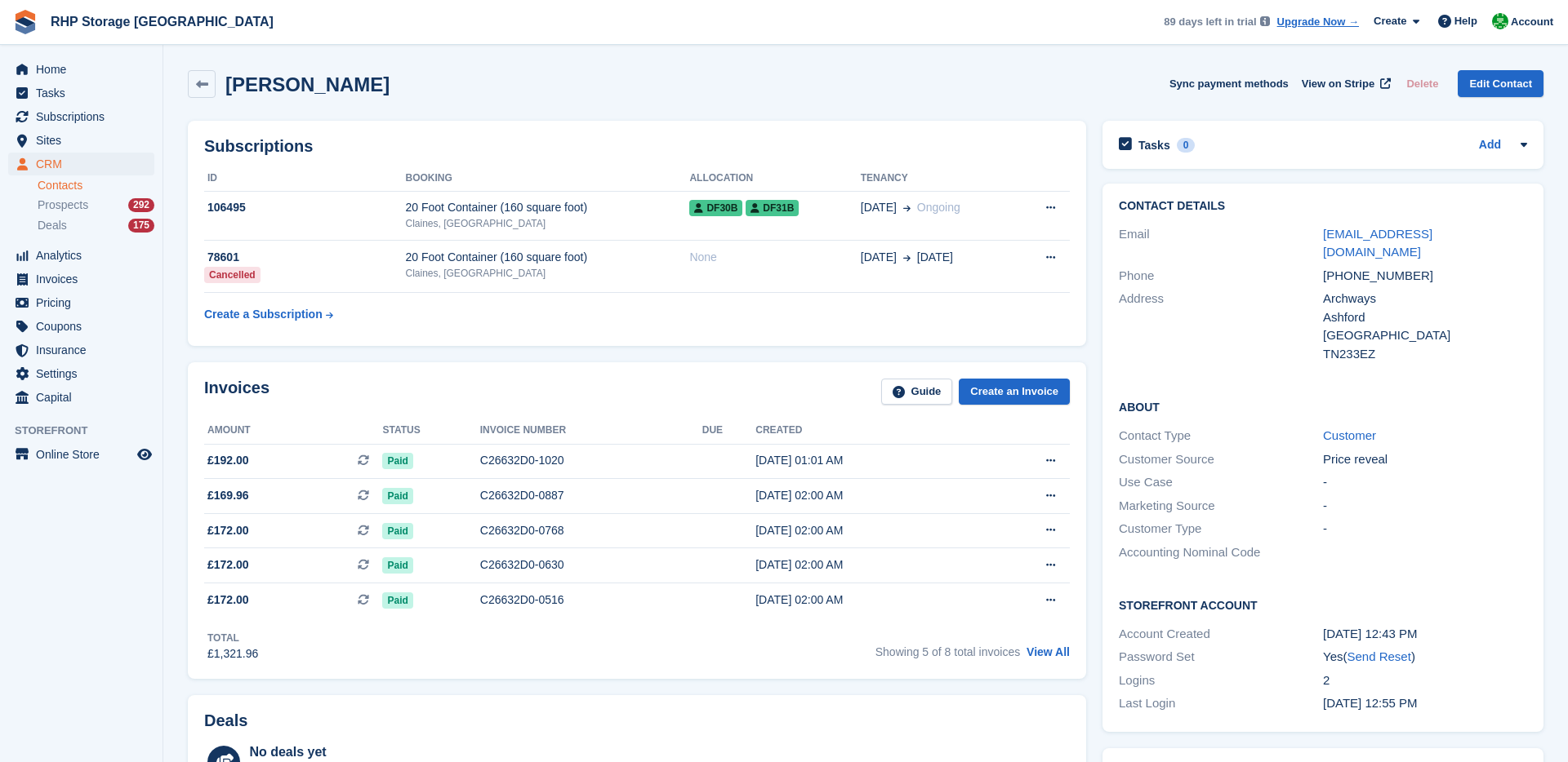
scroll to position [119, 0]
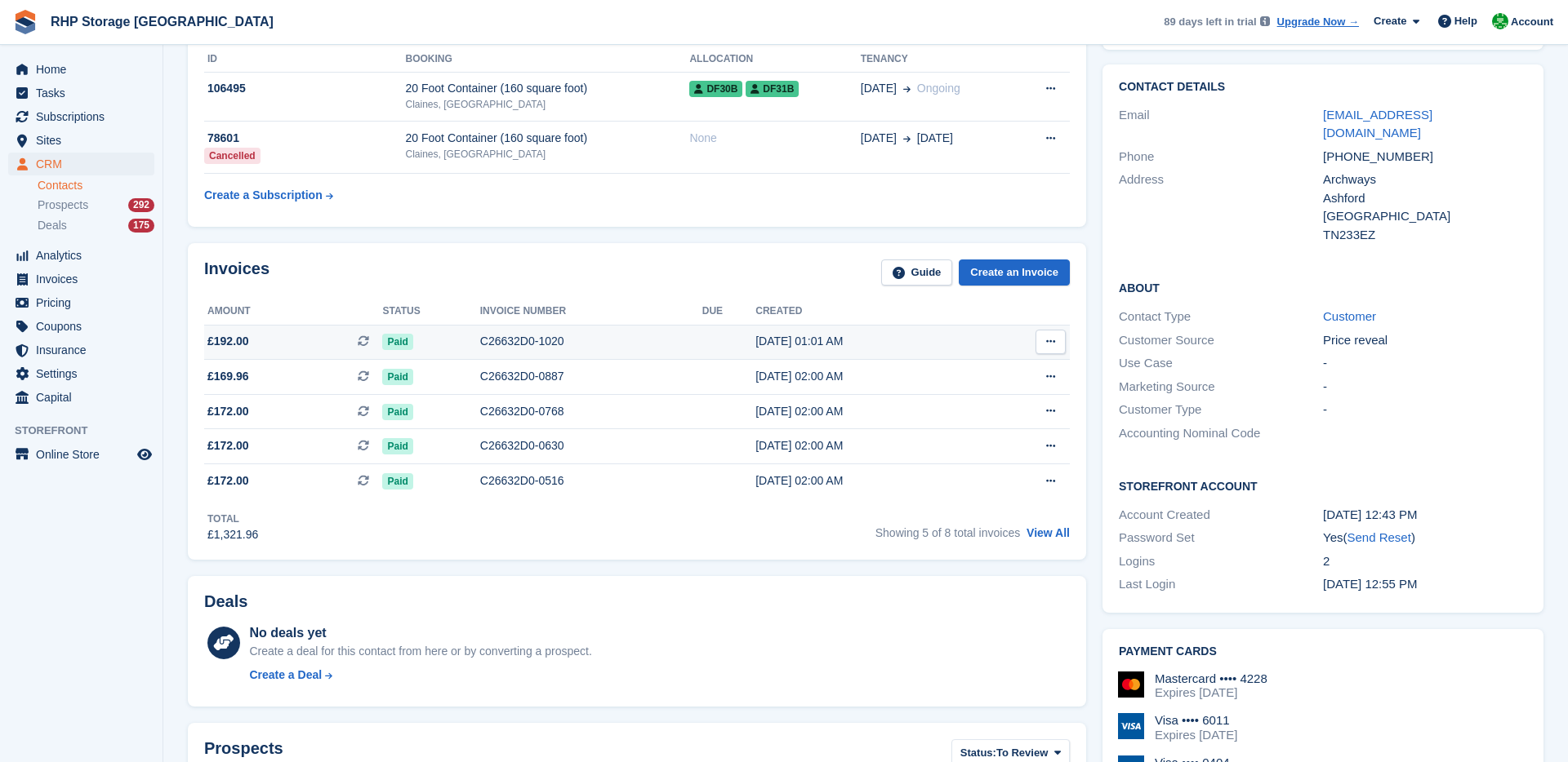
click at [307, 345] on span "£192.00 This is a recurring subscription invoice." at bounding box center [293, 341] width 178 height 17
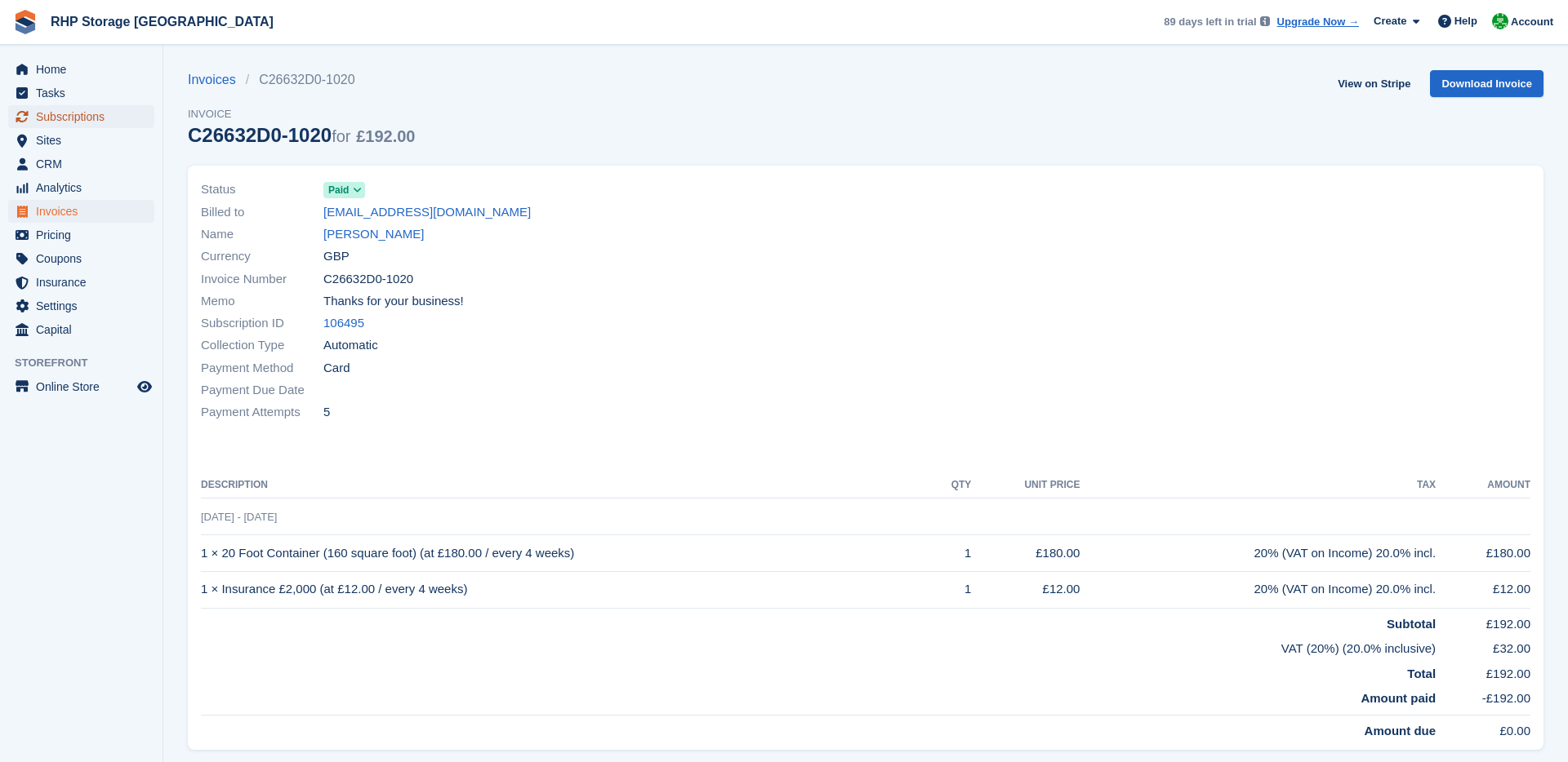
click at [79, 124] on span "Subscriptions" at bounding box center [84, 116] width 98 height 23
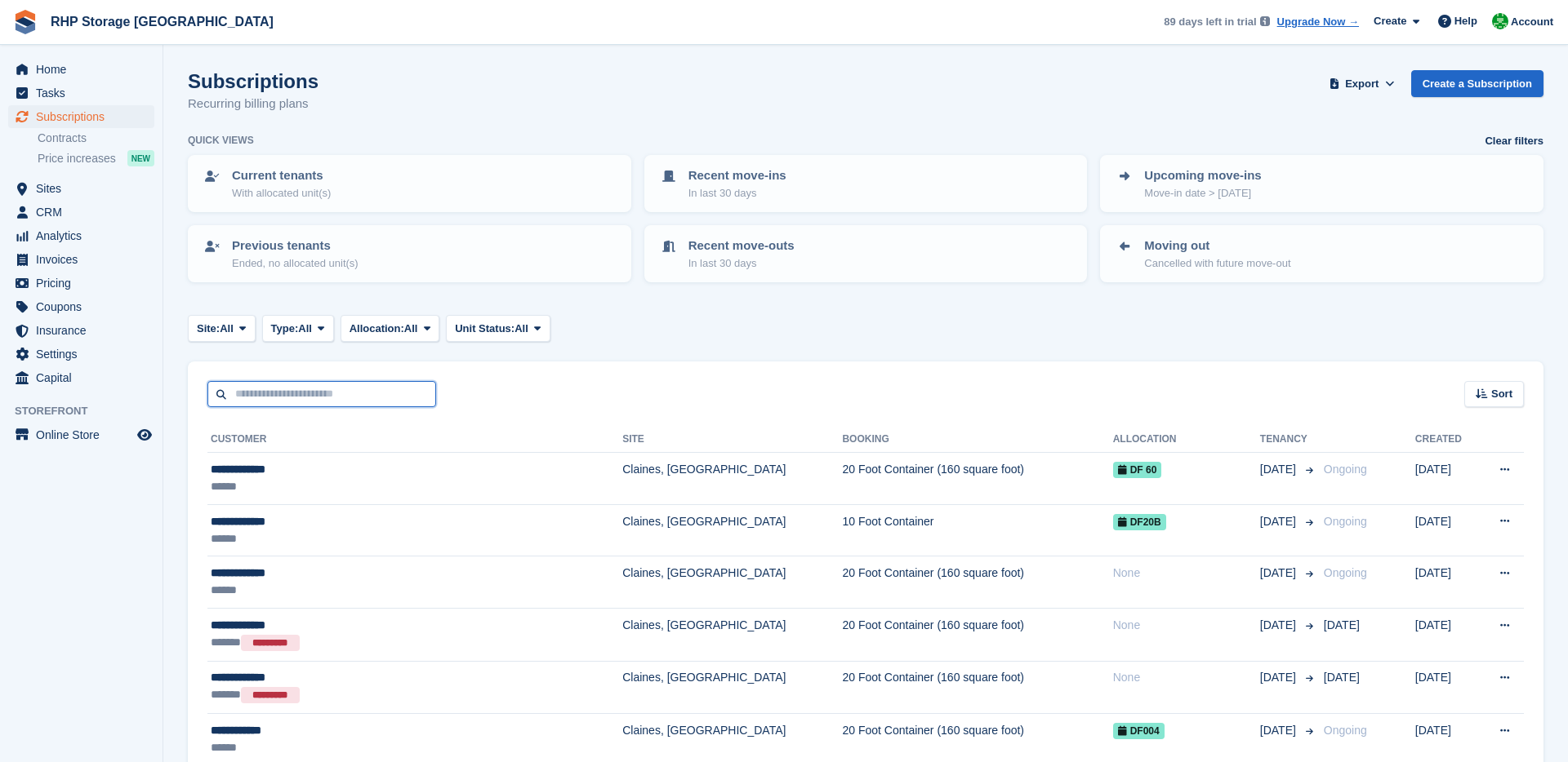
click at [339, 399] on input "text" at bounding box center [321, 394] width 228 height 27
type input "*****"
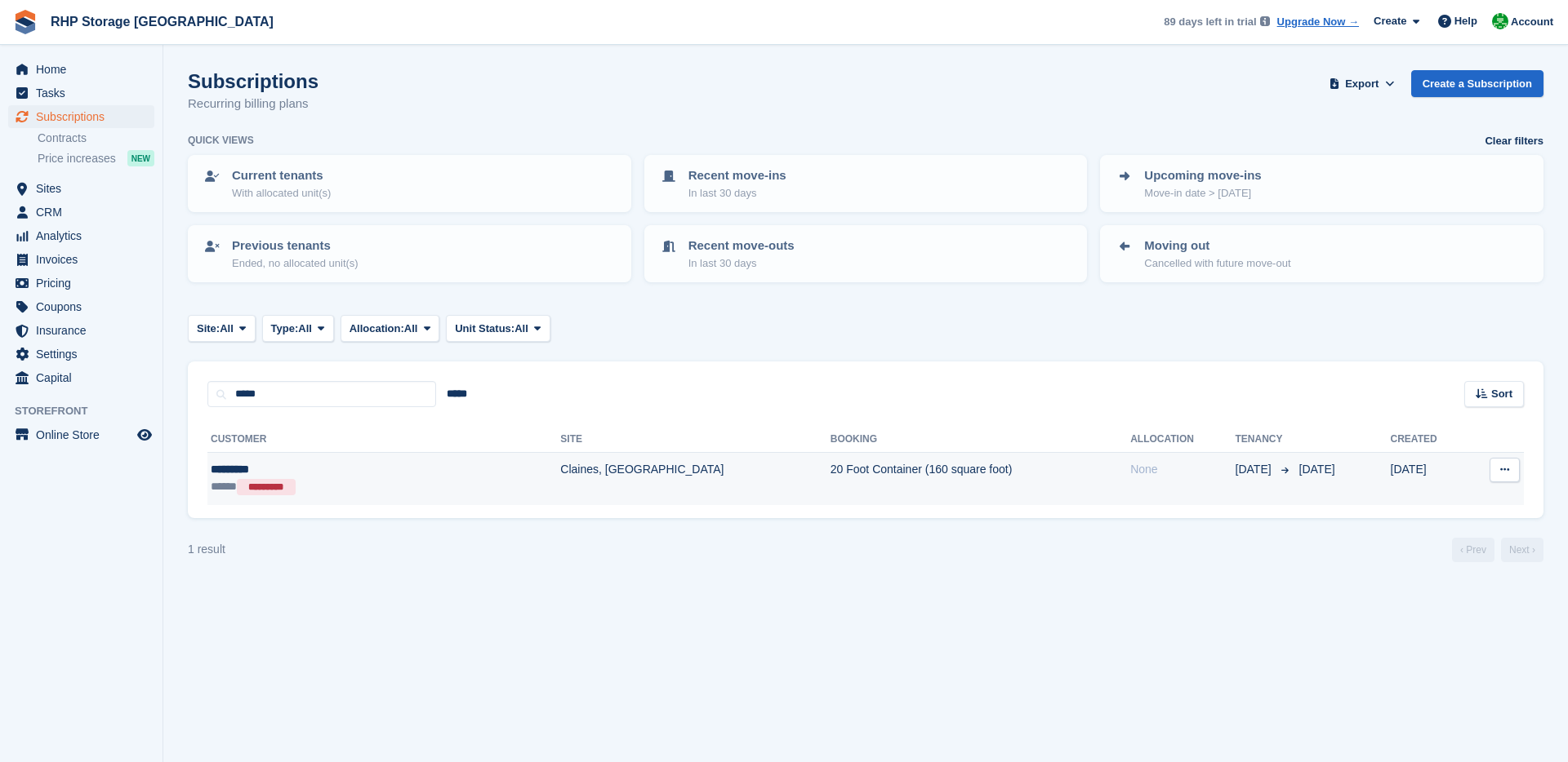
click at [560, 492] on td "Claines, [GEOGRAPHIC_DATA]" at bounding box center [695, 478] width 269 height 52
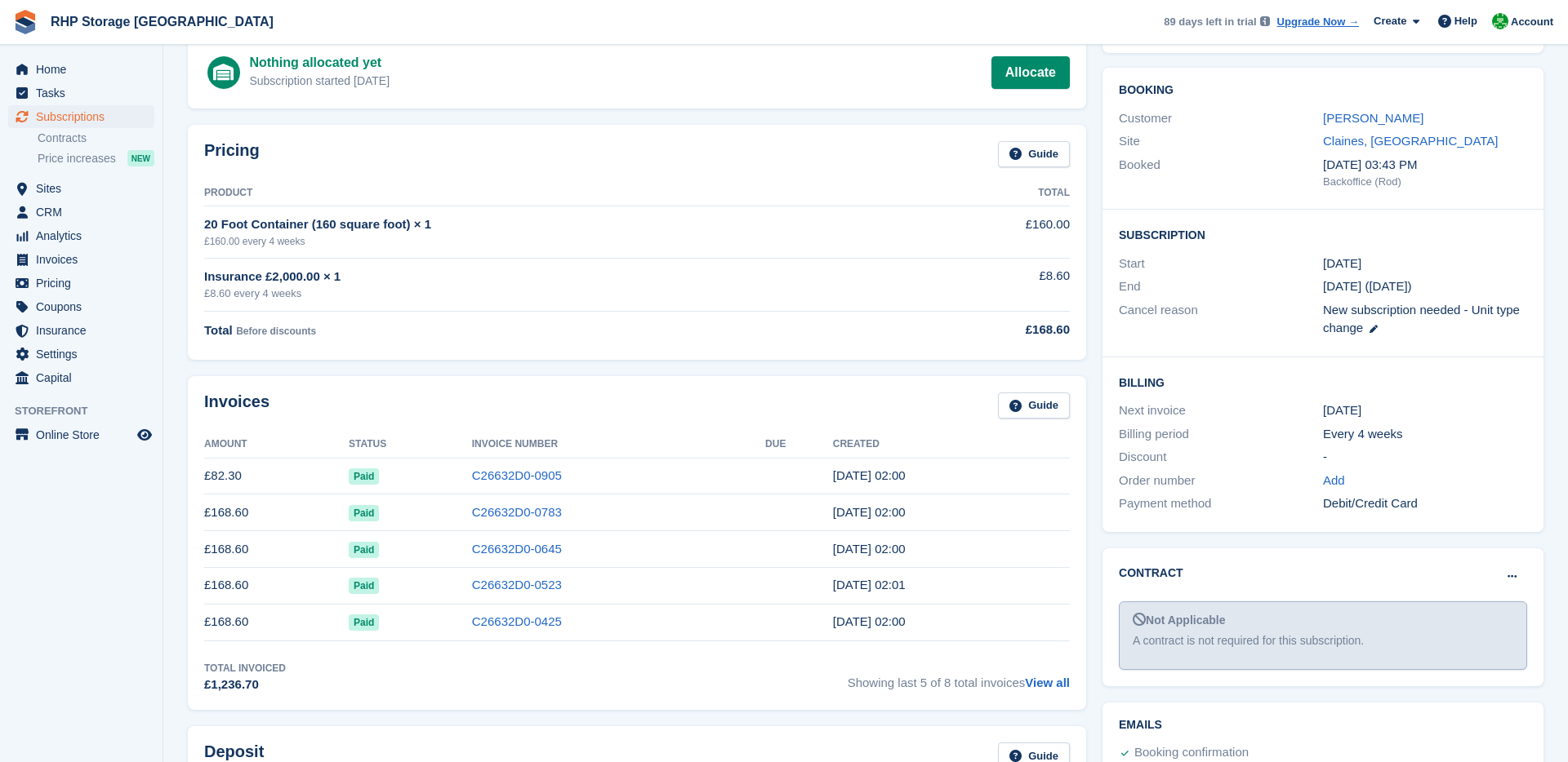
scroll to position [121, 0]
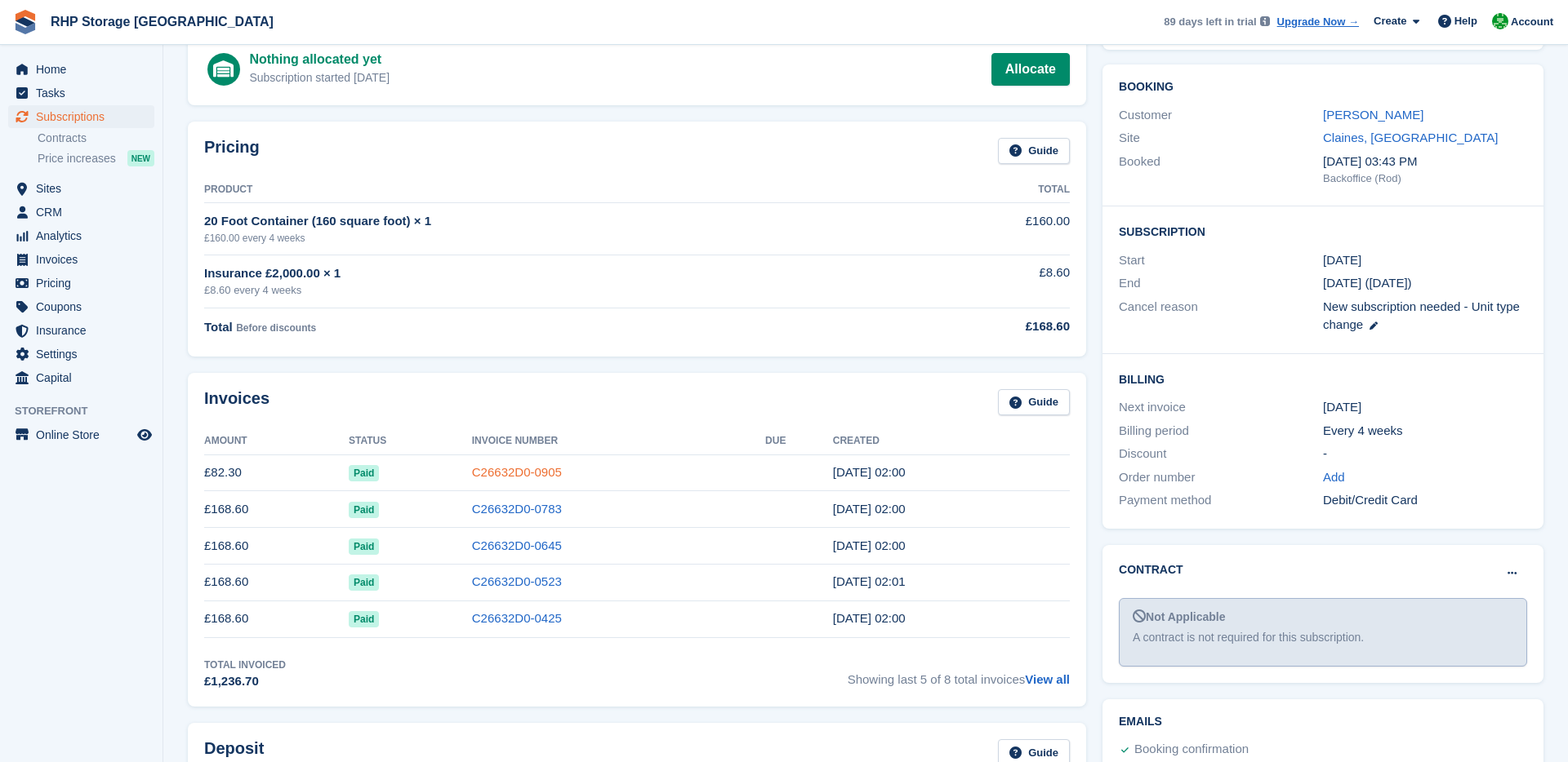
click at [482, 474] on link "C26632D0-0905" at bounding box center [517, 472] width 90 height 14
